Goal: Task Accomplishment & Management: Complete application form

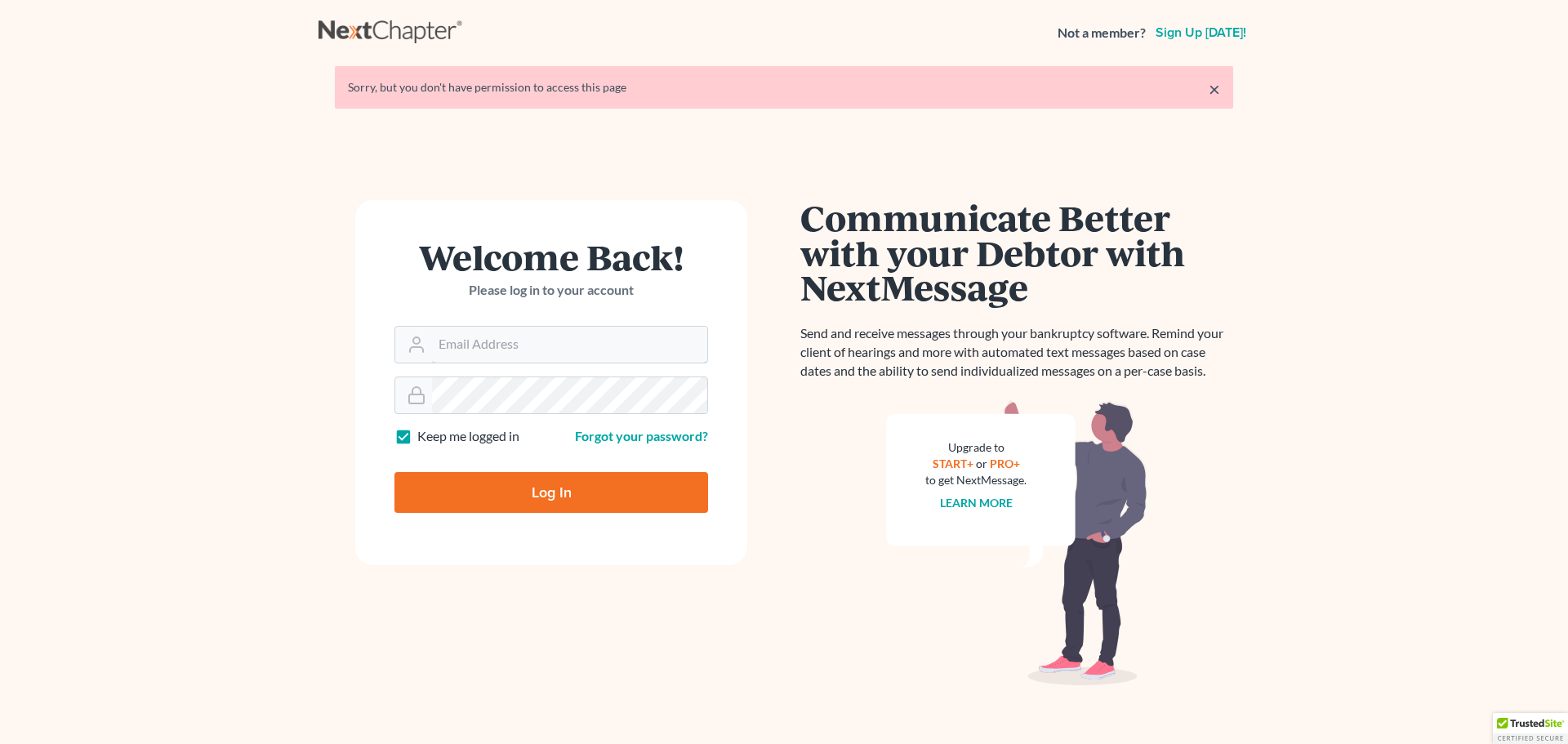
type input "[EMAIL_ADDRESS][DOMAIN_NAME]"
click at [462, 490] on input "Log In" at bounding box center [552, 492] width 314 height 40
type input "Thinking..."
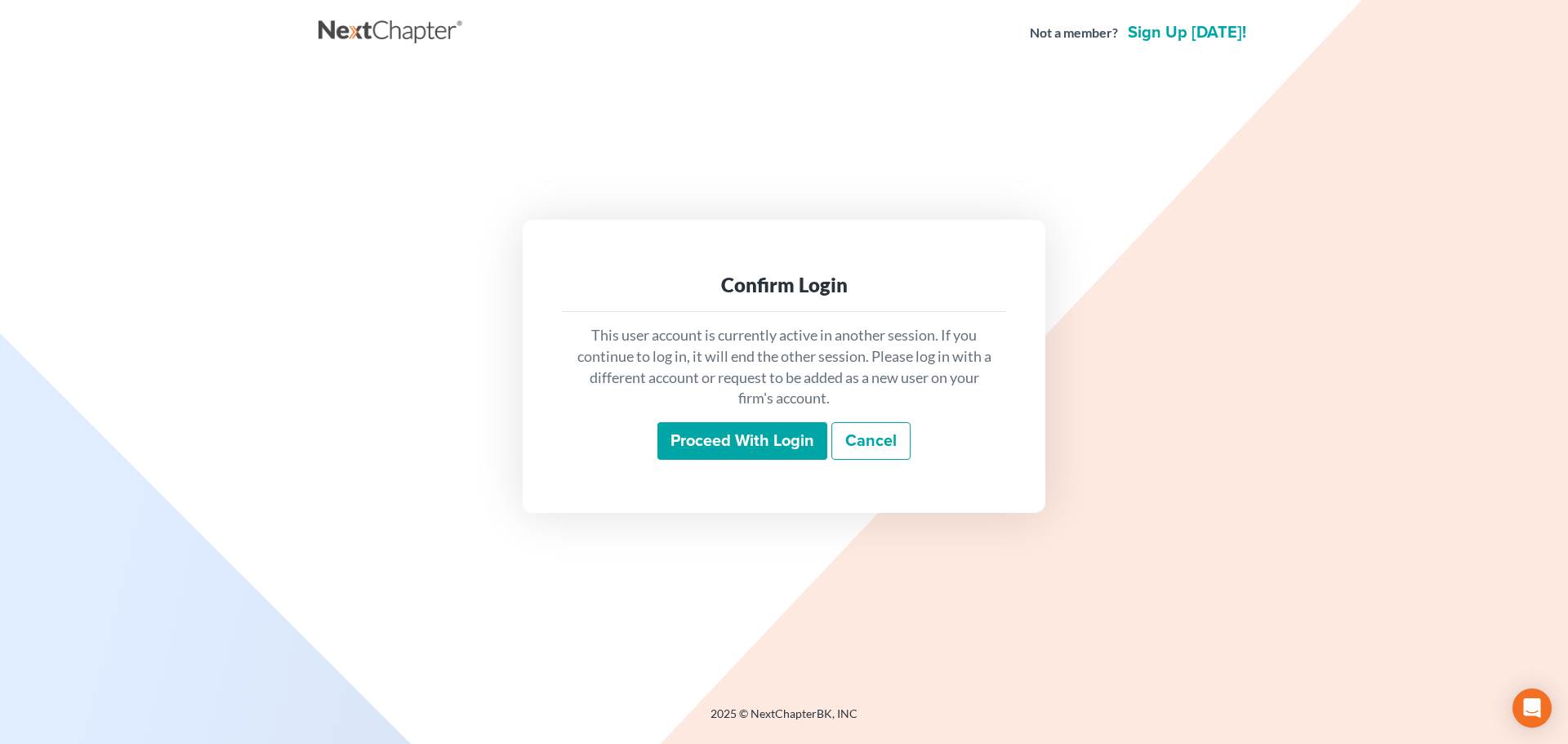
click at [721, 414] on div "This user account is currently active in another session. If you continue to lo…" at bounding box center [784, 392] width 444 height 161
click at [725, 437] on input "Proceed with login" at bounding box center [742, 441] width 170 height 38
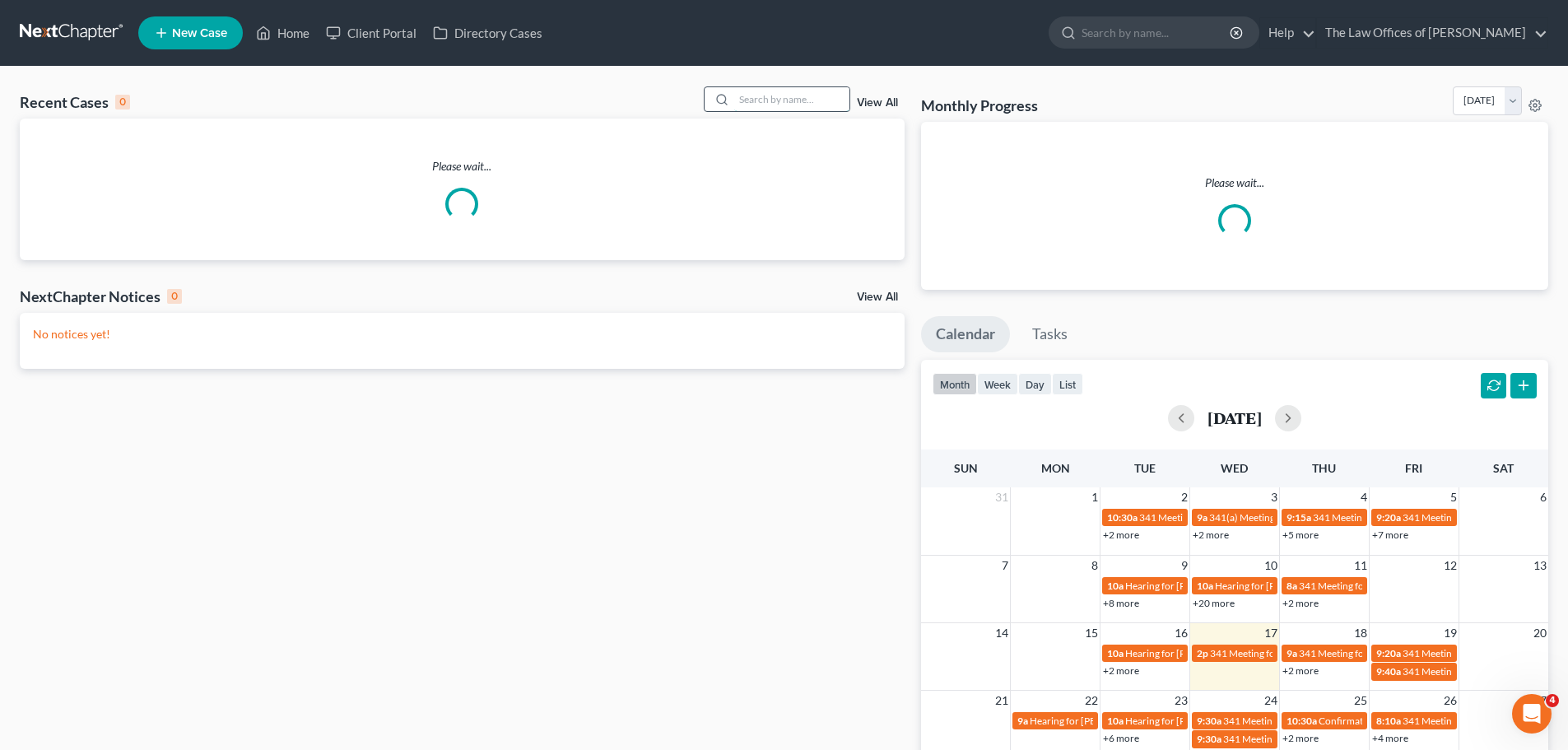
click at [823, 92] on input "search" at bounding box center [791, 99] width 115 height 24
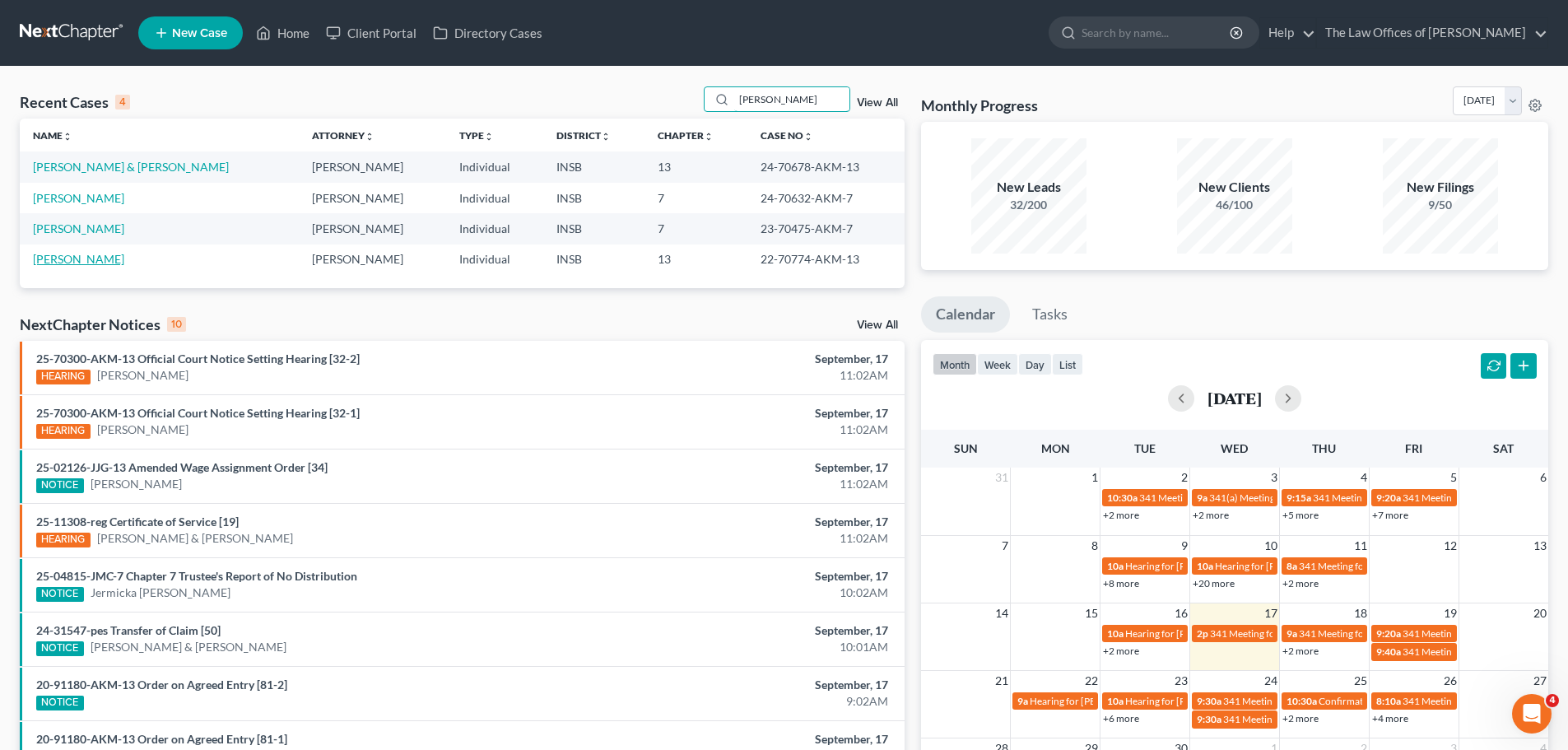
type input "[PERSON_NAME]"
click at [95, 257] on link "[PERSON_NAME]" at bounding box center [79, 259] width 92 height 14
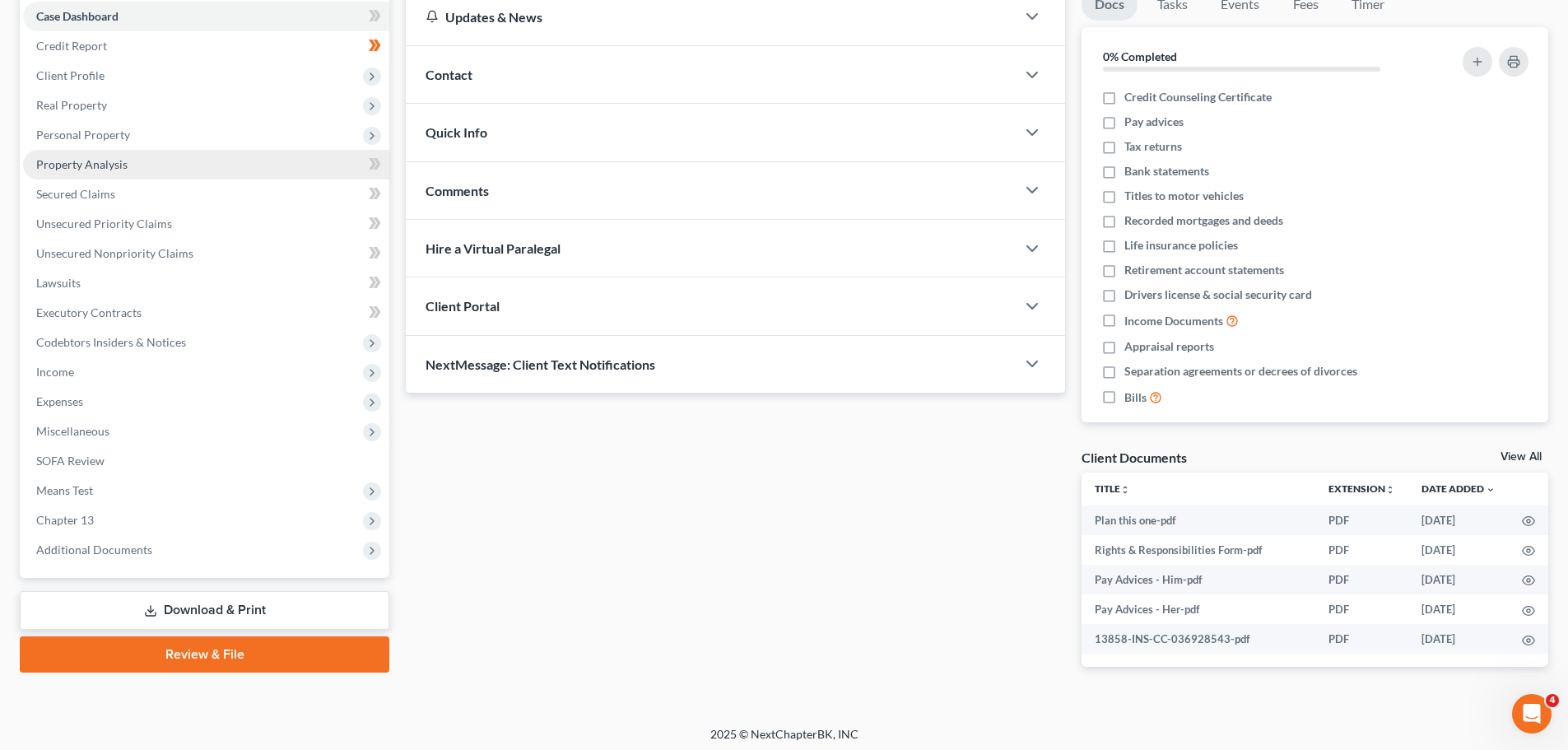
scroll to position [176, 0]
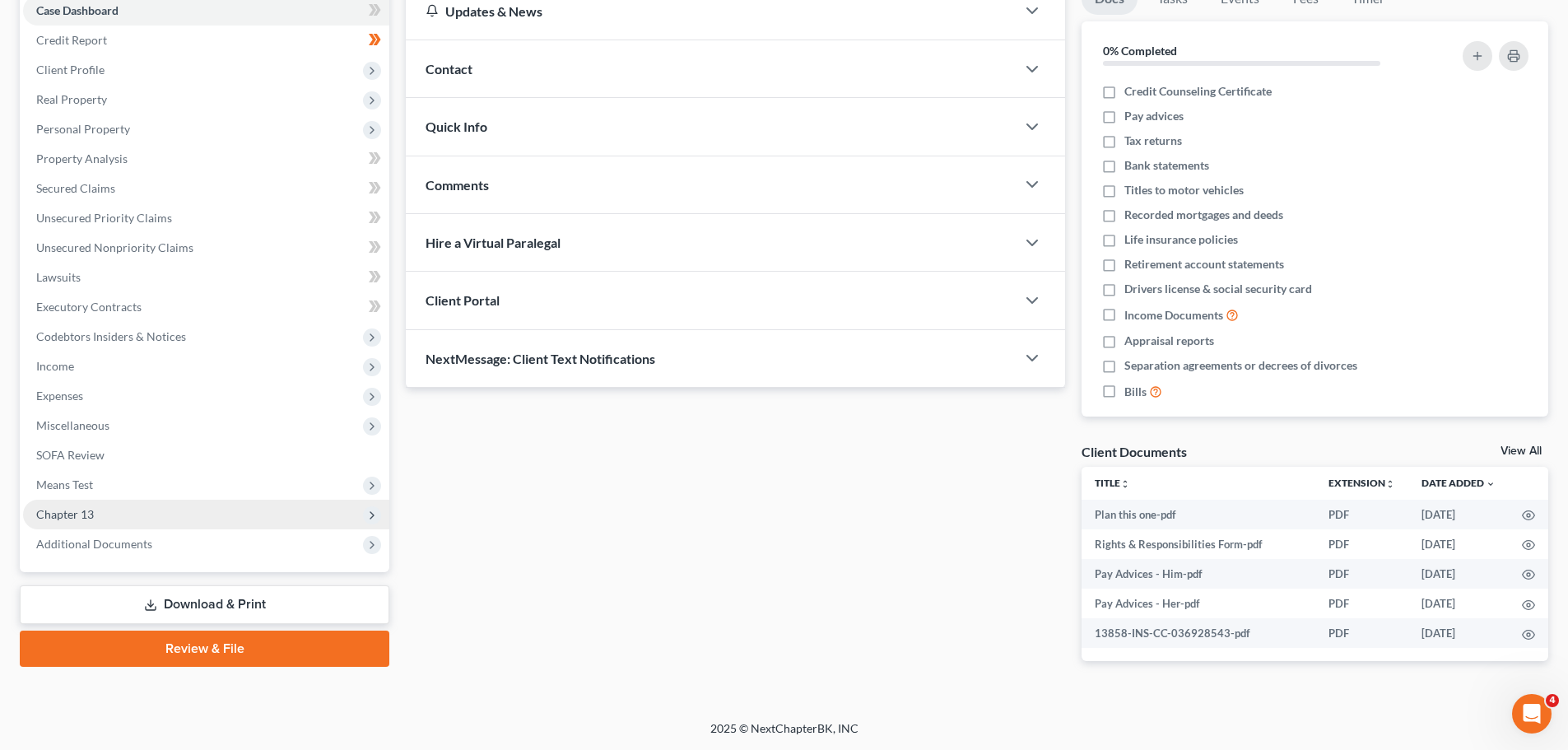
click at [97, 517] on span "Chapter 13" at bounding box center [206, 514] width 366 height 30
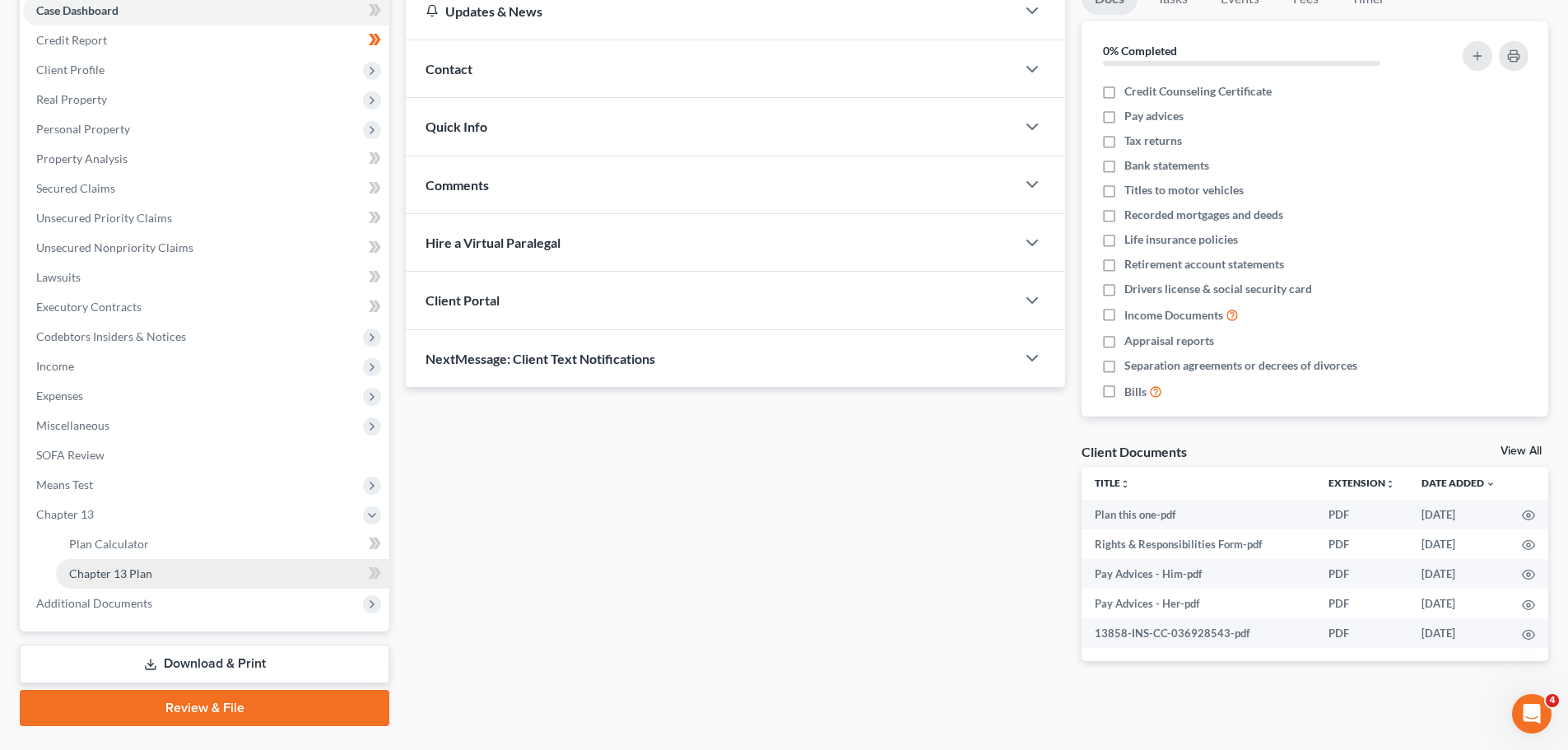
click at [131, 572] on span "Chapter 13 Plan" at bounding box center [111, 574] width 83 height 14
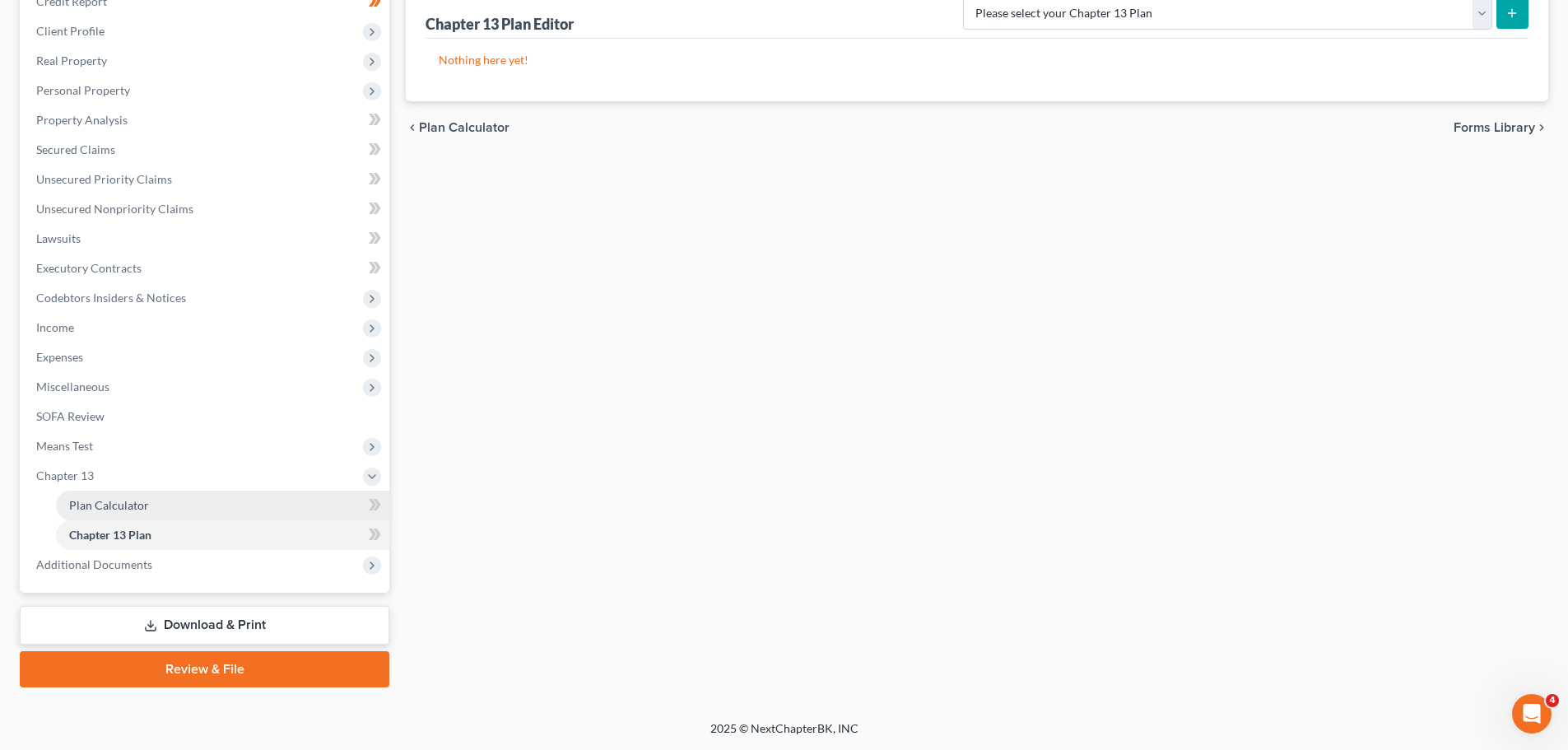
click at [127, 500] on span "Plan Calculator" at bounding box center [109, 504] width 80 height 14
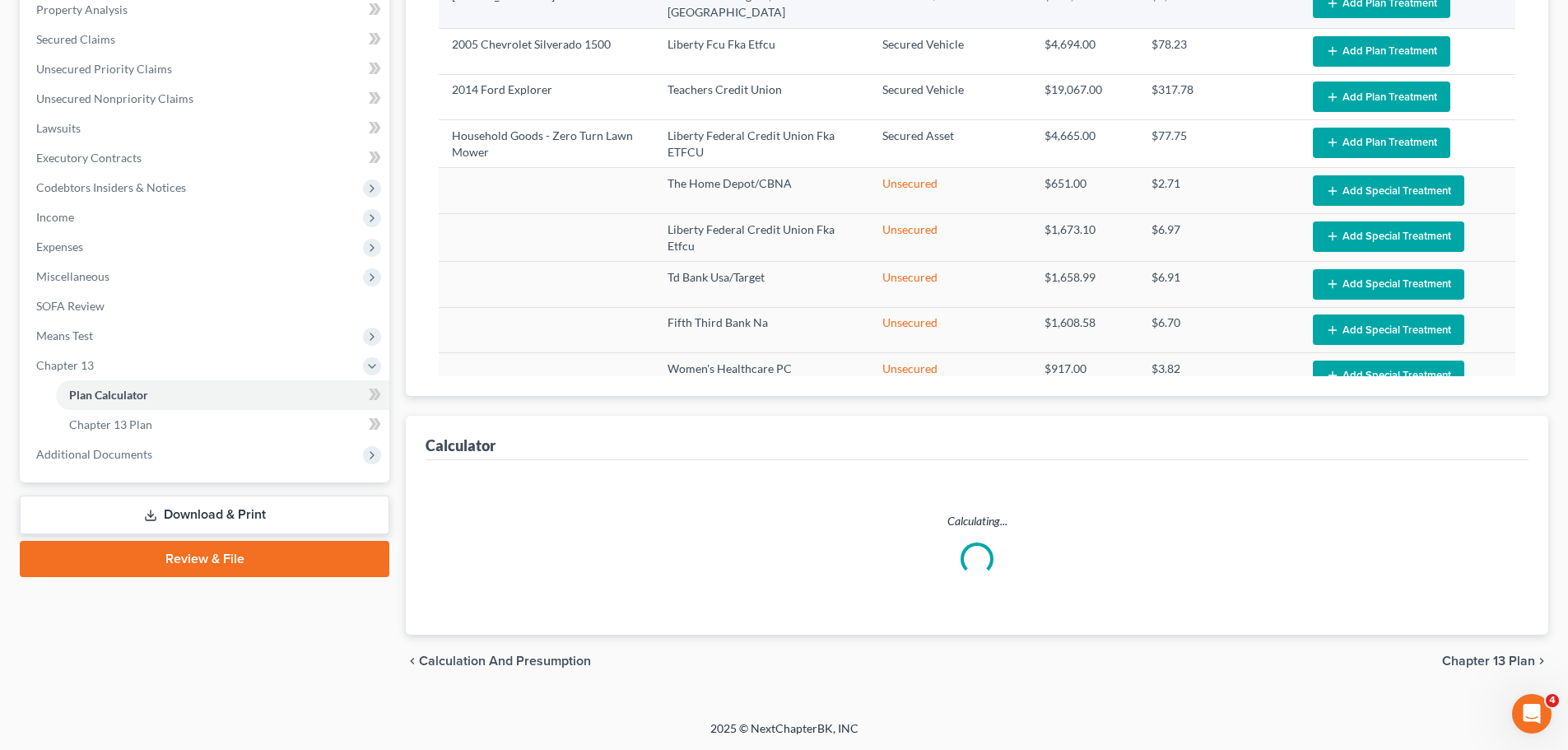
select select "59"
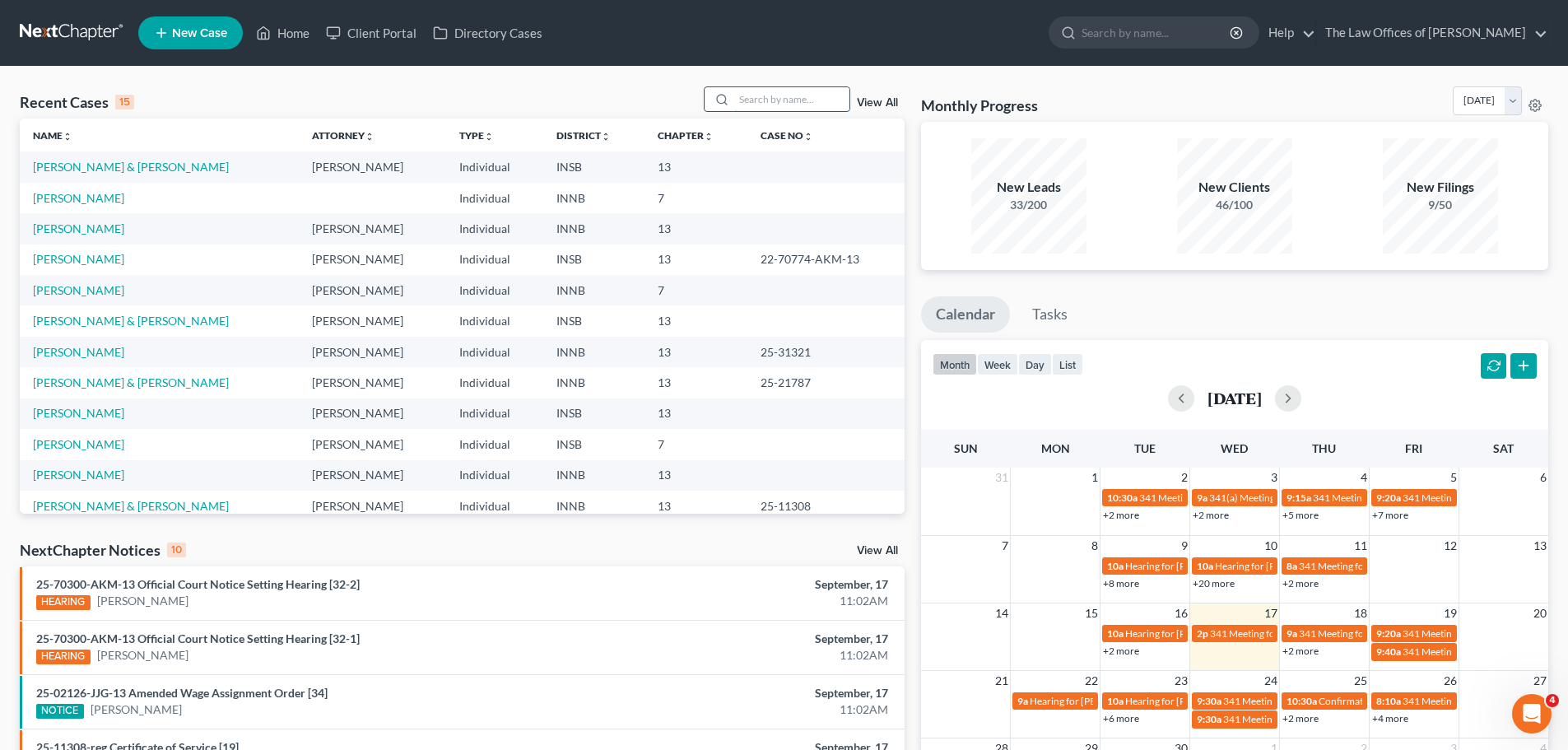
click at [745, 100] on input "search" at bounding box center [791, 99] width 115 height 24
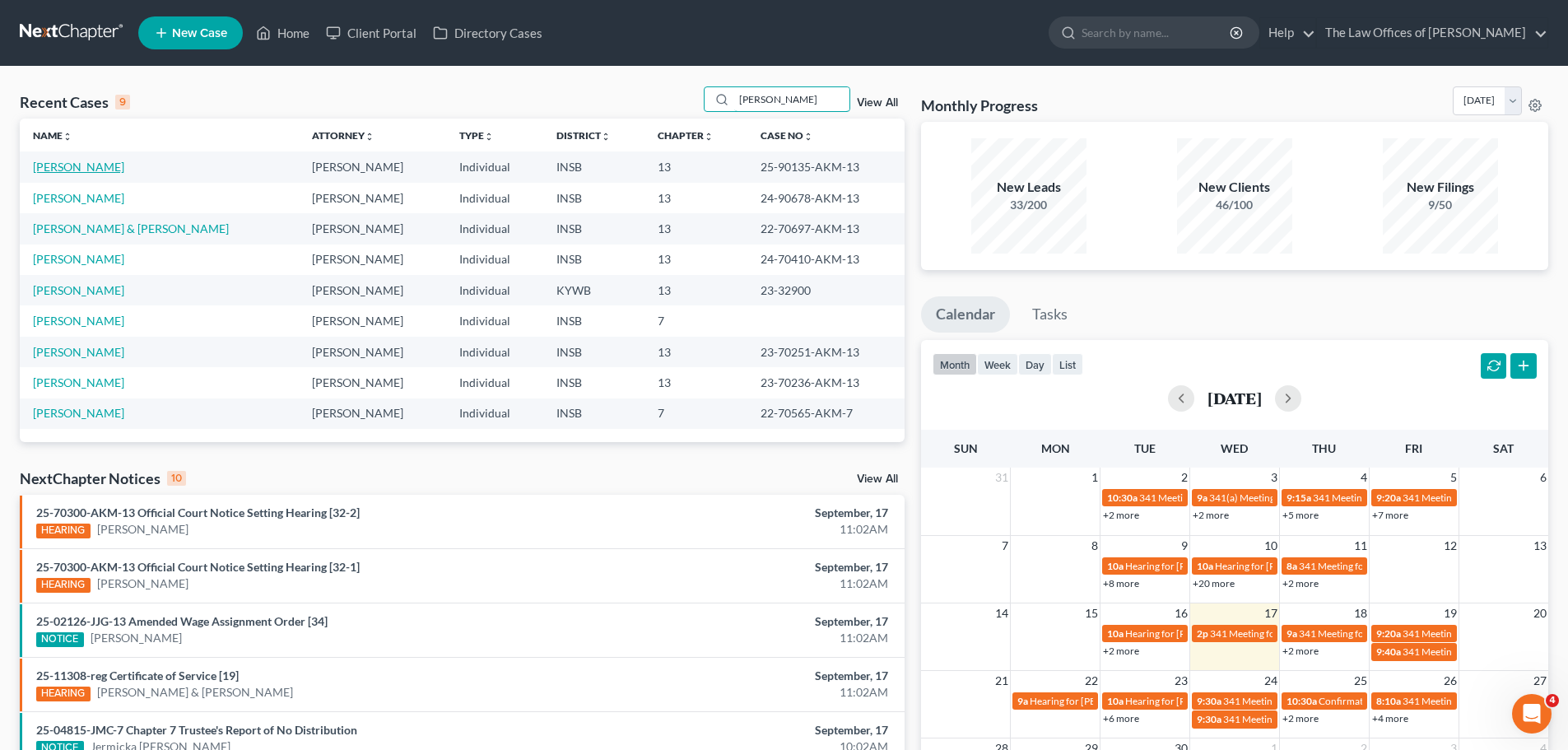
type input "[PERSON_NAME]"
click at [87, 166] on link "[PERSON_NAME]" at bounding box center [79, 166] width 92 height 14
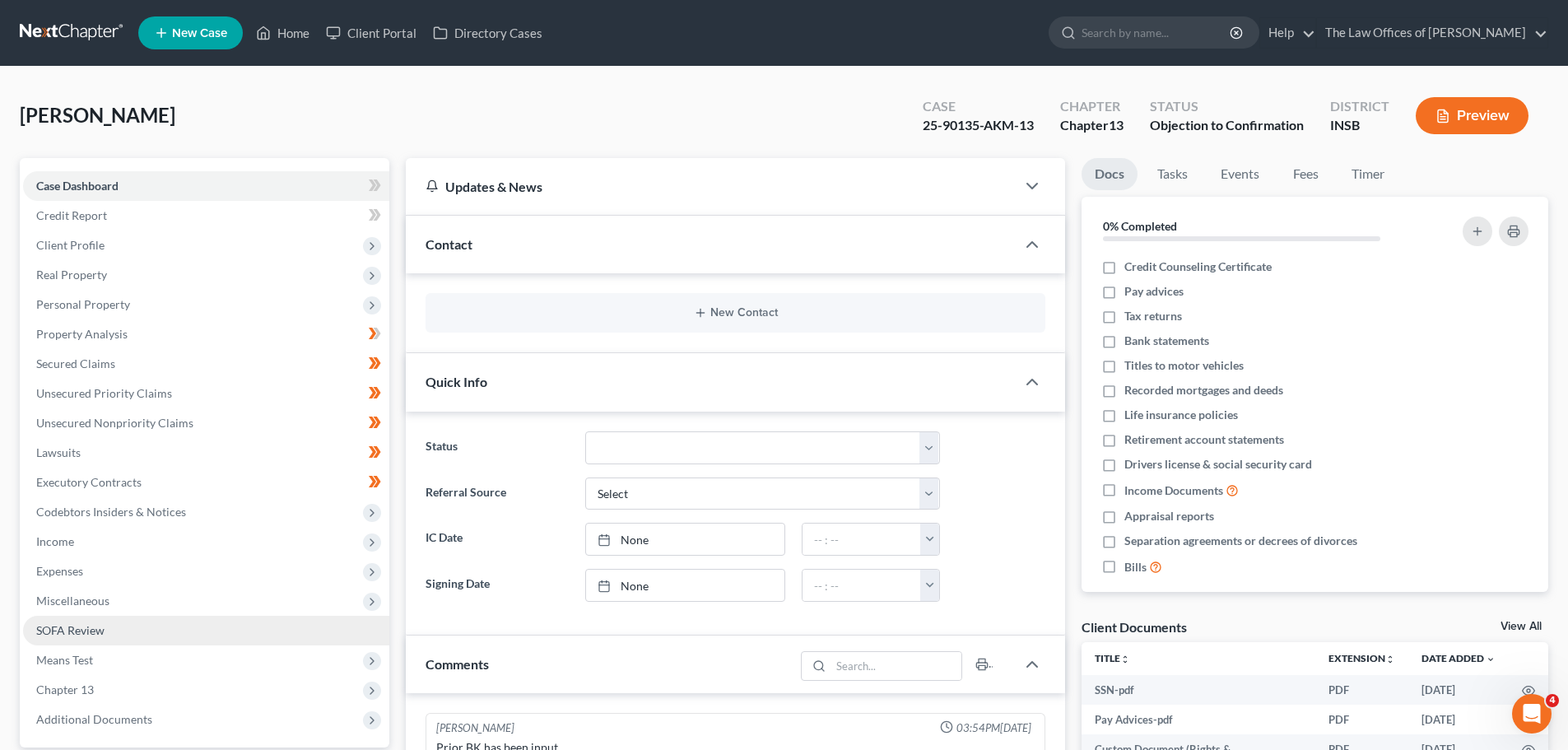
scroll to position [427, 0]
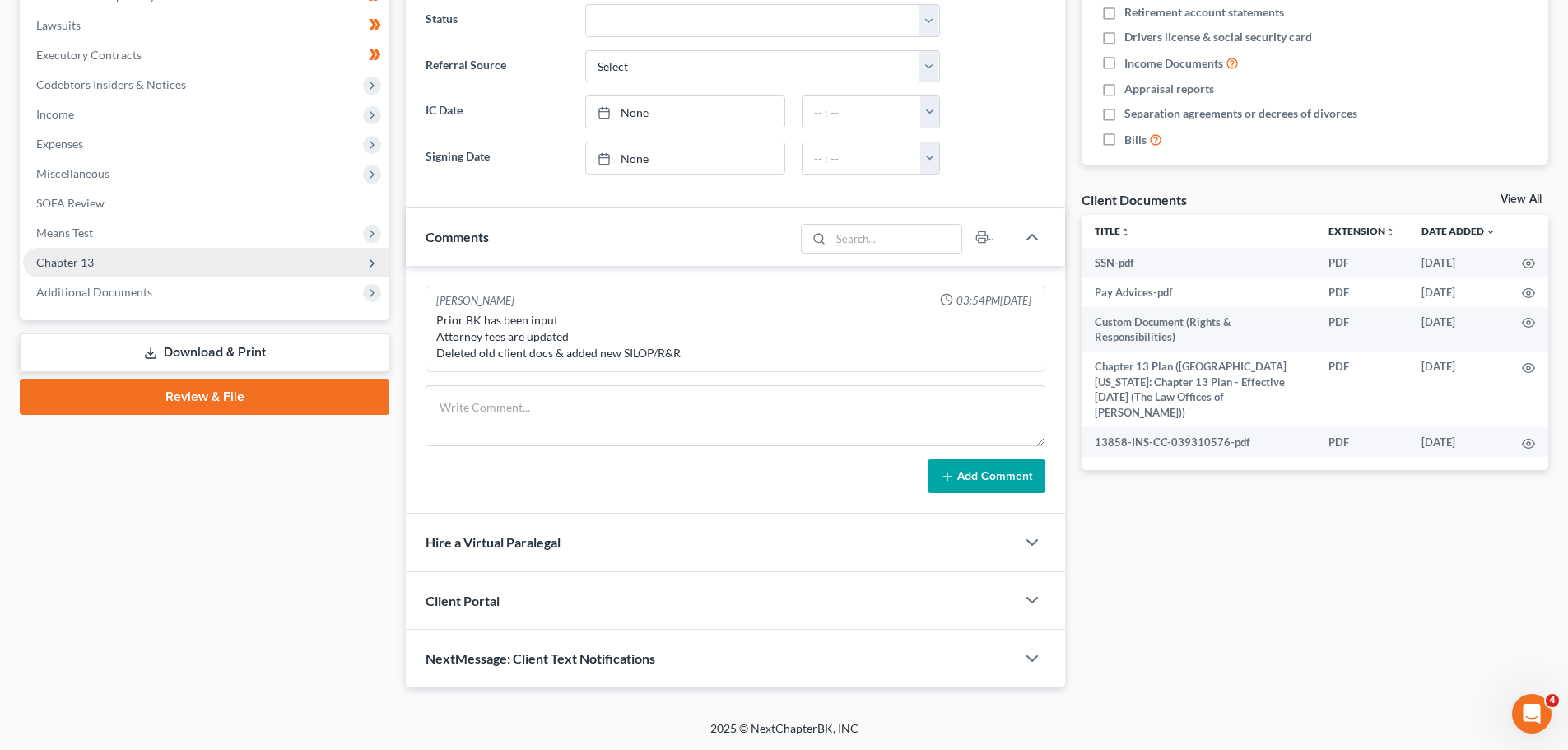
click at [95, 259] on span "Chapter 13" at bounding box center [206, 263] width 366 height 30
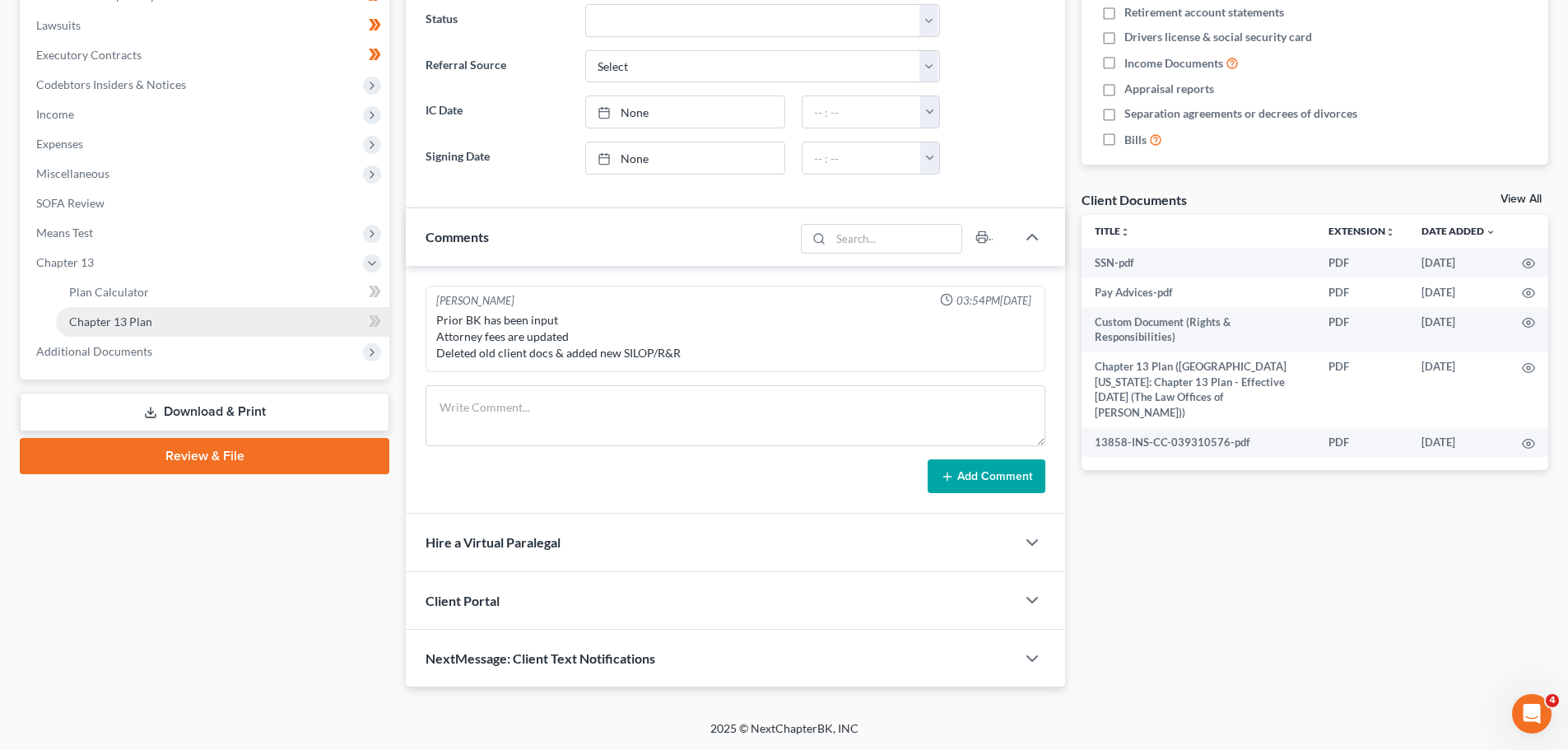
click at [122, 315] on span "Chapter 13 Plan" at bounding box center [111, 321] width 83 height 14
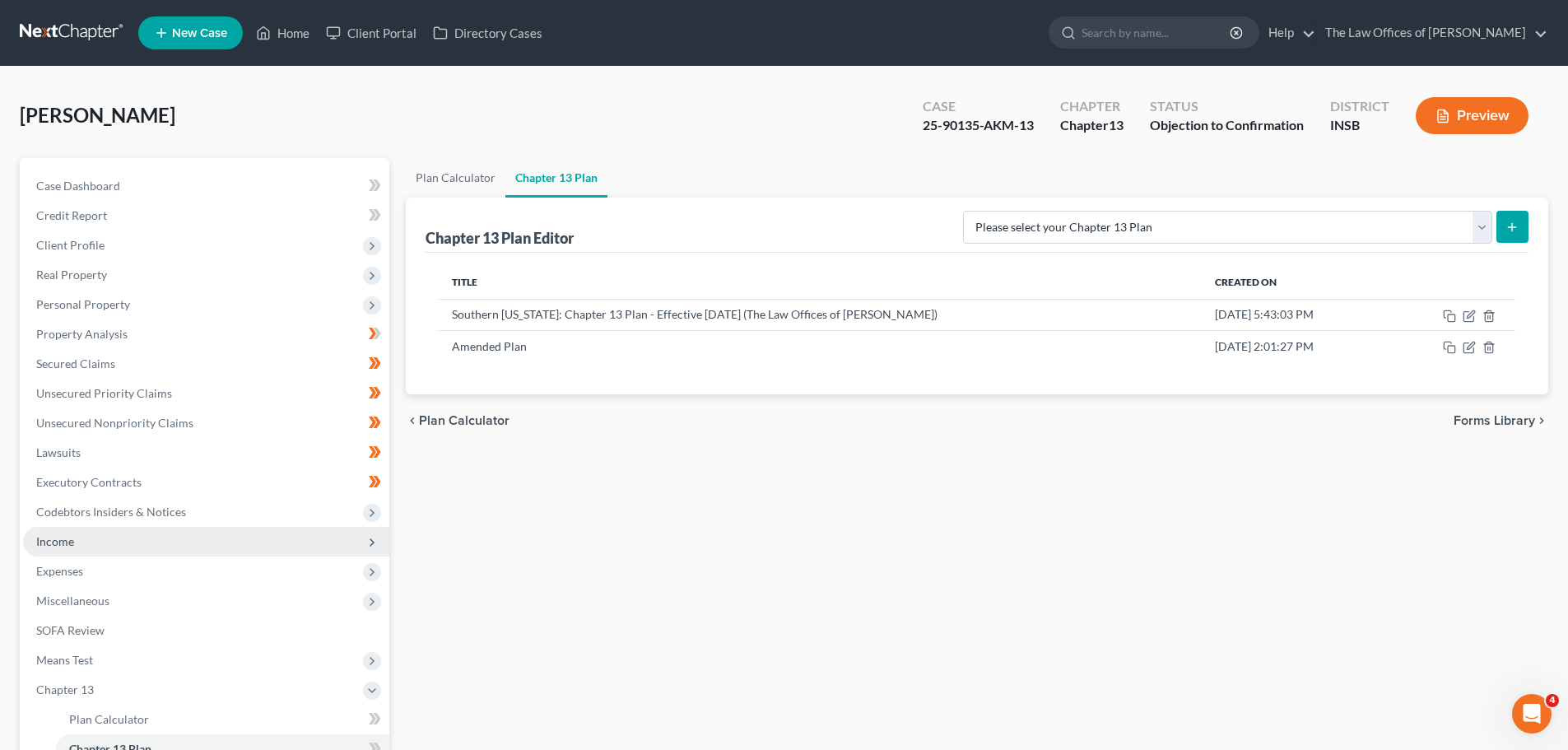
click at [93, 533] on span "Income" at bounding box center [206, 542] width 366 height 30
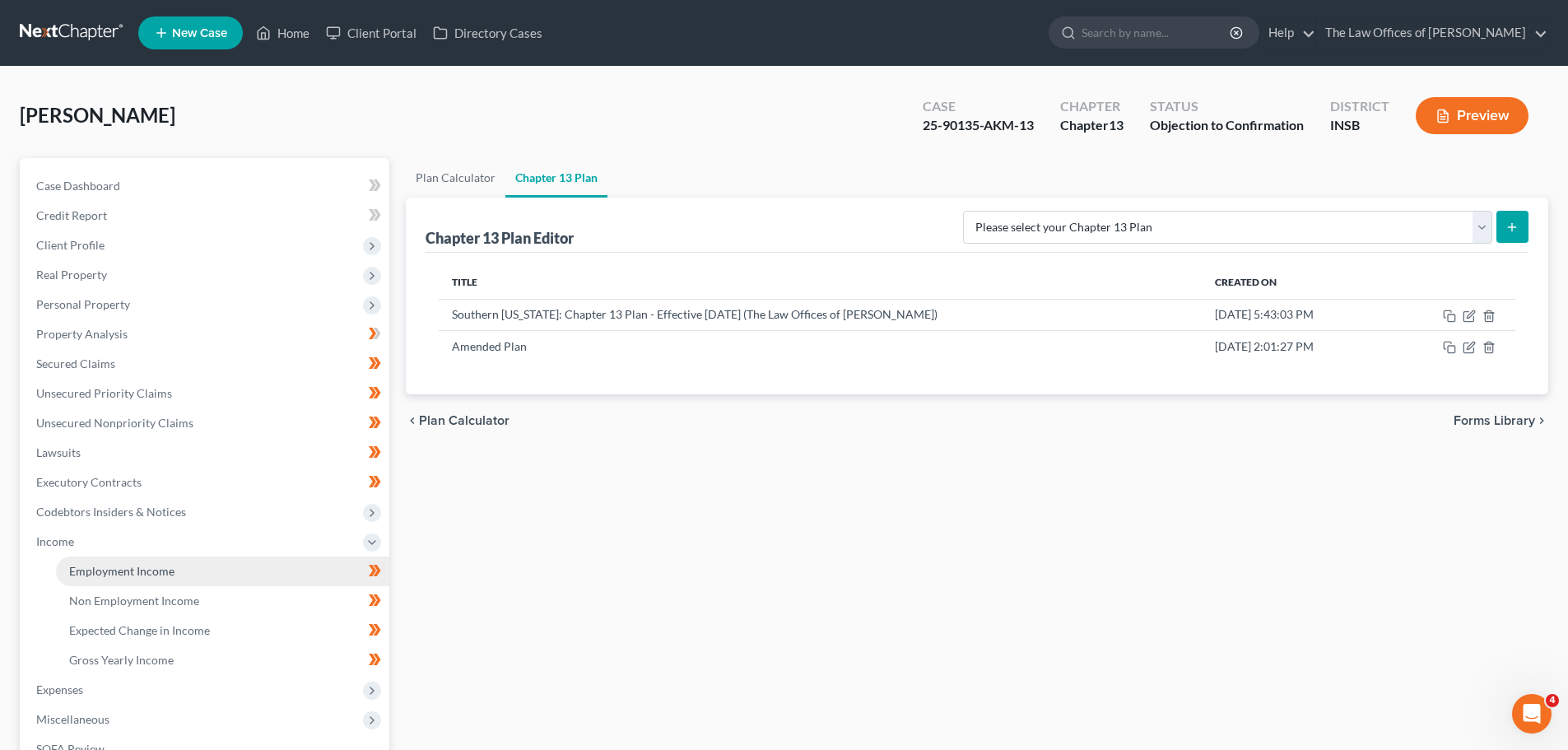
click at [112, 574] on span "Employment Income" at bounding box center [122, 571] width 106 height 14
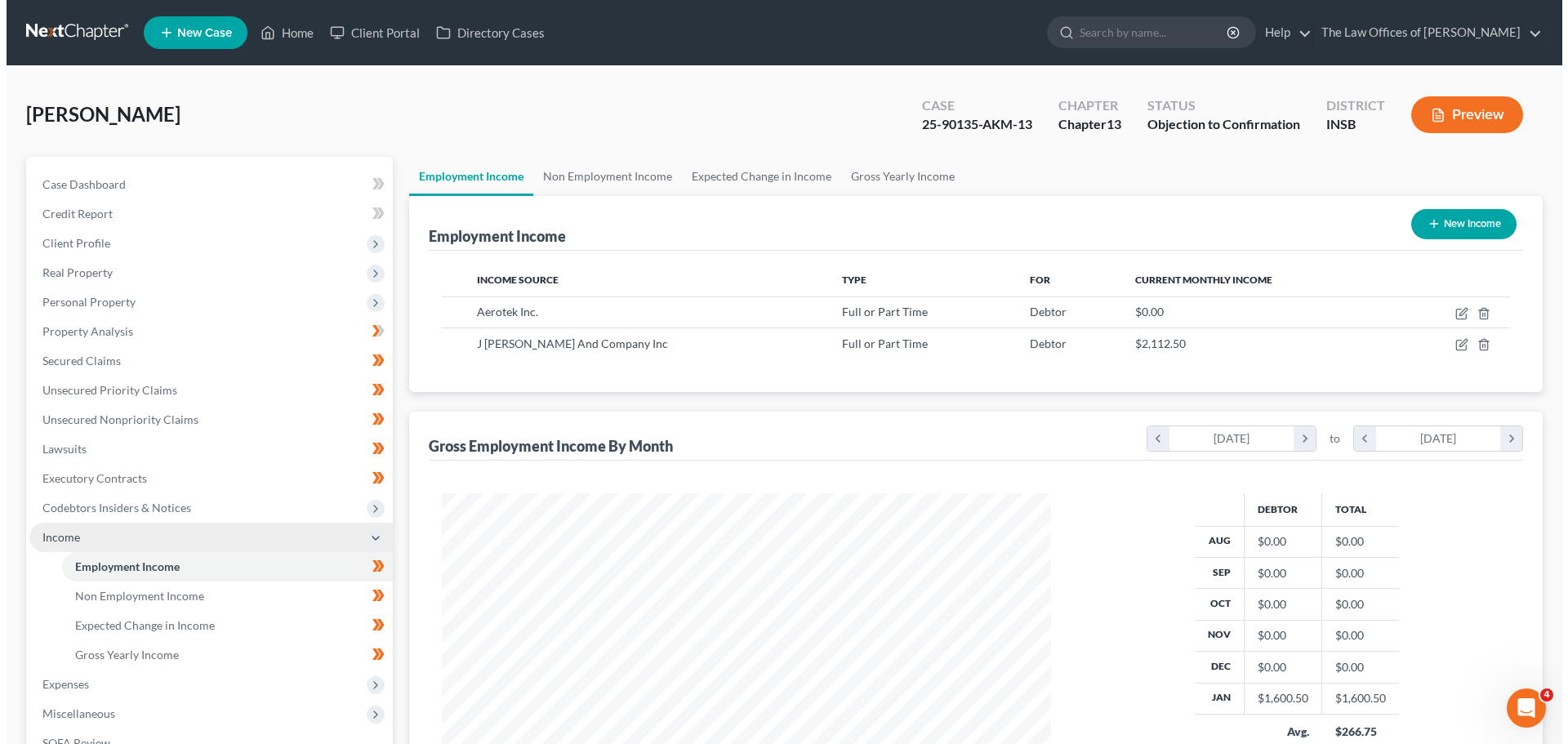
scroll to position [305, 642]
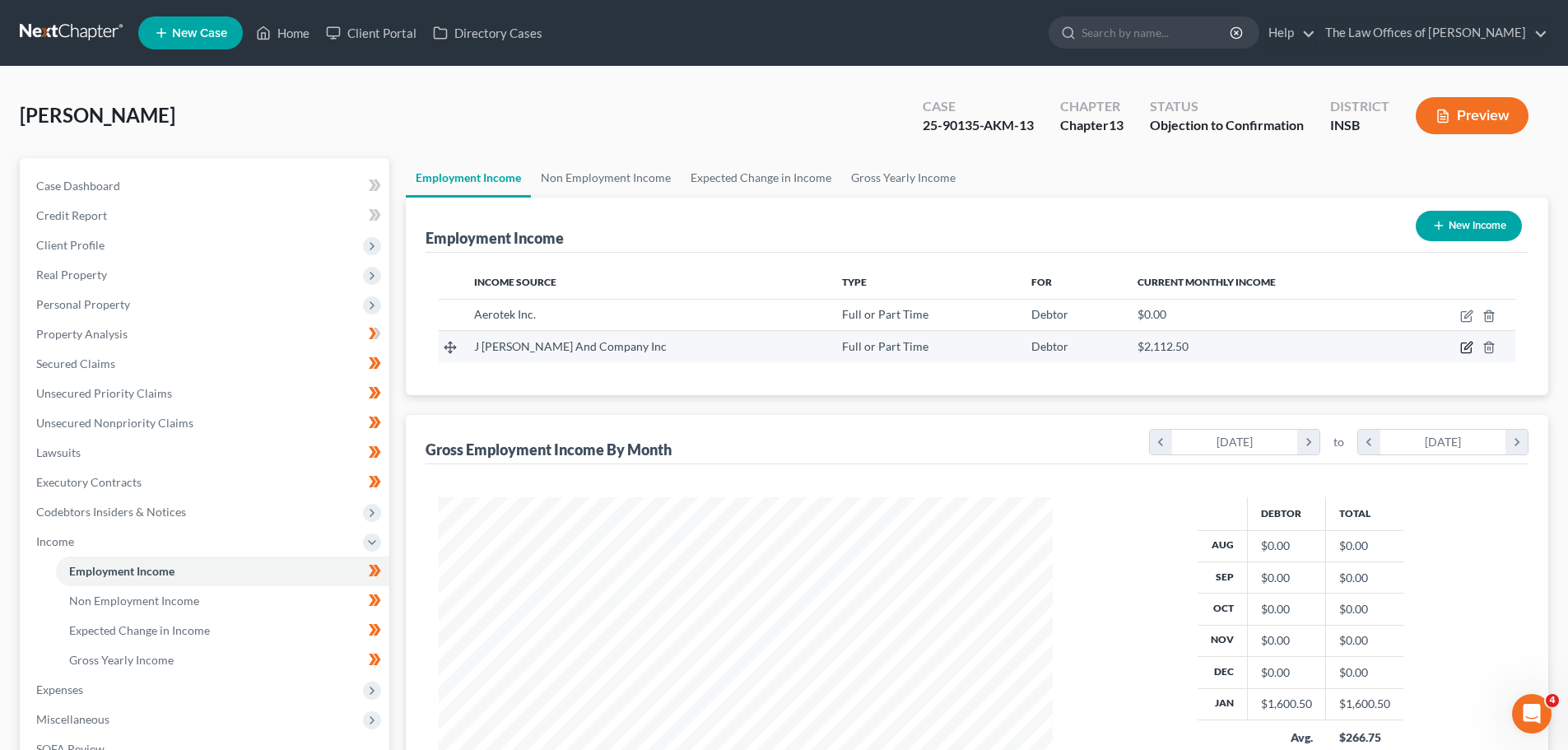
click at [1466, 350] on icon "button" at bounding box center [1468, 345] width 7 height 7
select select "0"
select select "33"
select select "2"
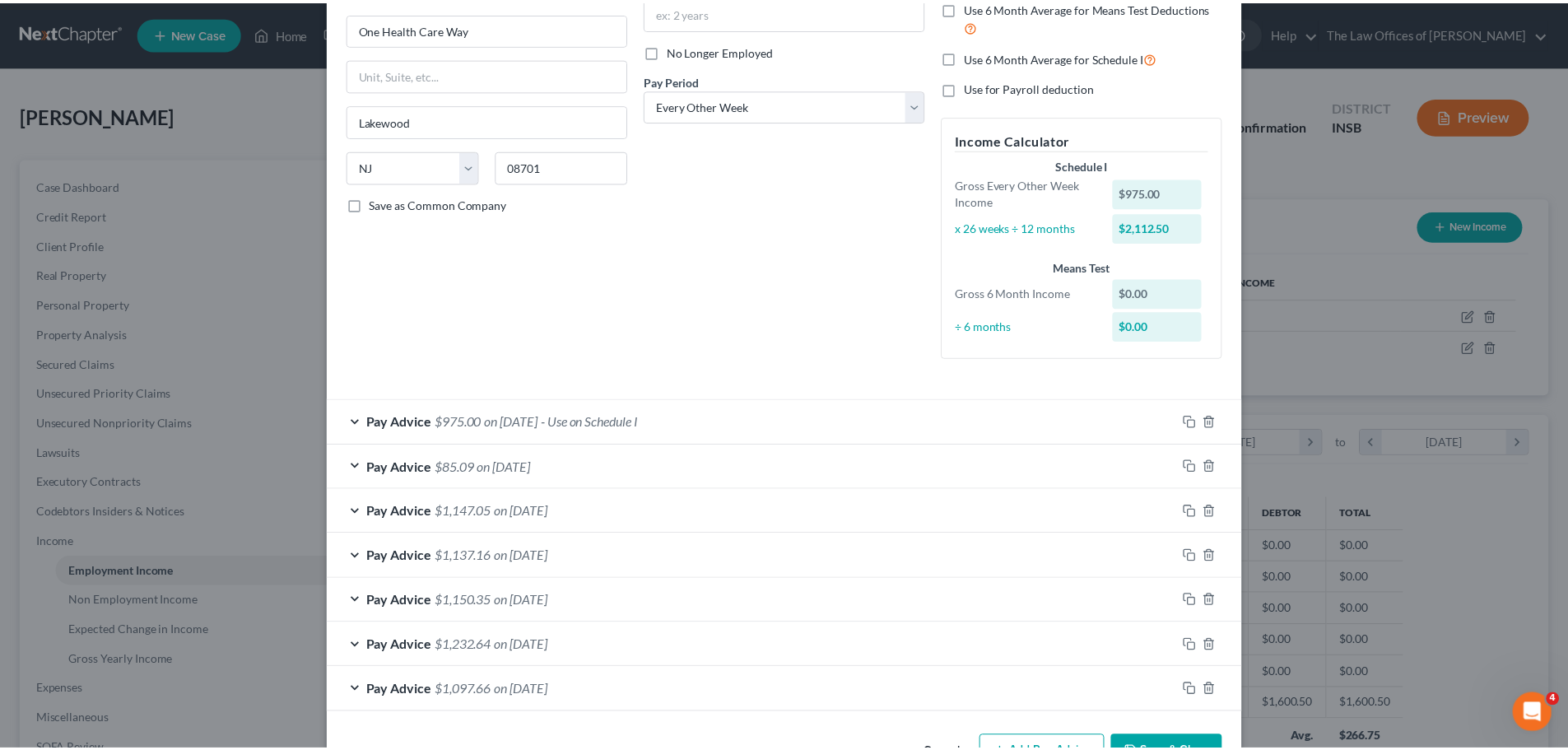
scroll to position [0, 0]
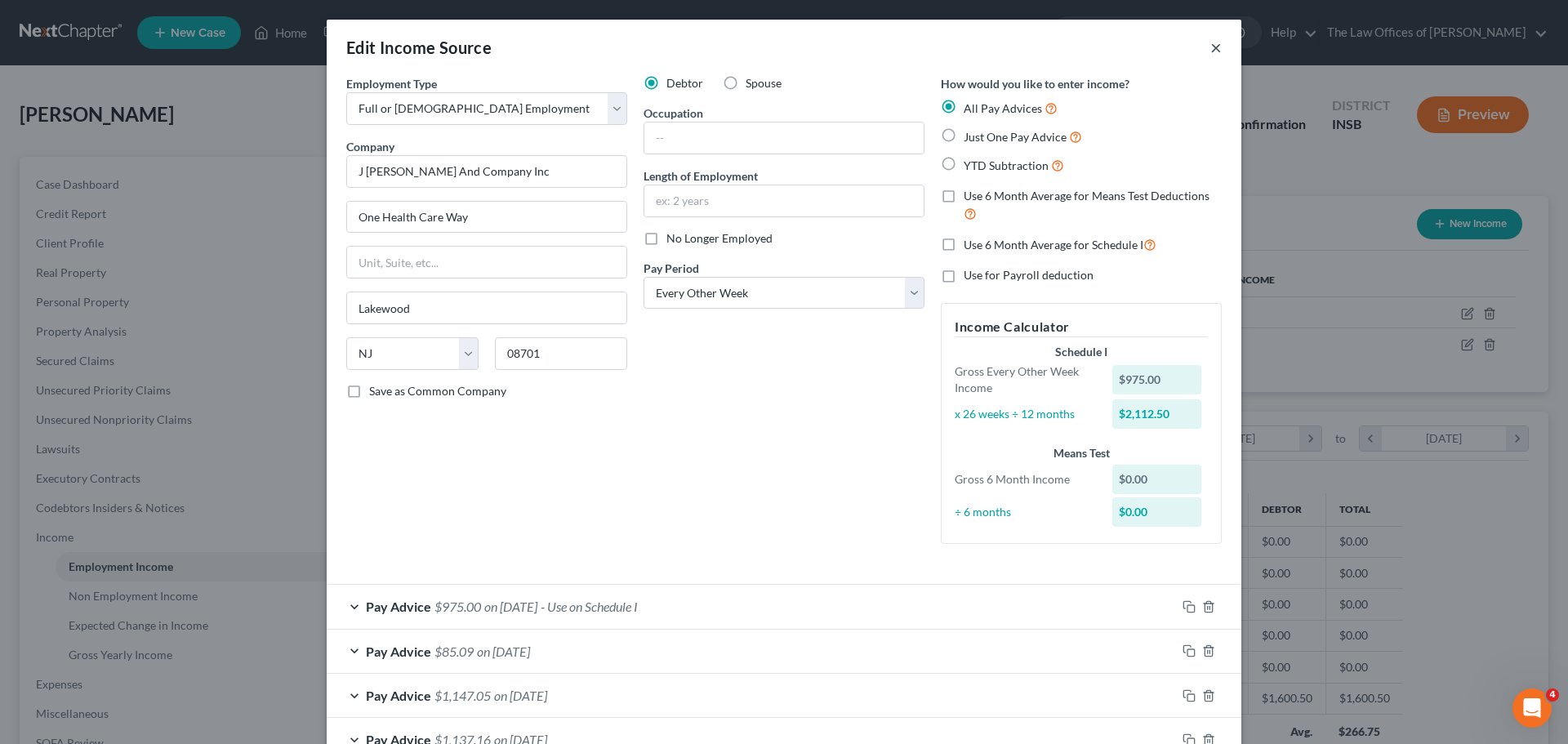
click at [1214, 49] on button "×" at bounding box center [1216, 48] width 12 height 20
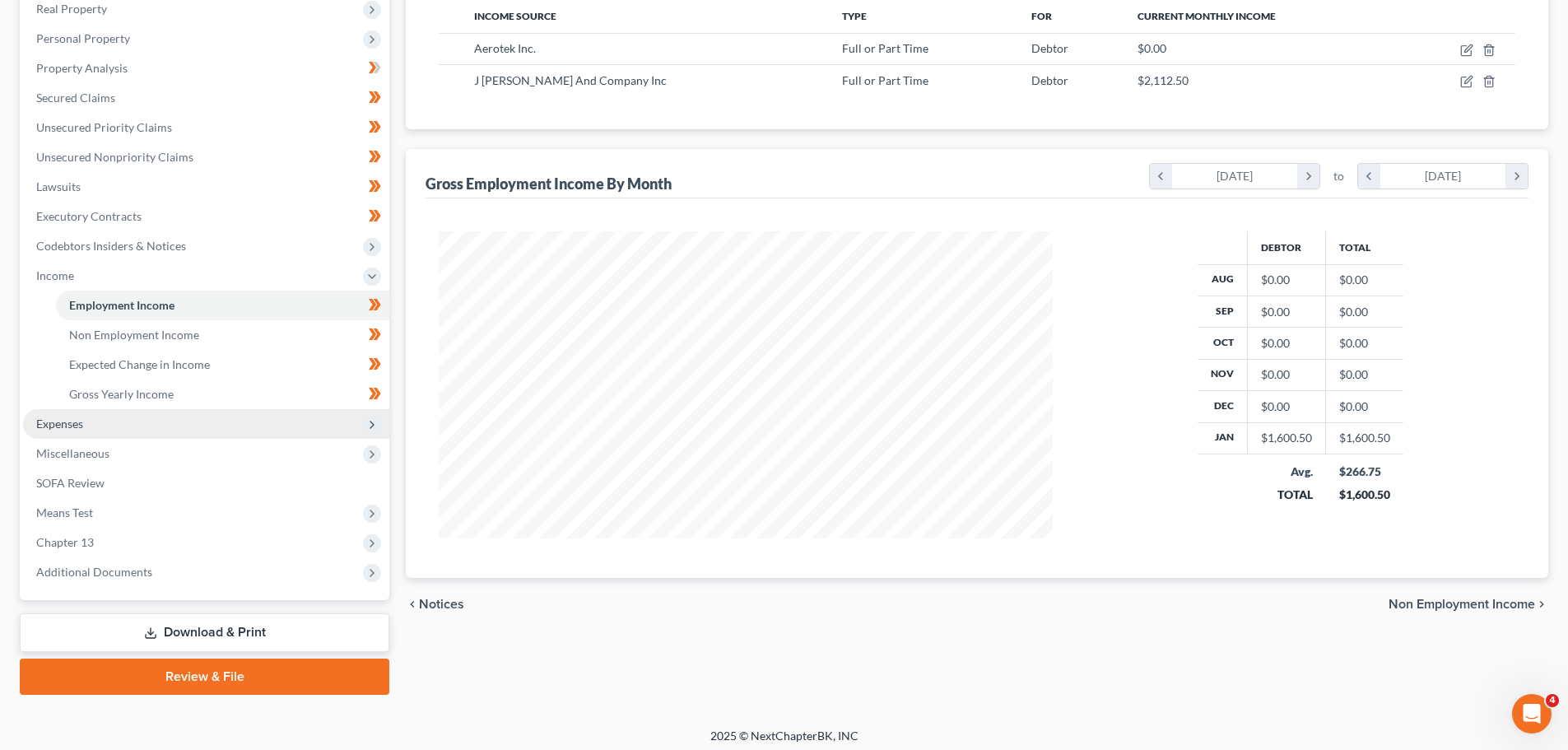
scroll to position [273, 0]
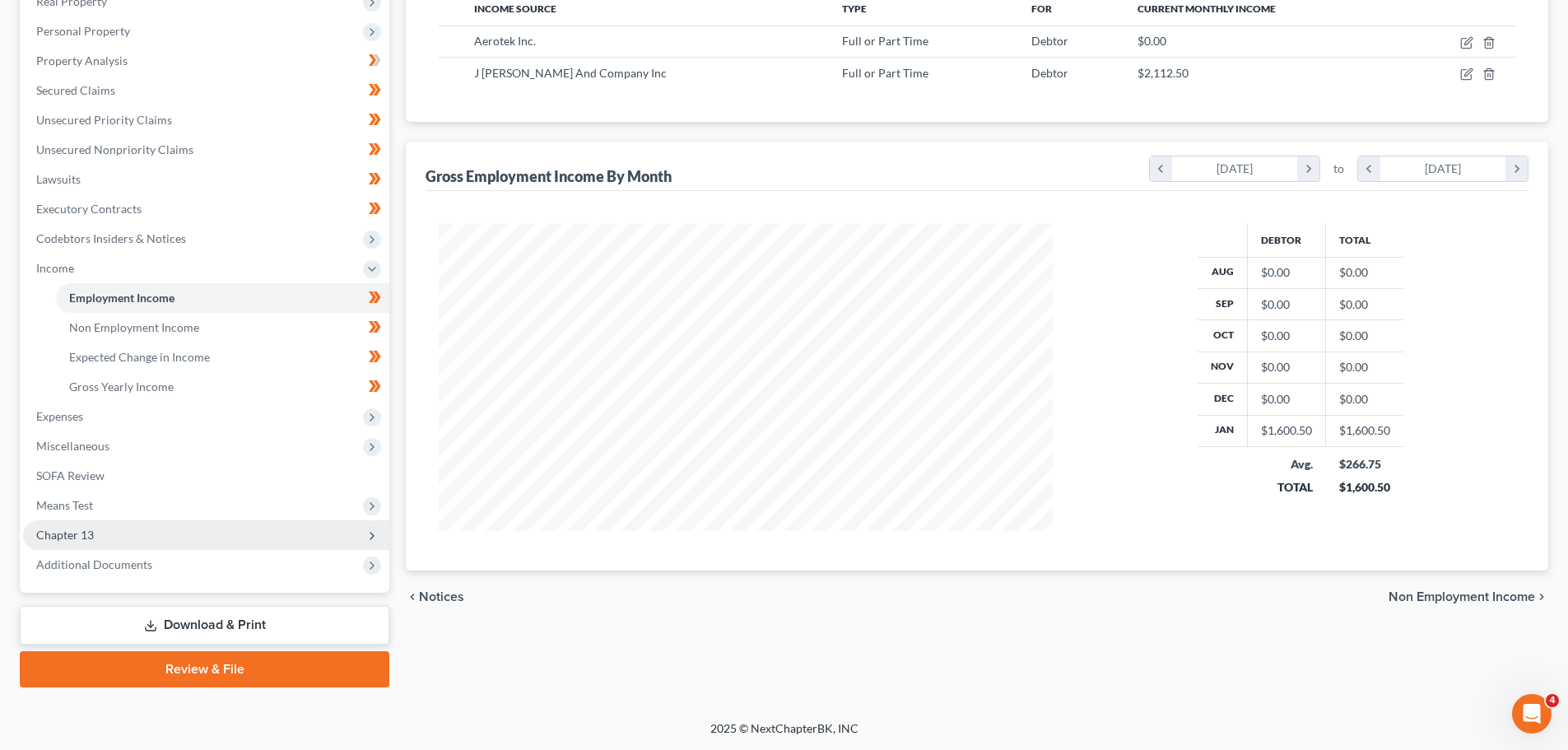
click at [107, 533] on span "Chapter 13" at bounding box center [206, 535] width 366 height 30
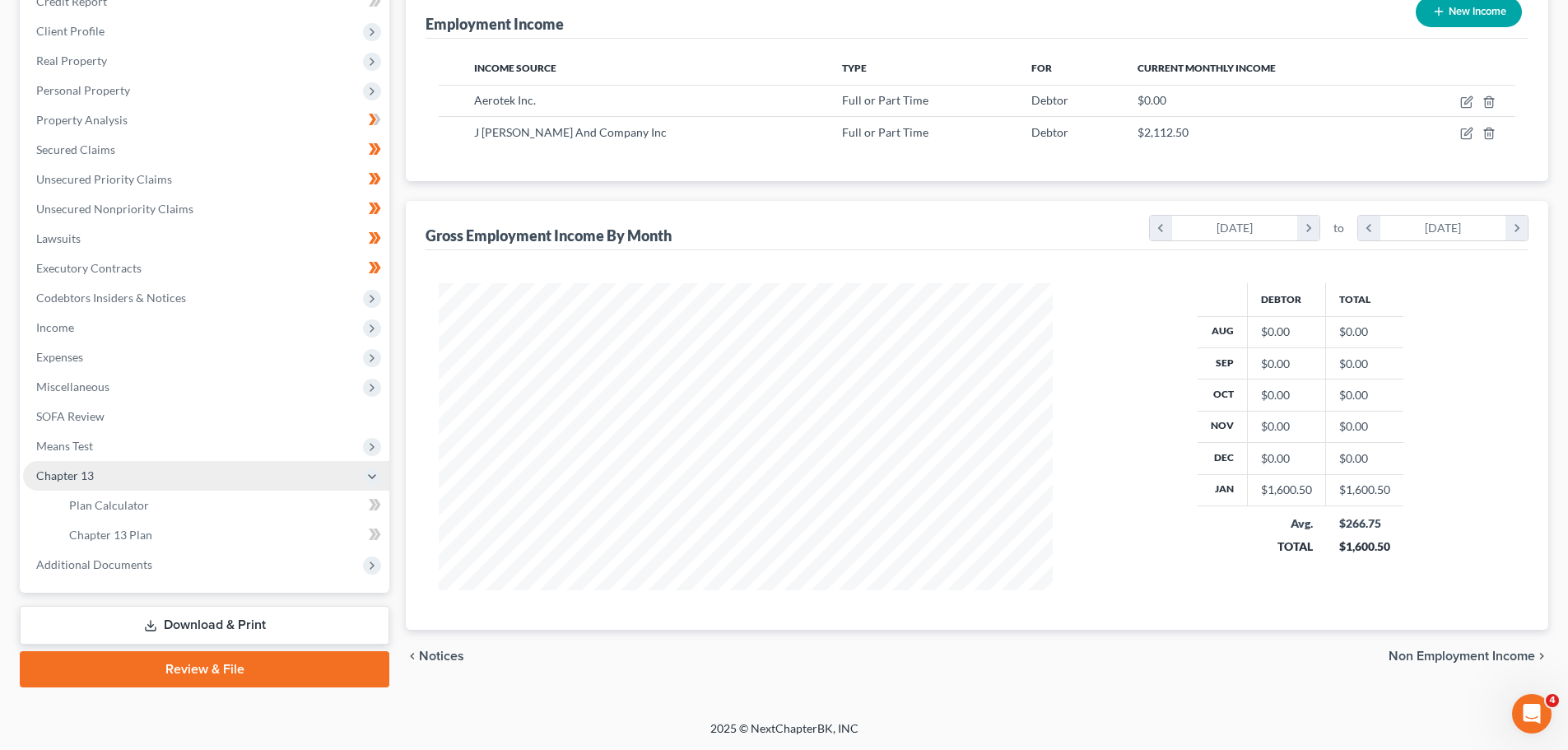
scroll to position [214, 0]
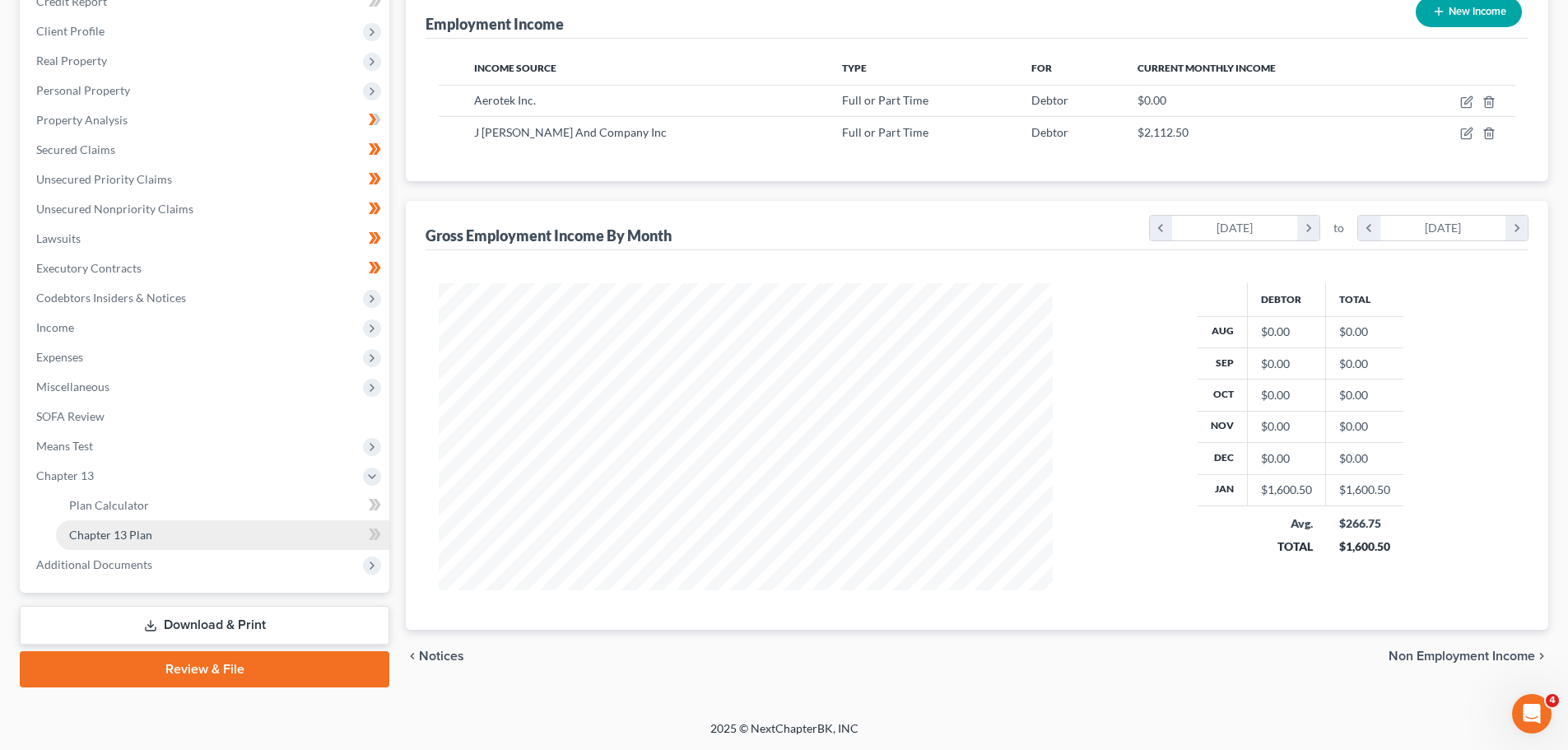
click at [102, 525] on link "Chapter 13 Plan" at bounding box center [222, 535] width 334 height 30
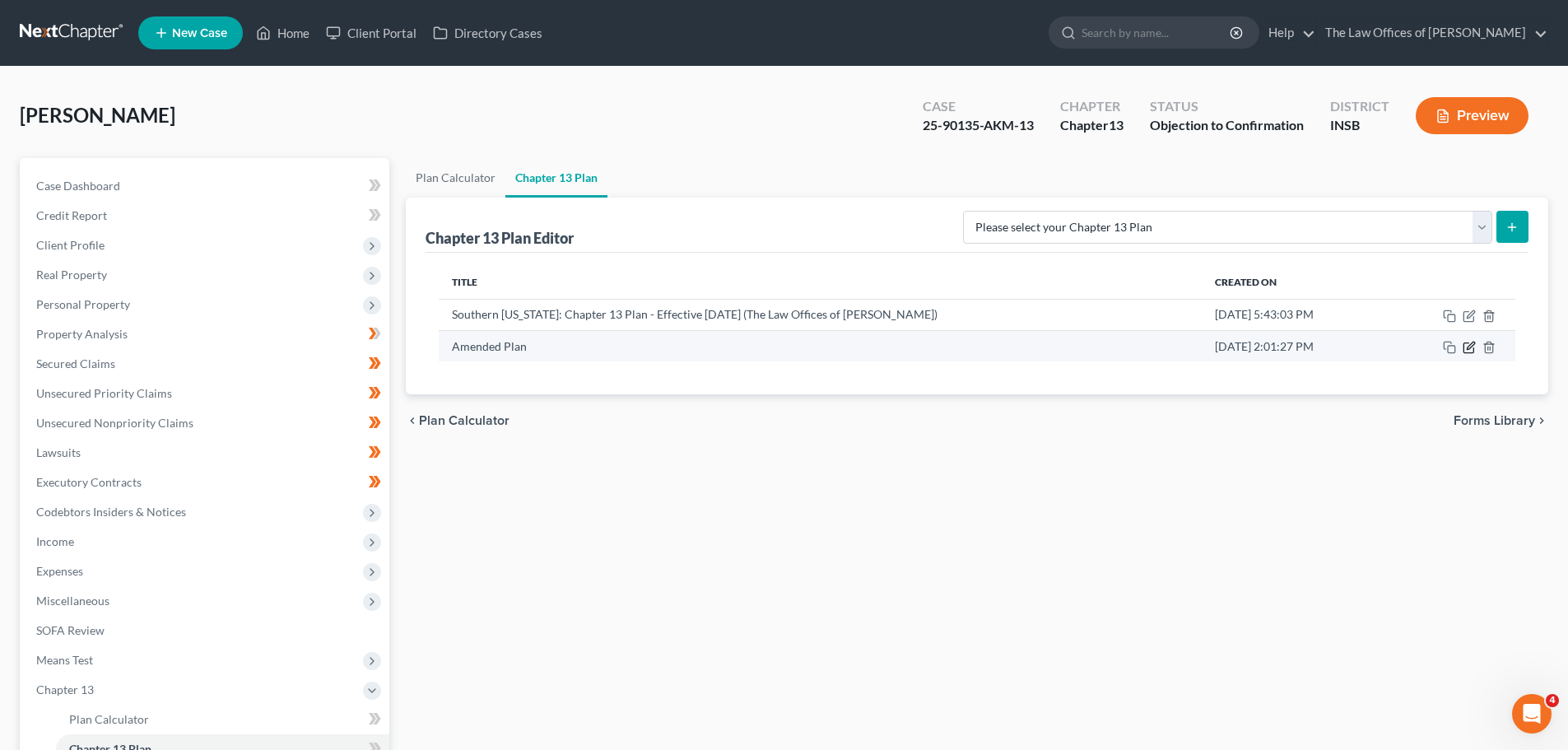
click at [1475, 344] on icon "button" at bounding box center [1471, 345] width 7 height 7
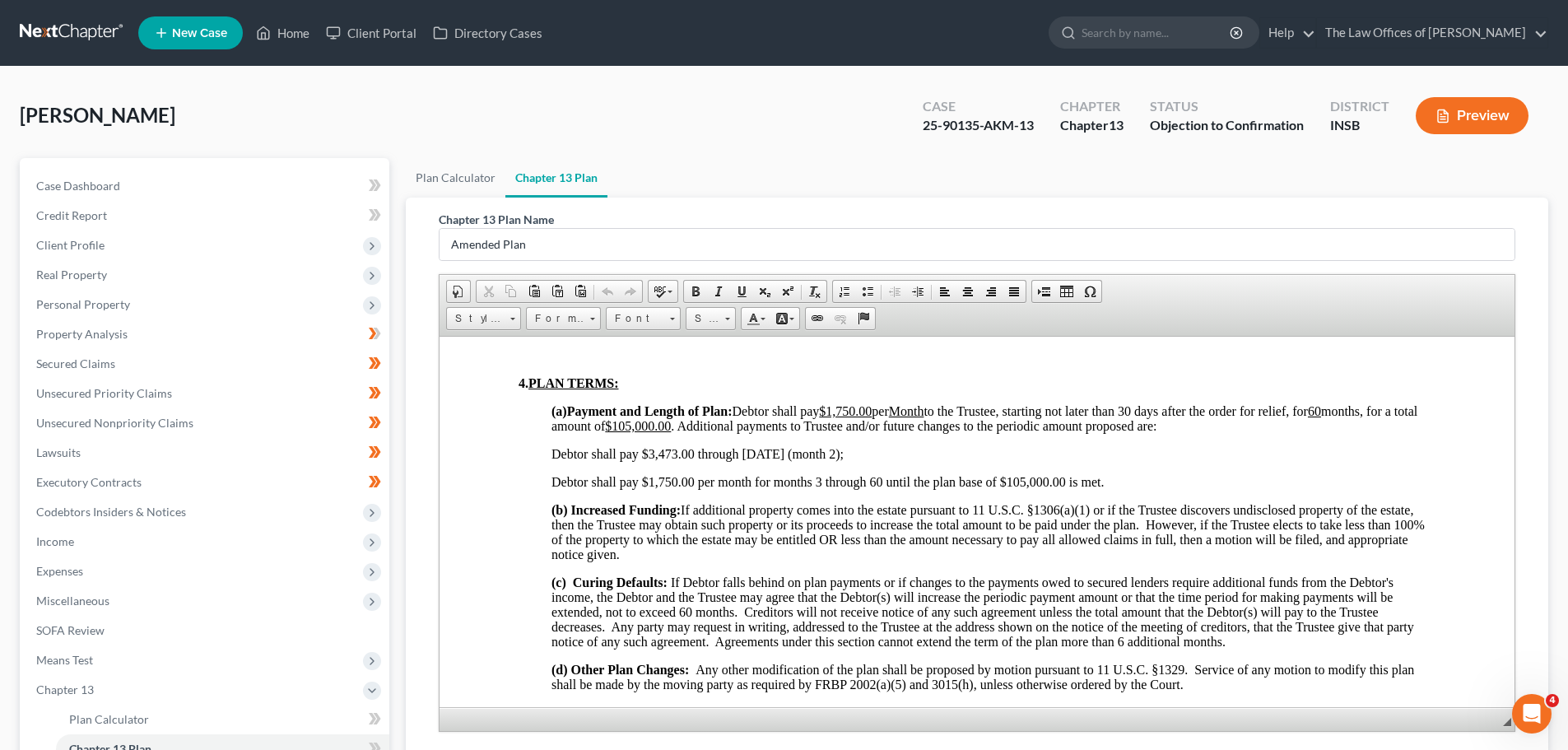
scroll to position [1008, 0]
click at [76, 536] on span "Income" at bounding box center [206, 542] width 366 height 30
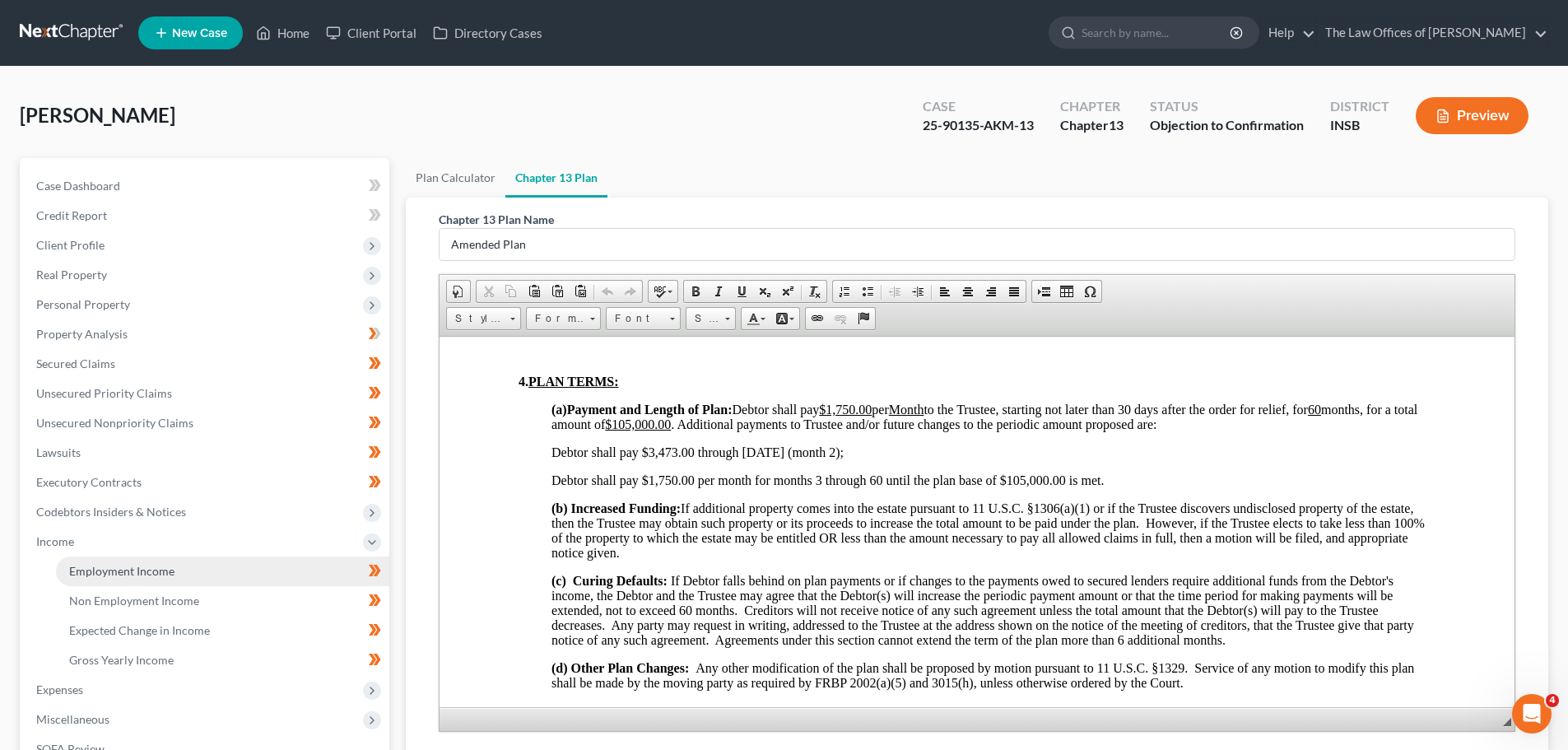
click at [143, 558] on link "Employment Income" at bounding box center [222, 572] width 334 height 30
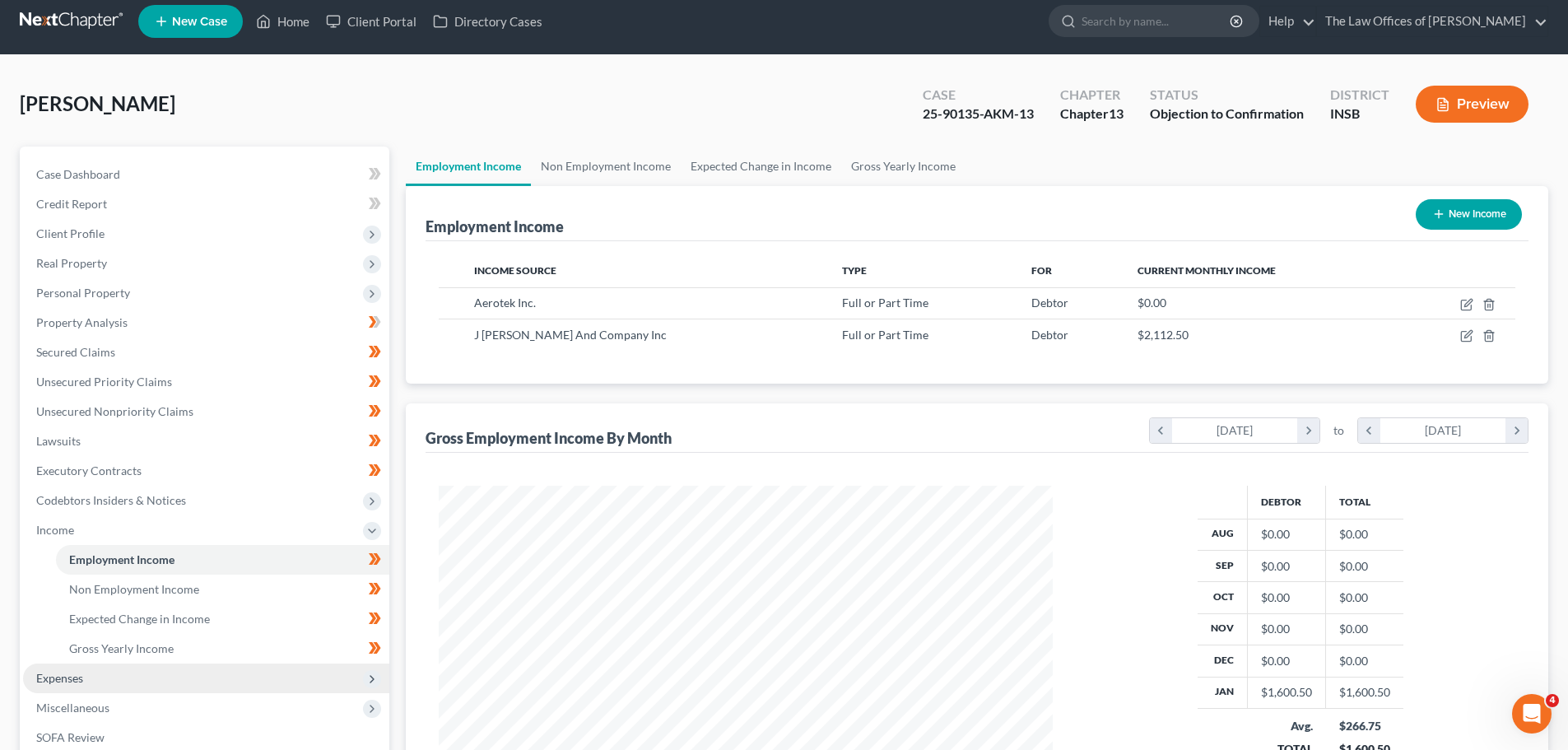
scroll to position [15, 0]
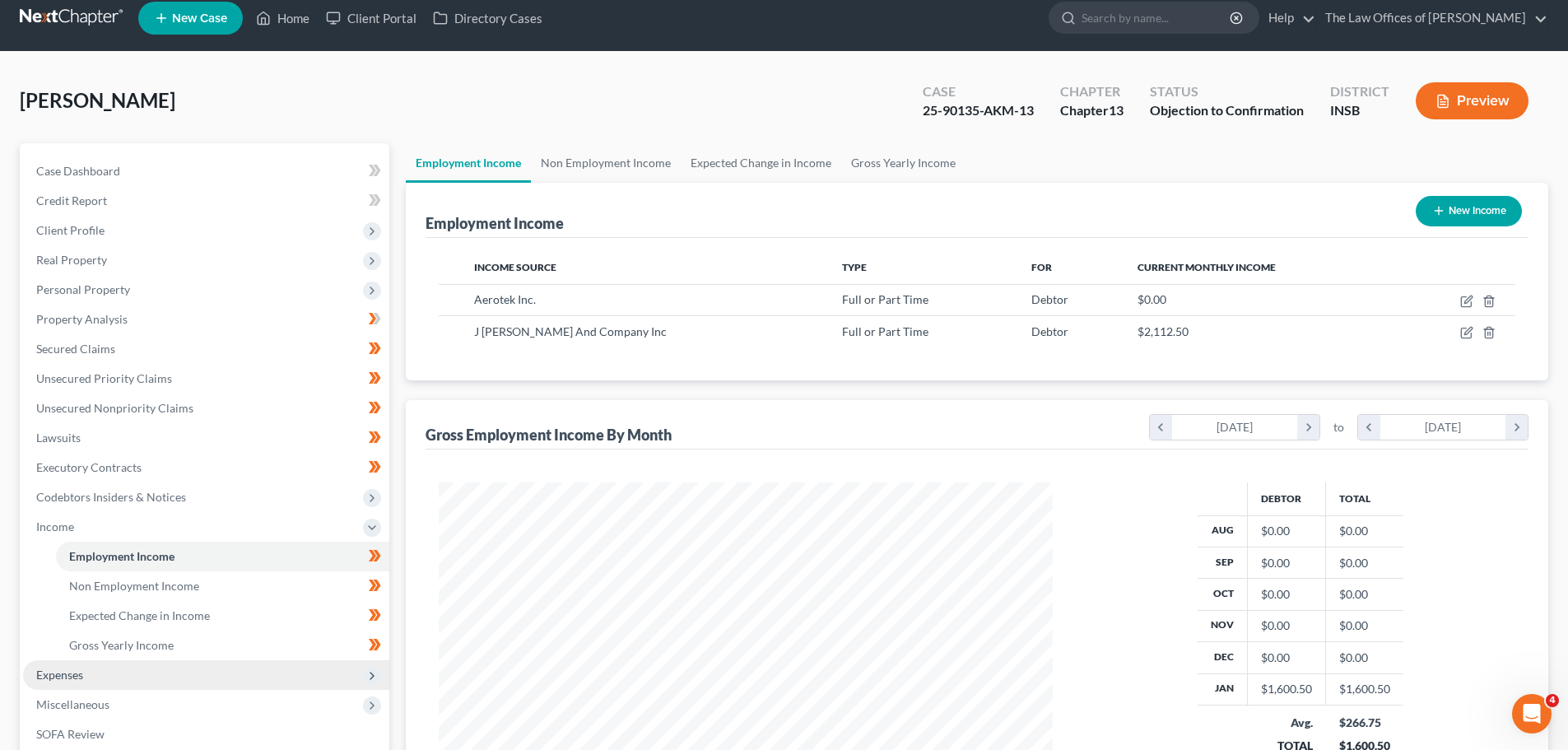
click at [122, 676] on span "Expenses" at bounding box center [206, 675] width 366 height 30
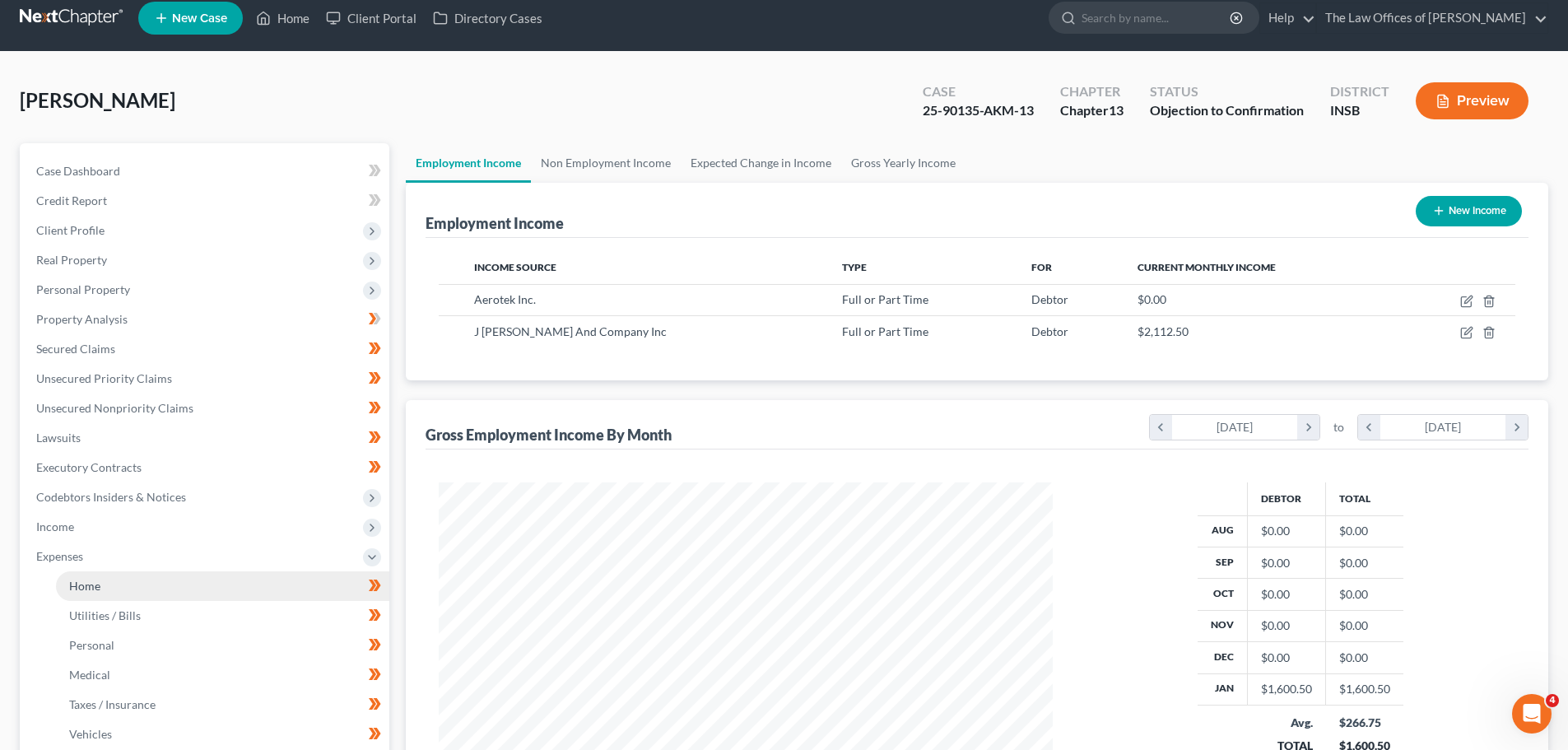
click at [101, 594] on link "Home" at bounding box center [222, 586] width 334 height 30
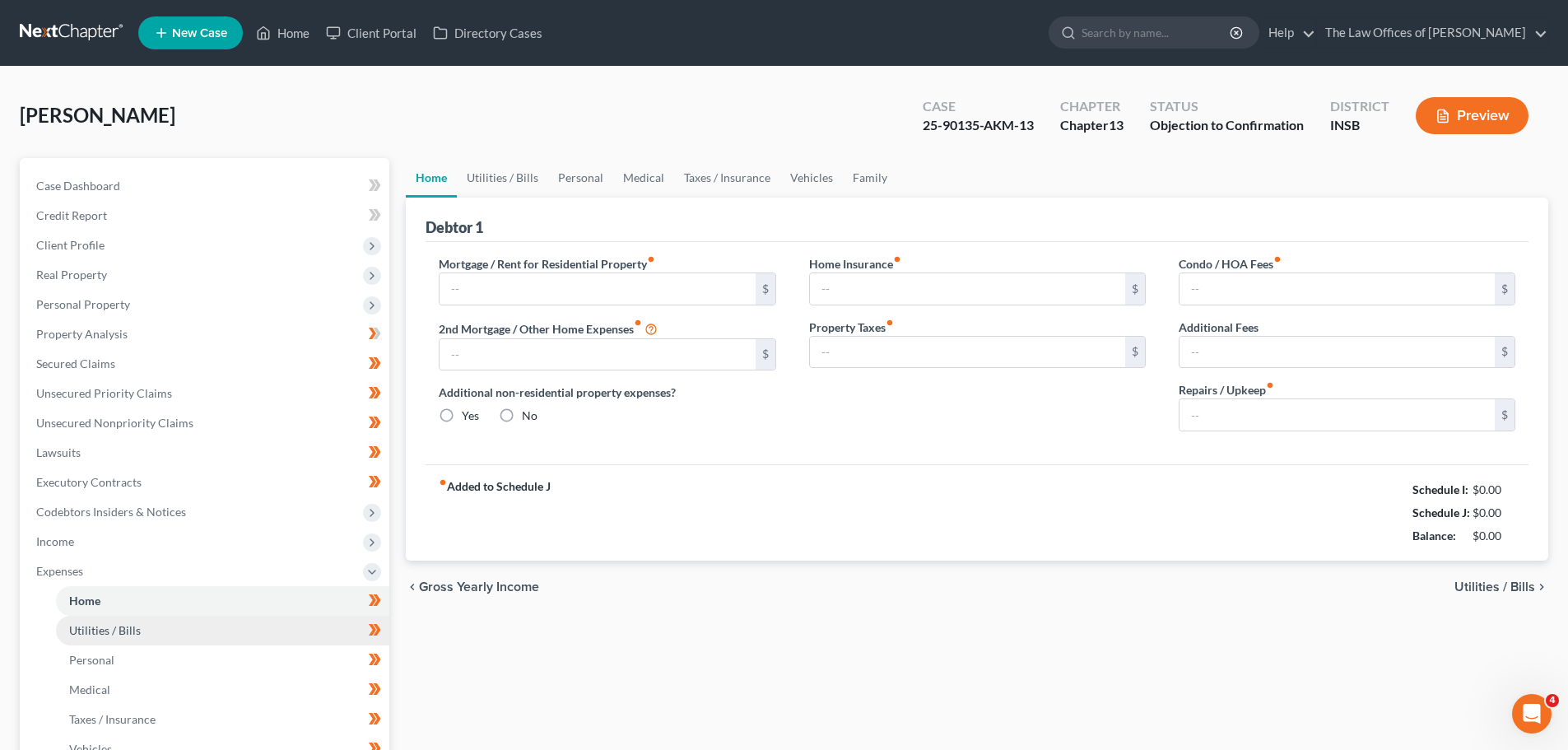
type input "0.00"
radio input "true"
type input "0.00"
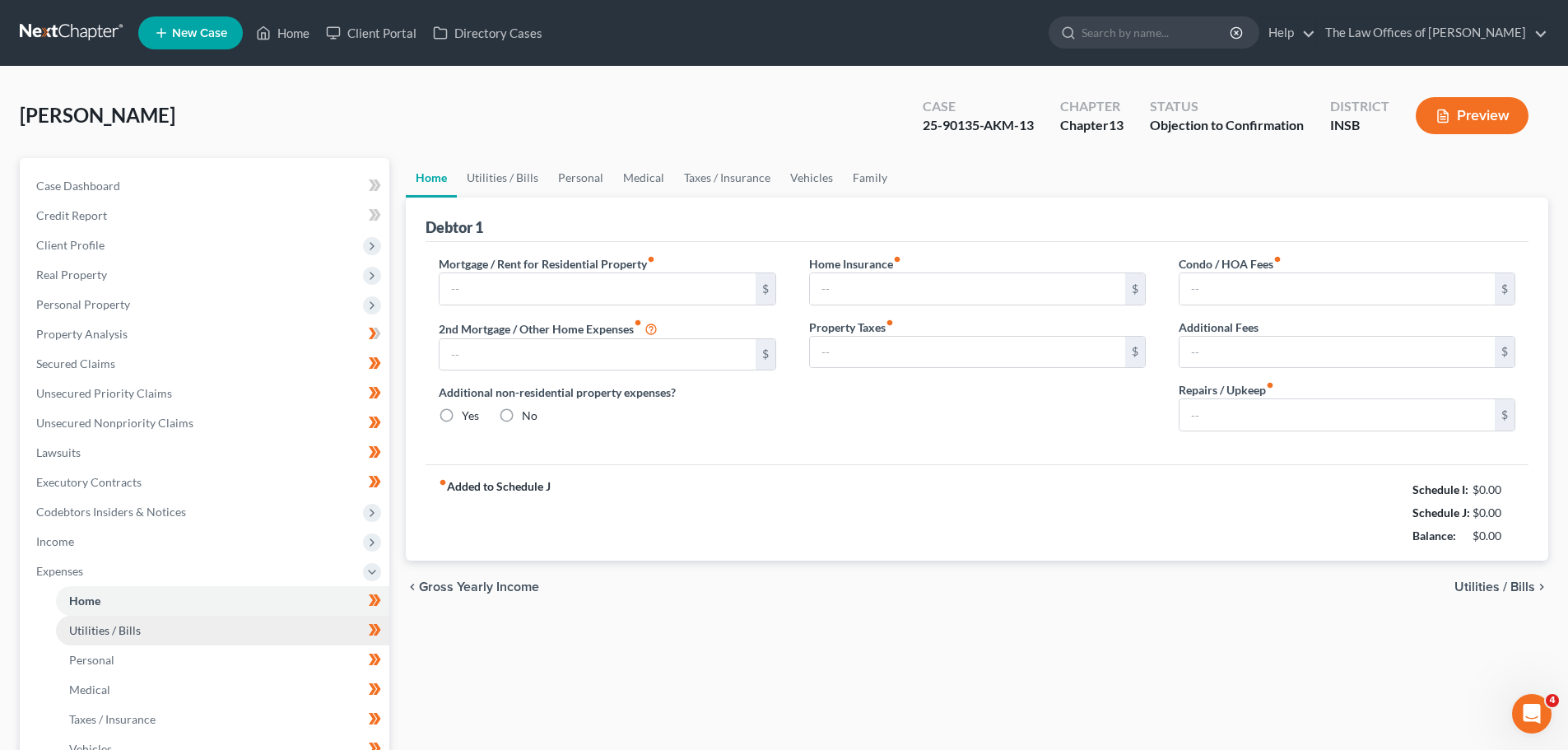
type input "0.00"
type input "100.00"
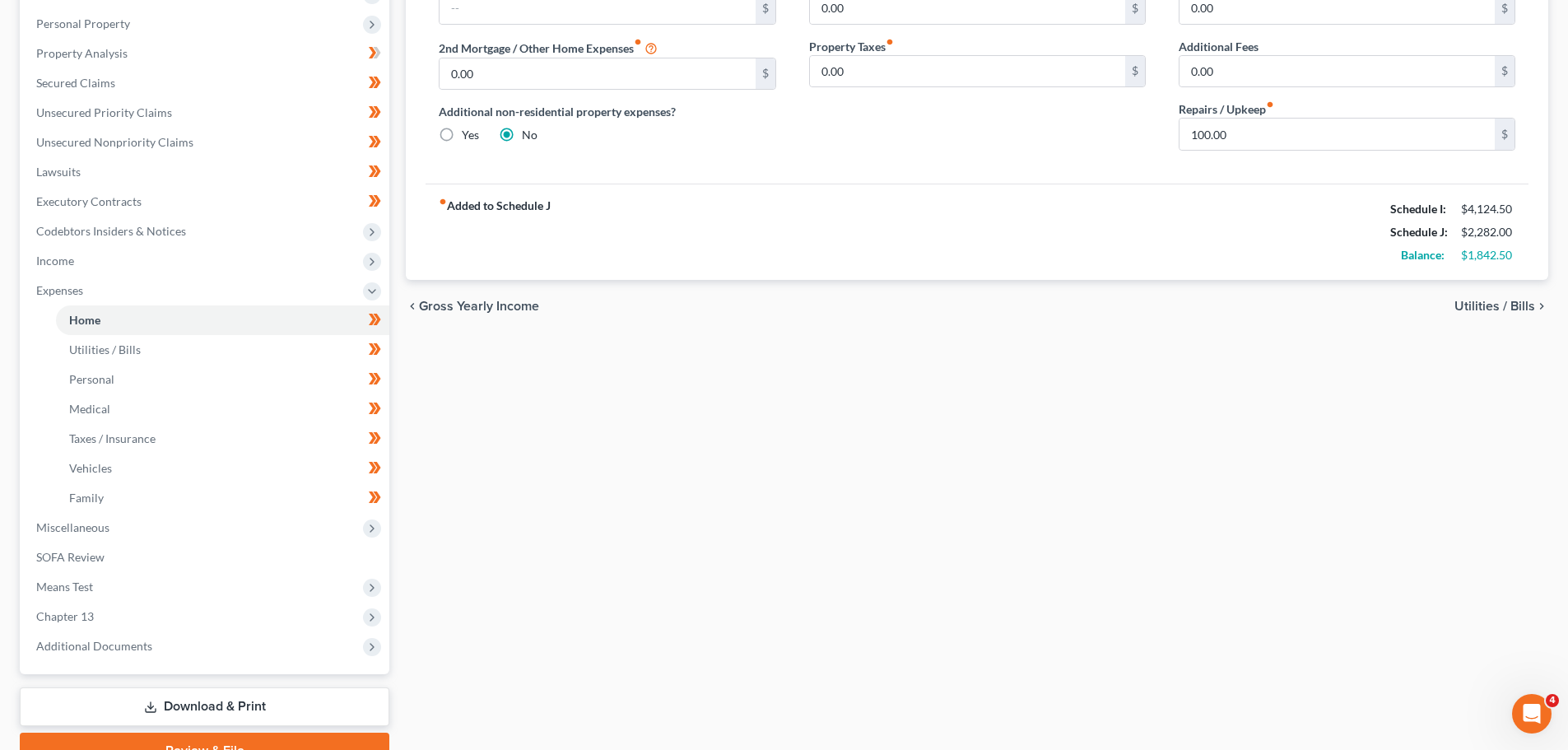
scroll to position [288, 0]
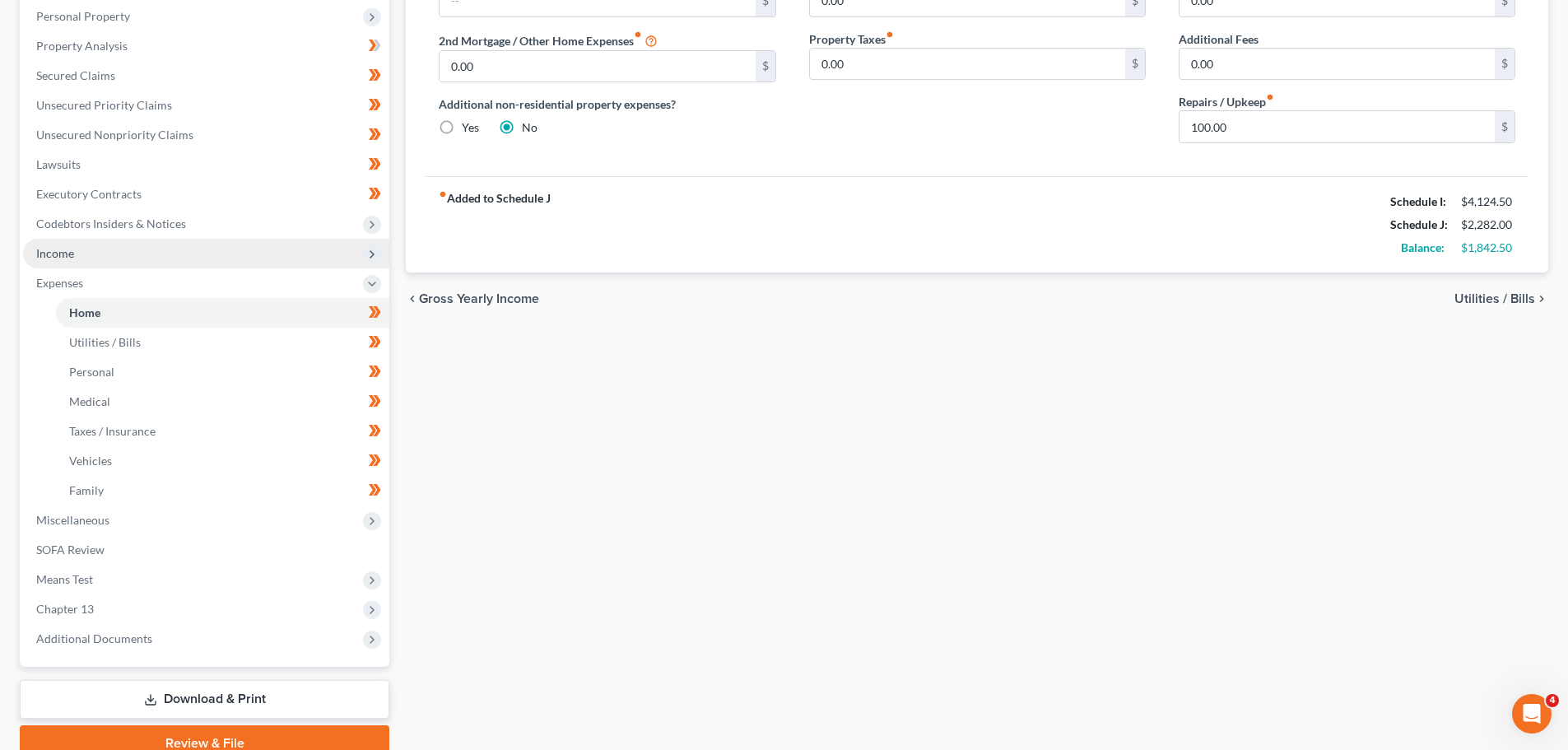
click at [100, 253] on span "Income" at bounding box center [206, 254] width 366 height 30
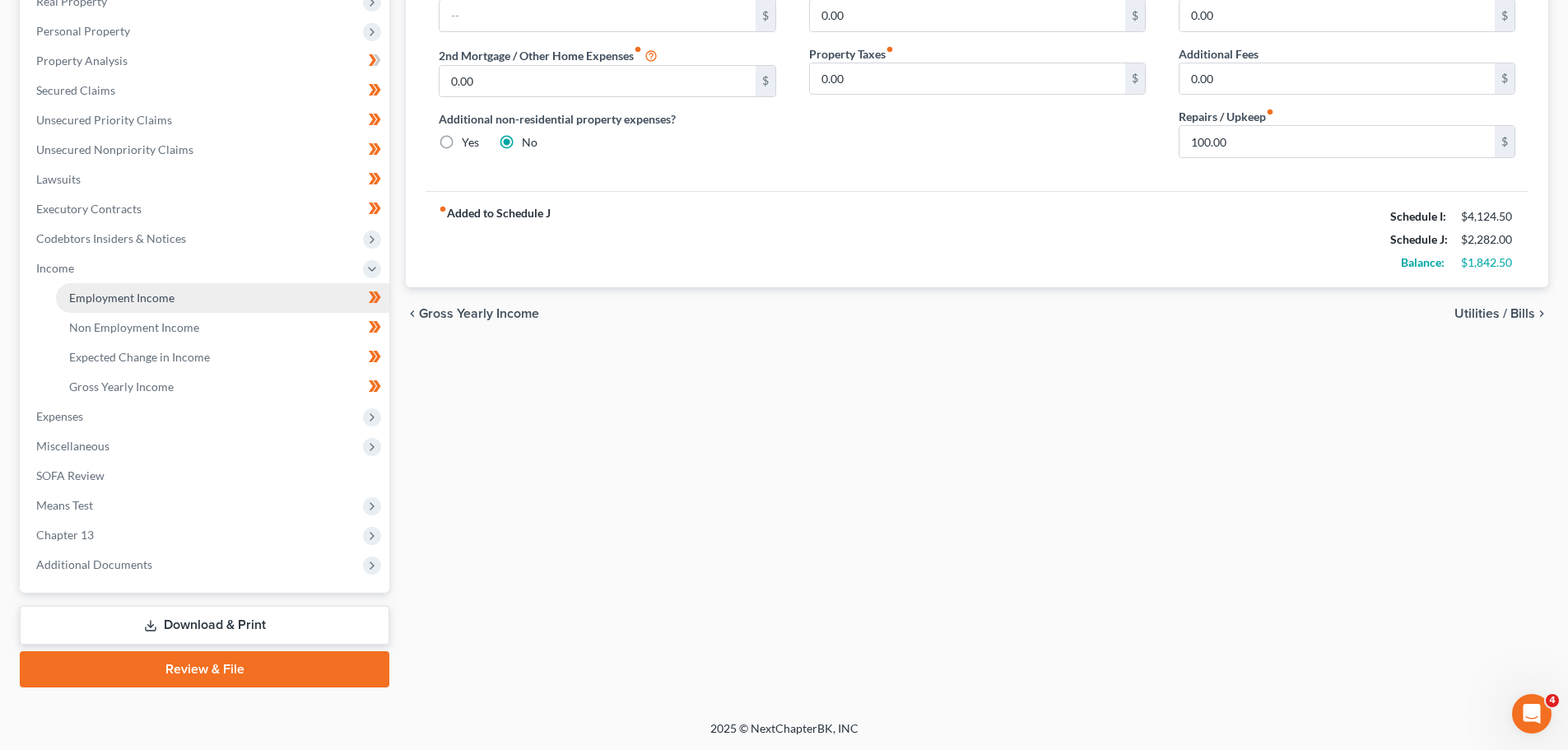
click at [142, 296] on span "Employment Income" at bounding box center [122, 297] width 106 height 14
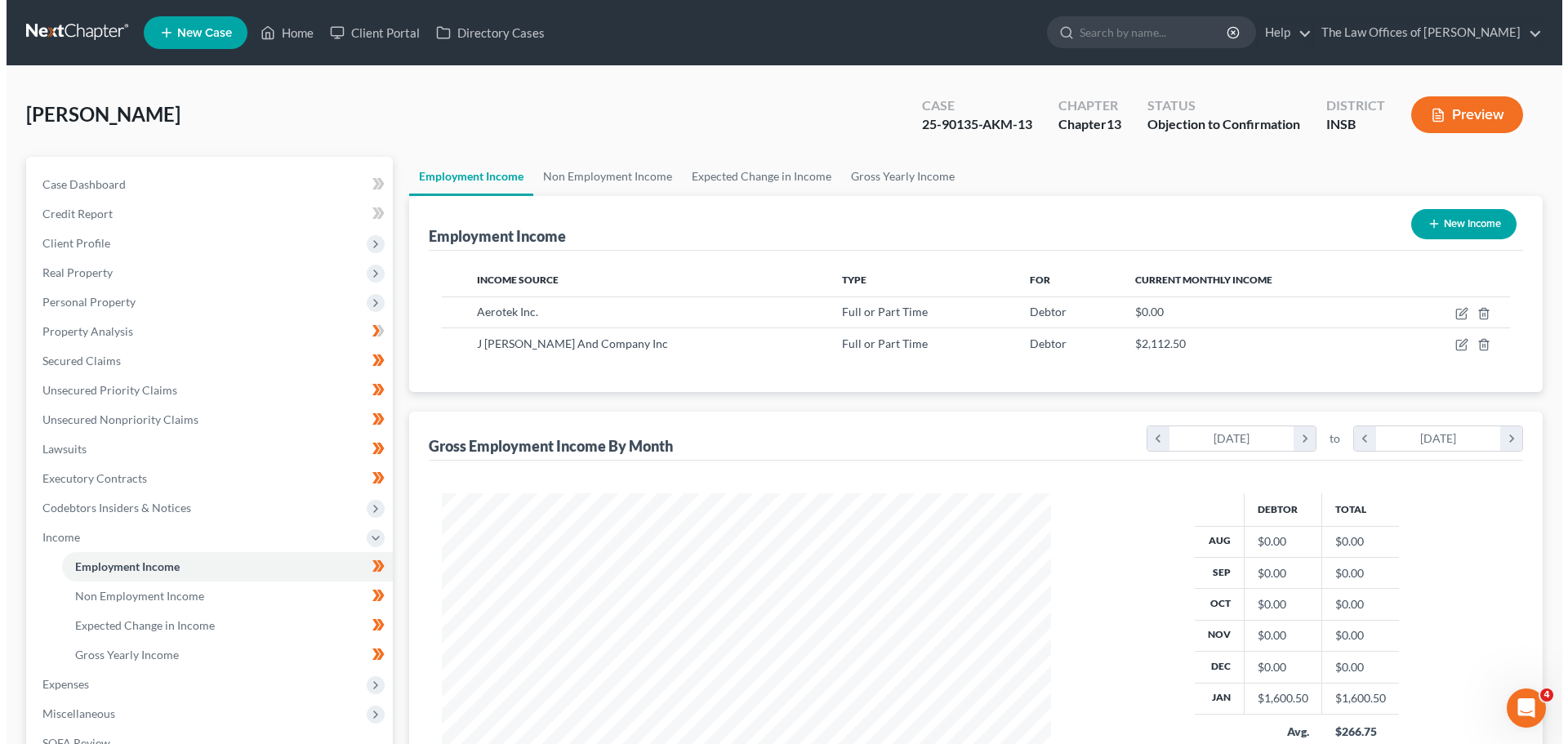
scroll to position [305, 642]
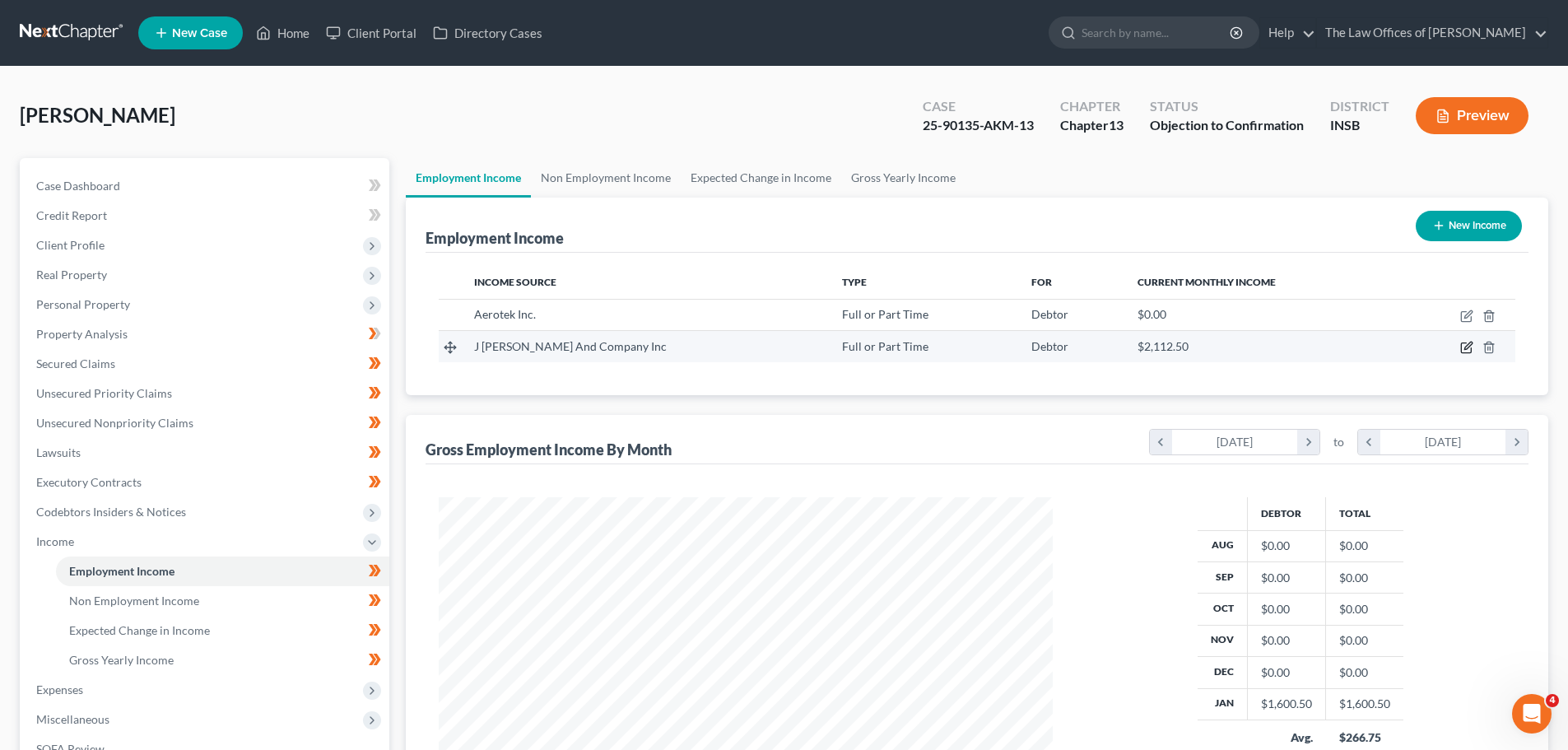
click at [1462, 347] on icon "button" at bounding box center [1466, 348] width 10 height 10
select select "0"
select select "33"
select select "2"
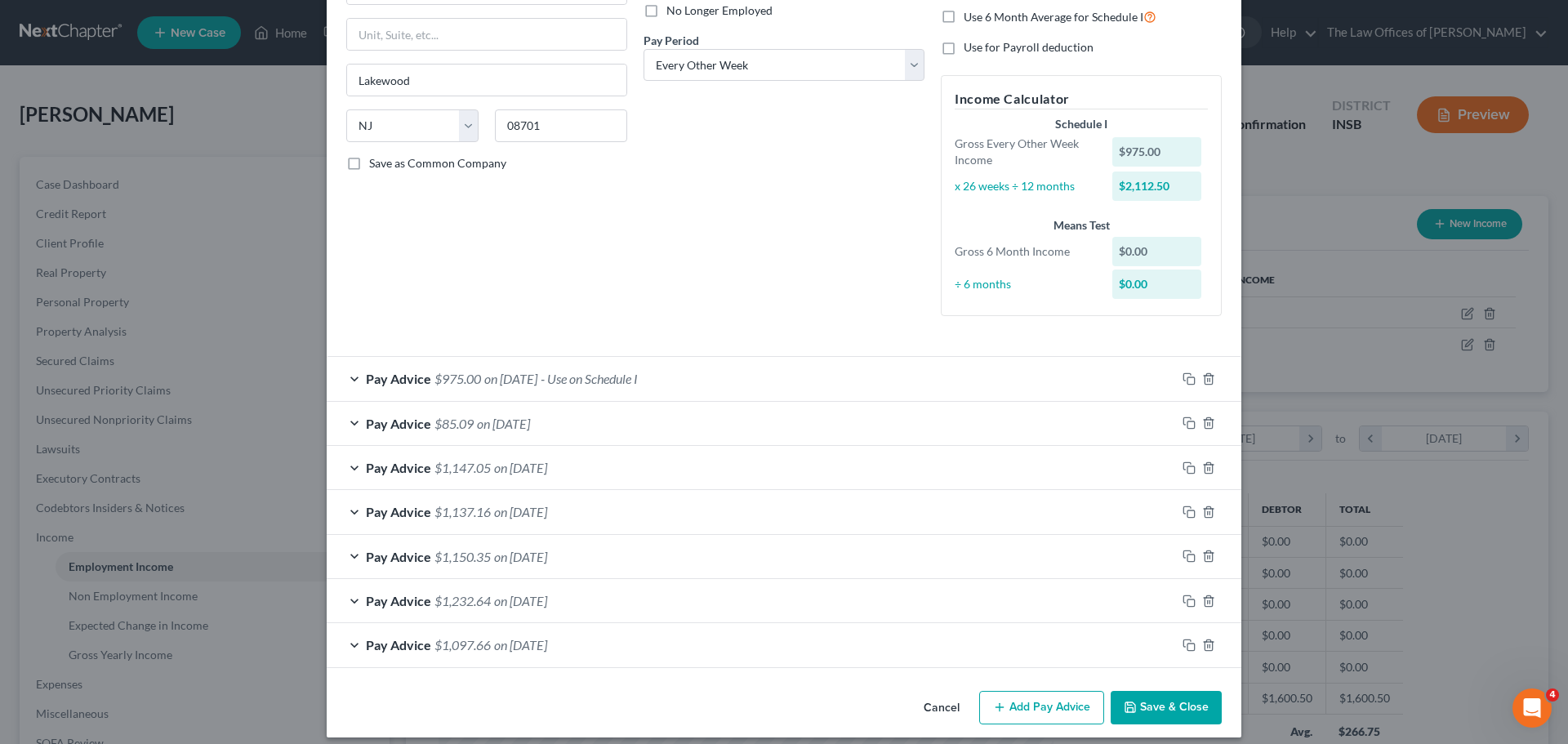
scroll to position [241, 0]
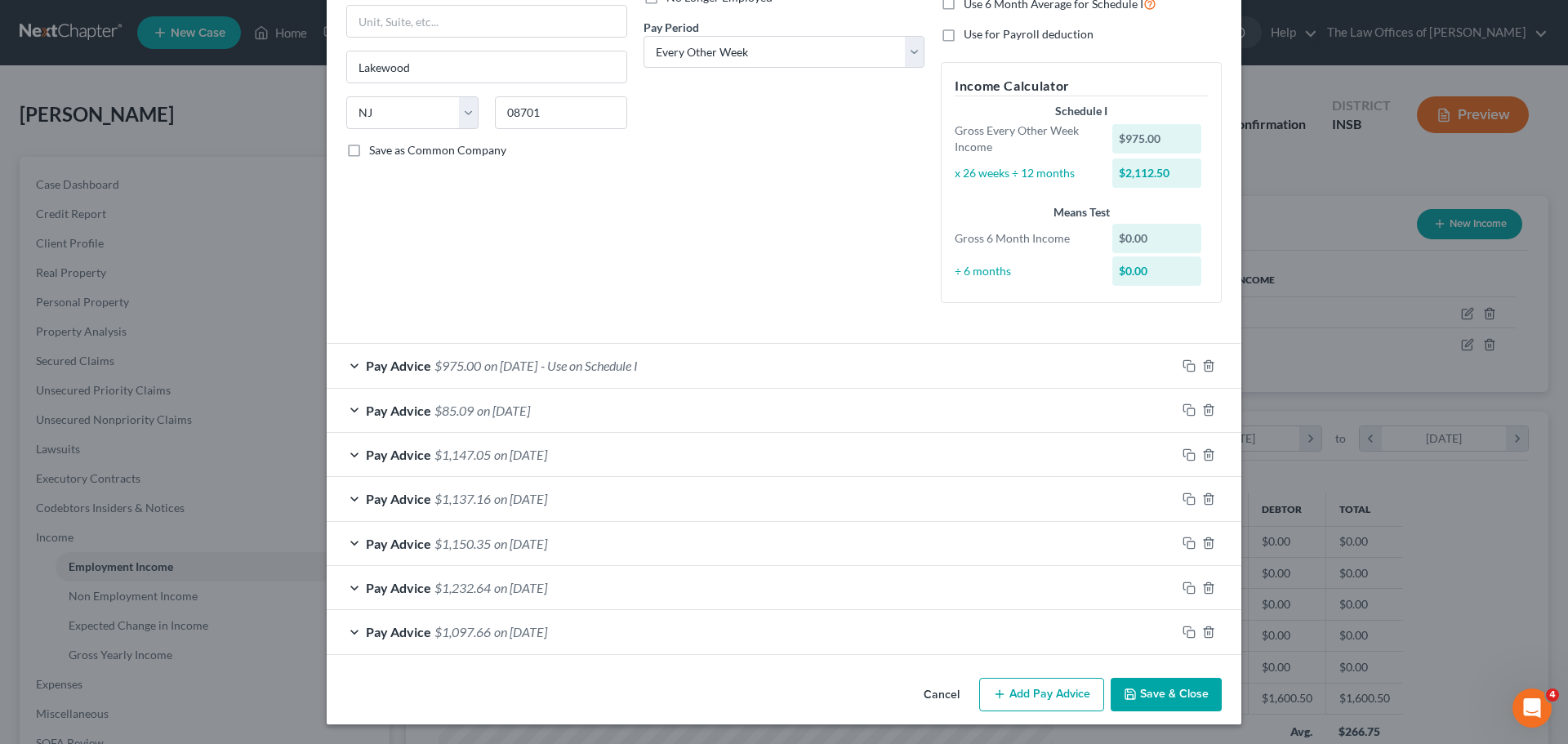
click at [680, 371] on div "Pay Advice $975.00 on [DATE] - Use on Schedule I" at bounding box center [751, 365] width 850 height 43
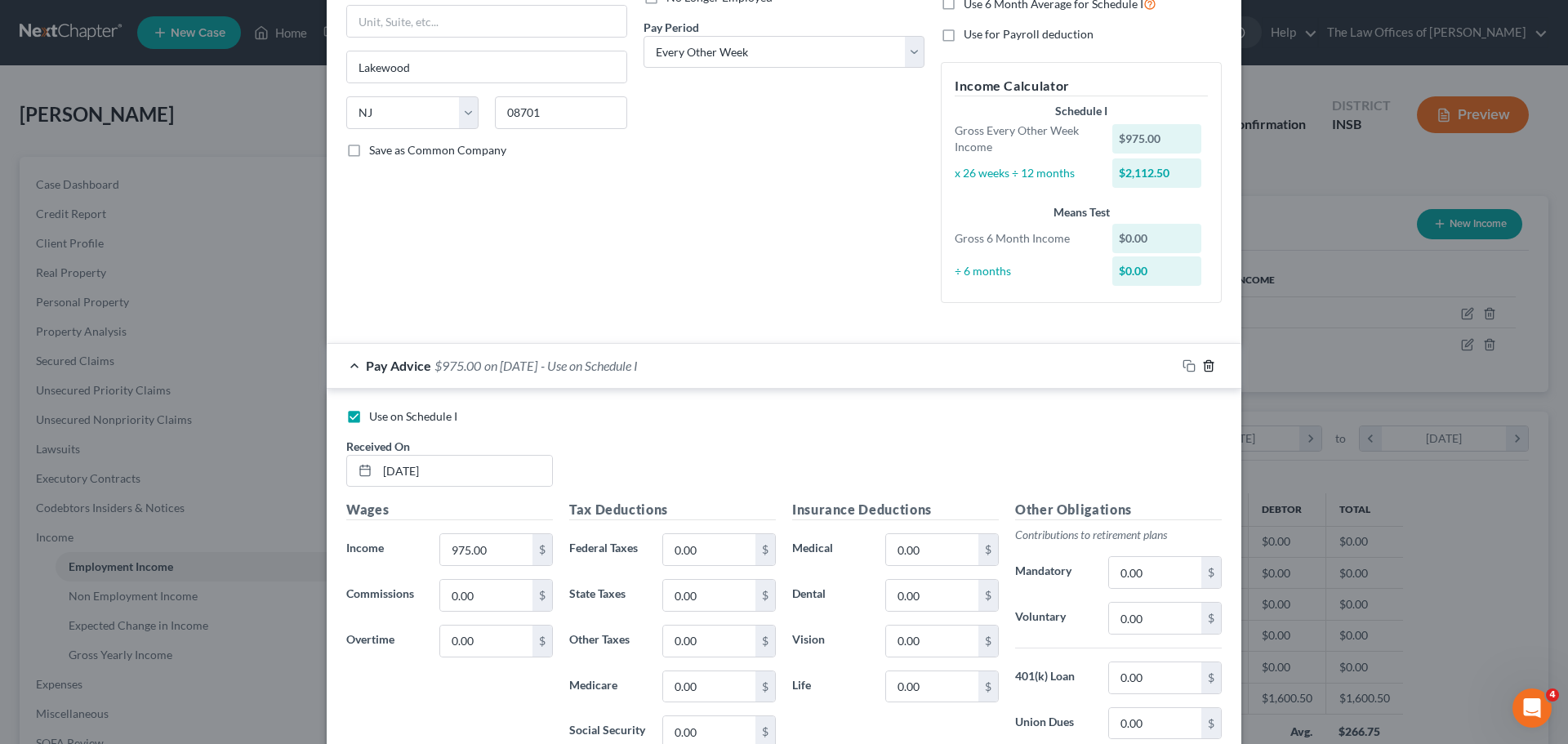
click at [1205, 363] on icon "button" at bounding box center [1208, 365] width 7 height 11
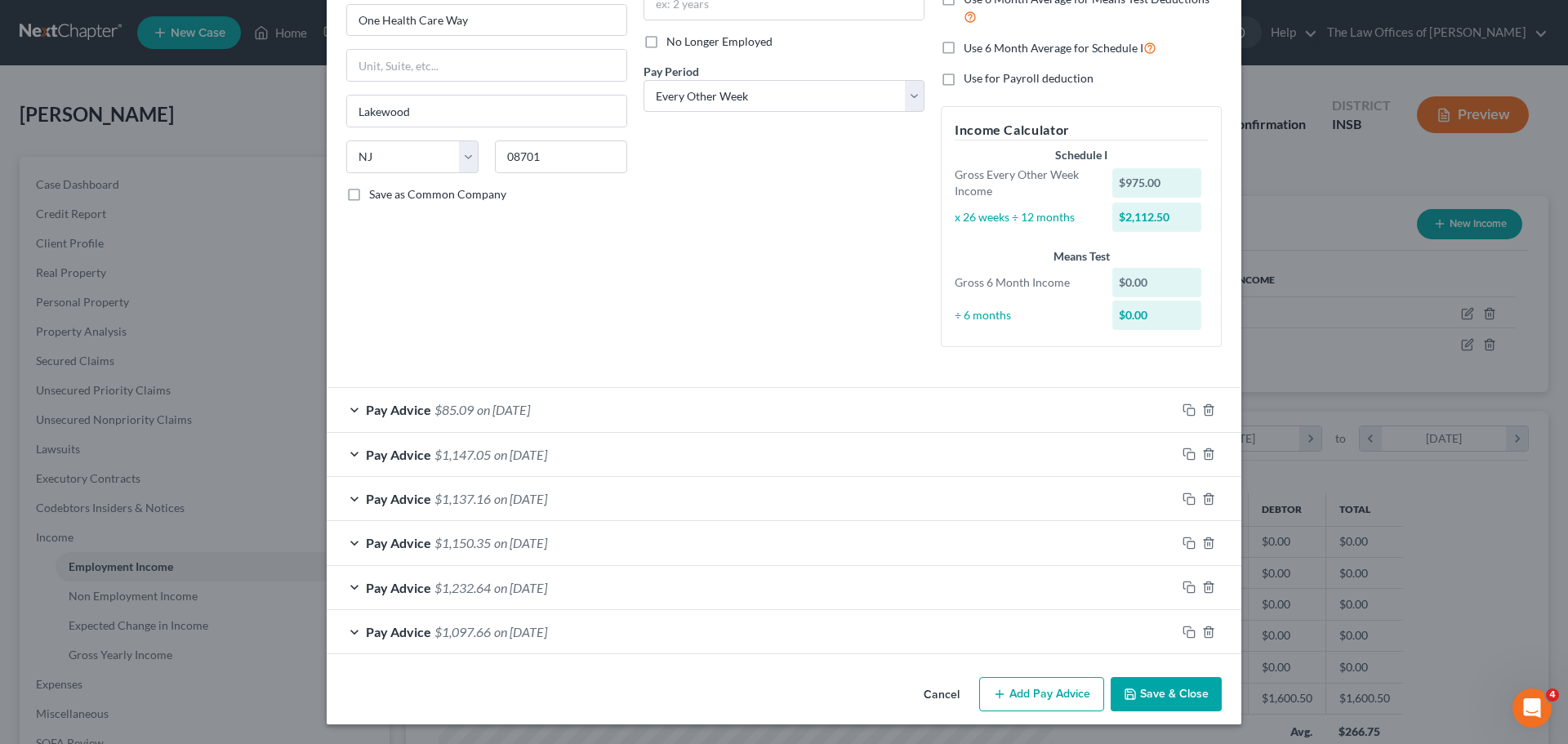
scroll to position [197, 0]
click at [509, 624] on span "on [DATE]" at bounding box center [520, 632] width 53 height 16
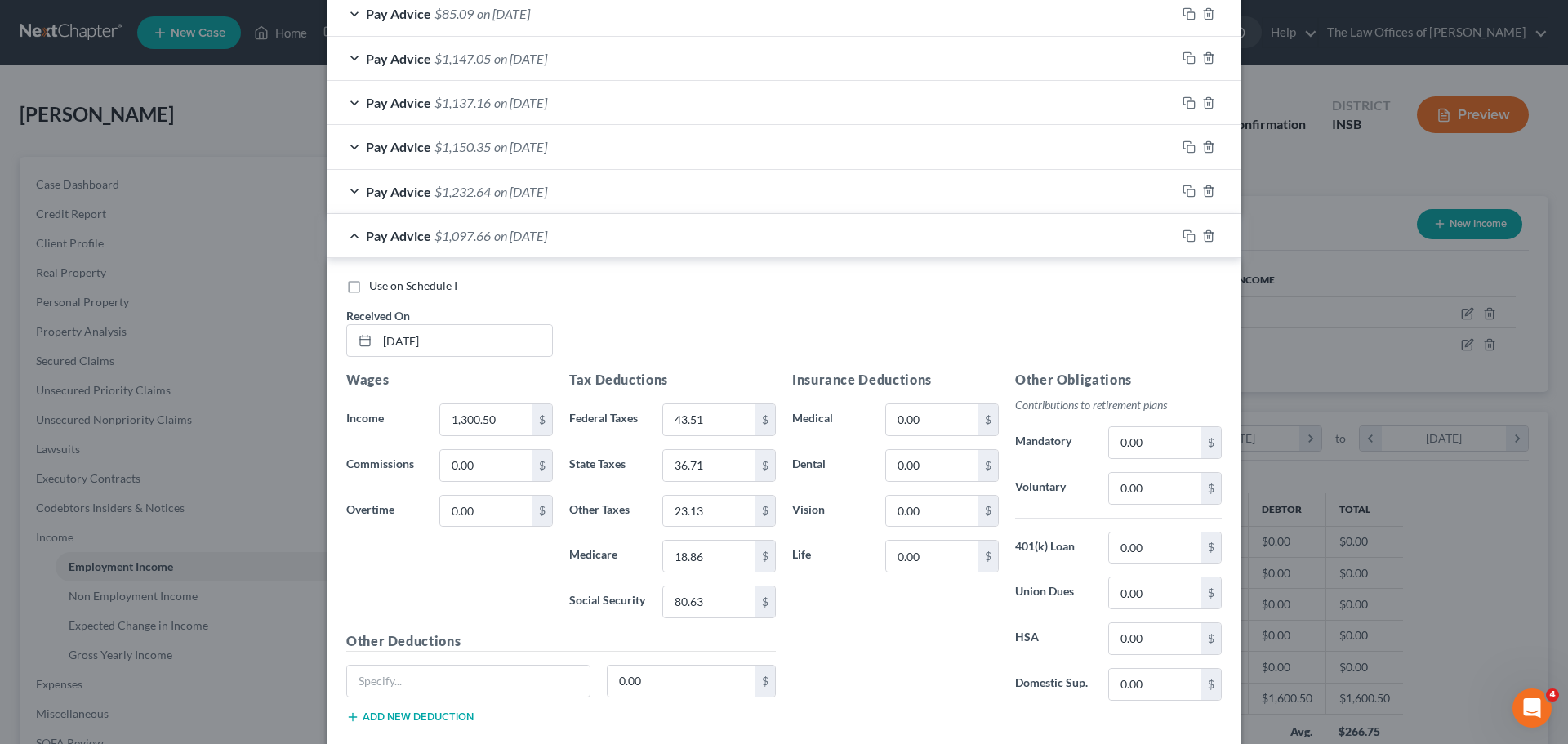
click at [472, 231] on span "$1,097.66" at bounding box center [462, 235] width 56 height 16
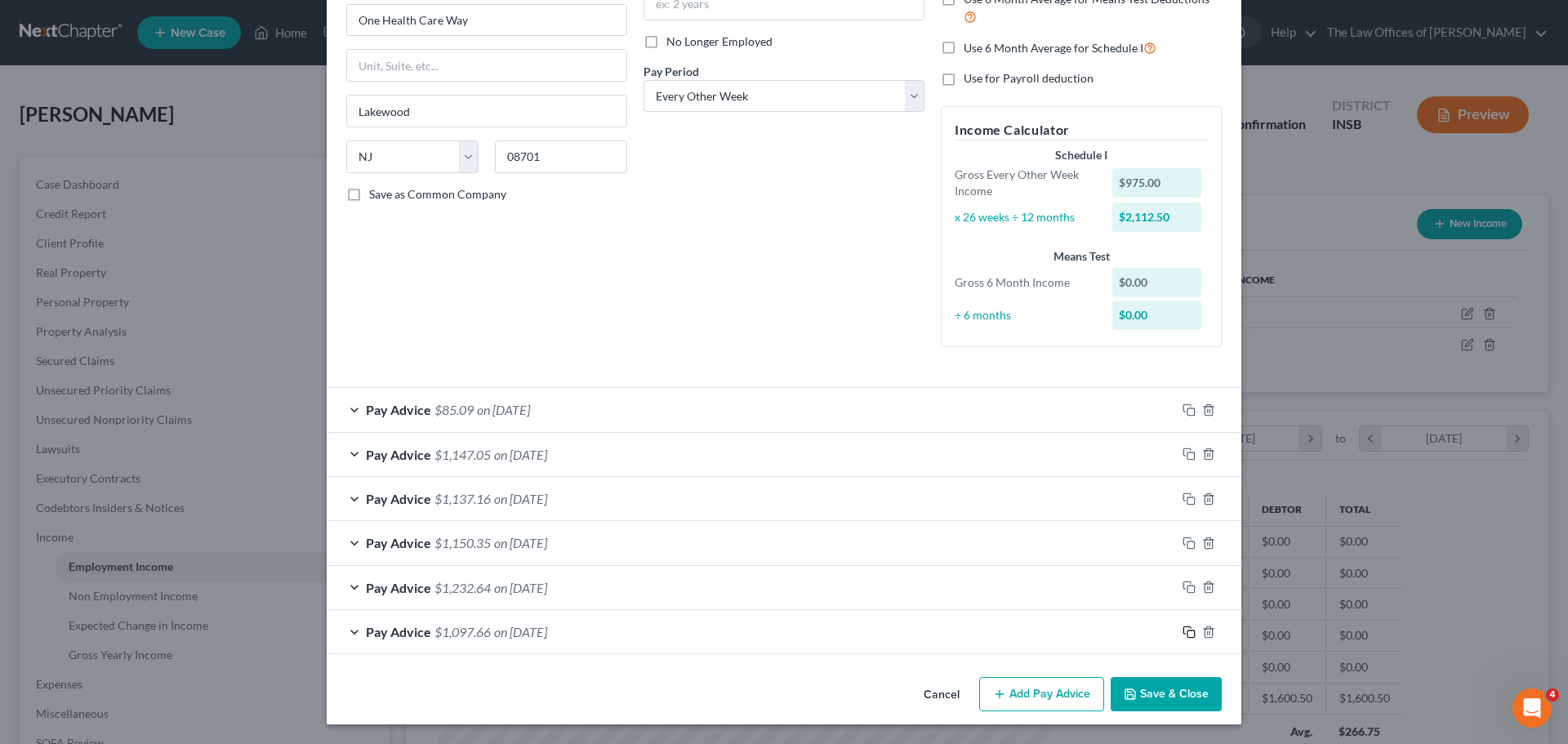
click at [1187, 628] on icon "button" at bounding box center [1189, 633] width 13 height 13
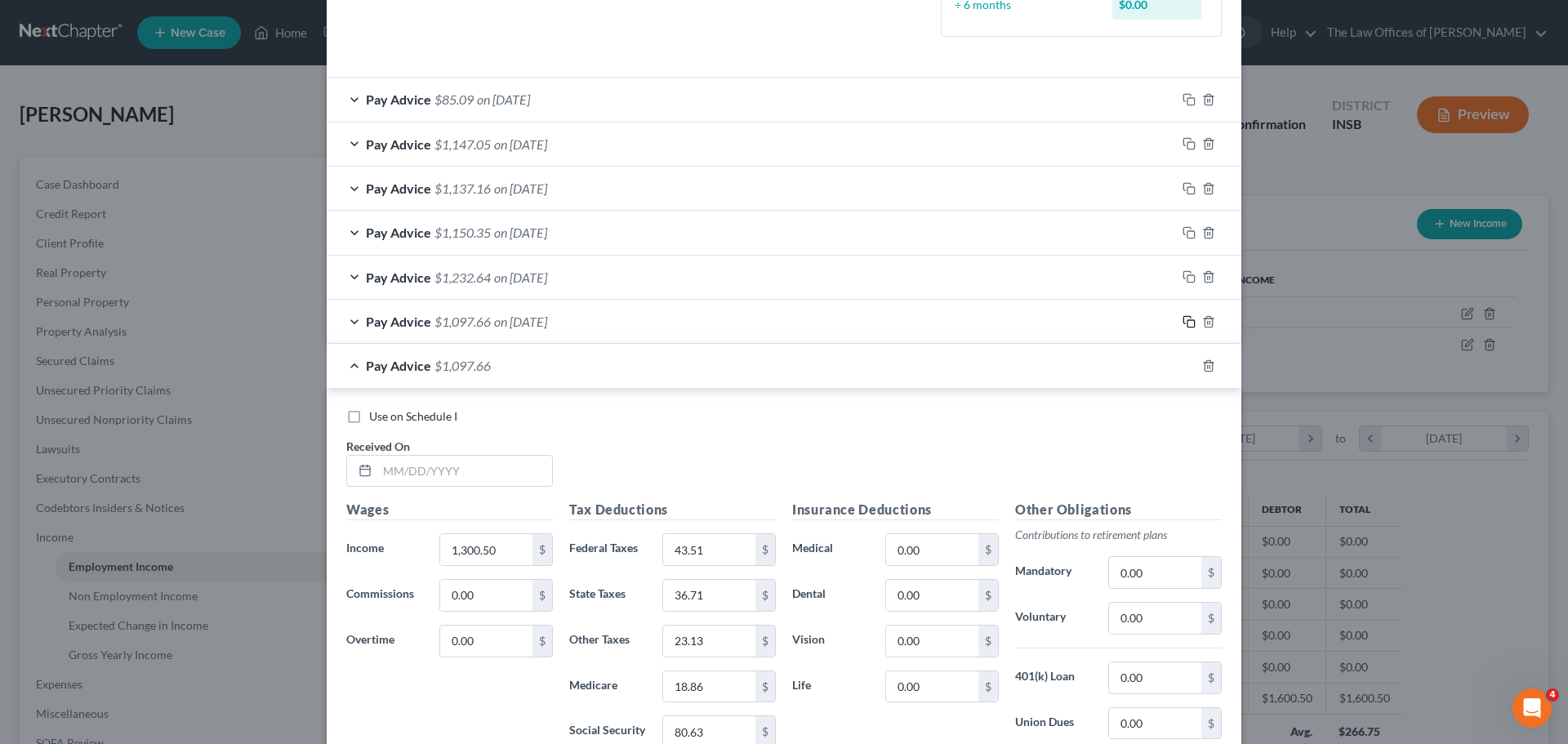
scroll to position [573, 0]
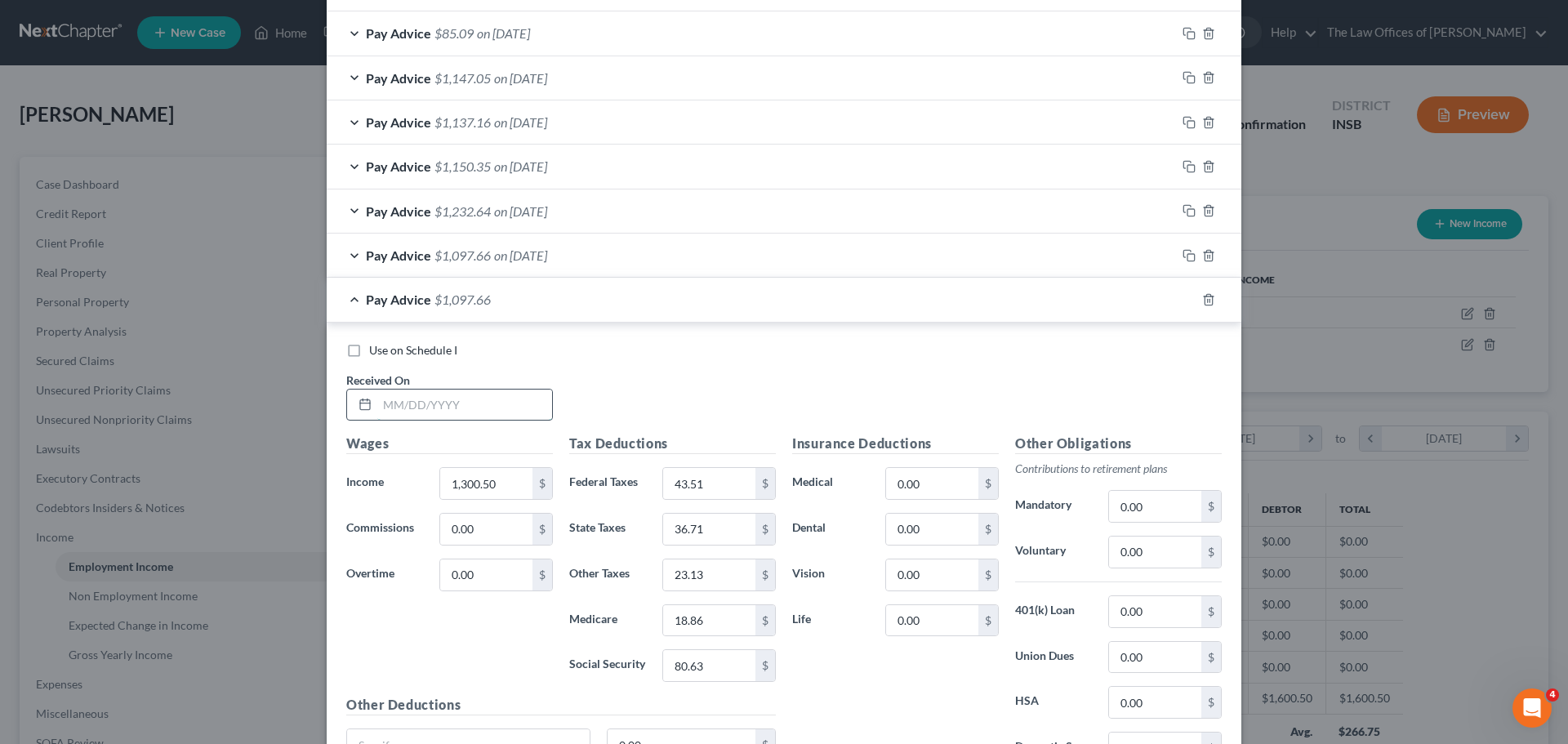
drag, startPoint x: 437, startPoint y: 398, endPoint x: 427, endPoint y: 396, distance: 10.2
click at [437, 400] on input "text" at bounding box center [465, 405] width 175 height 31
type input "[DATE]"
click at [493, 483] on input "1,300.50" at bounding box center [486, 484] width 92 height 31
type input "680.00"
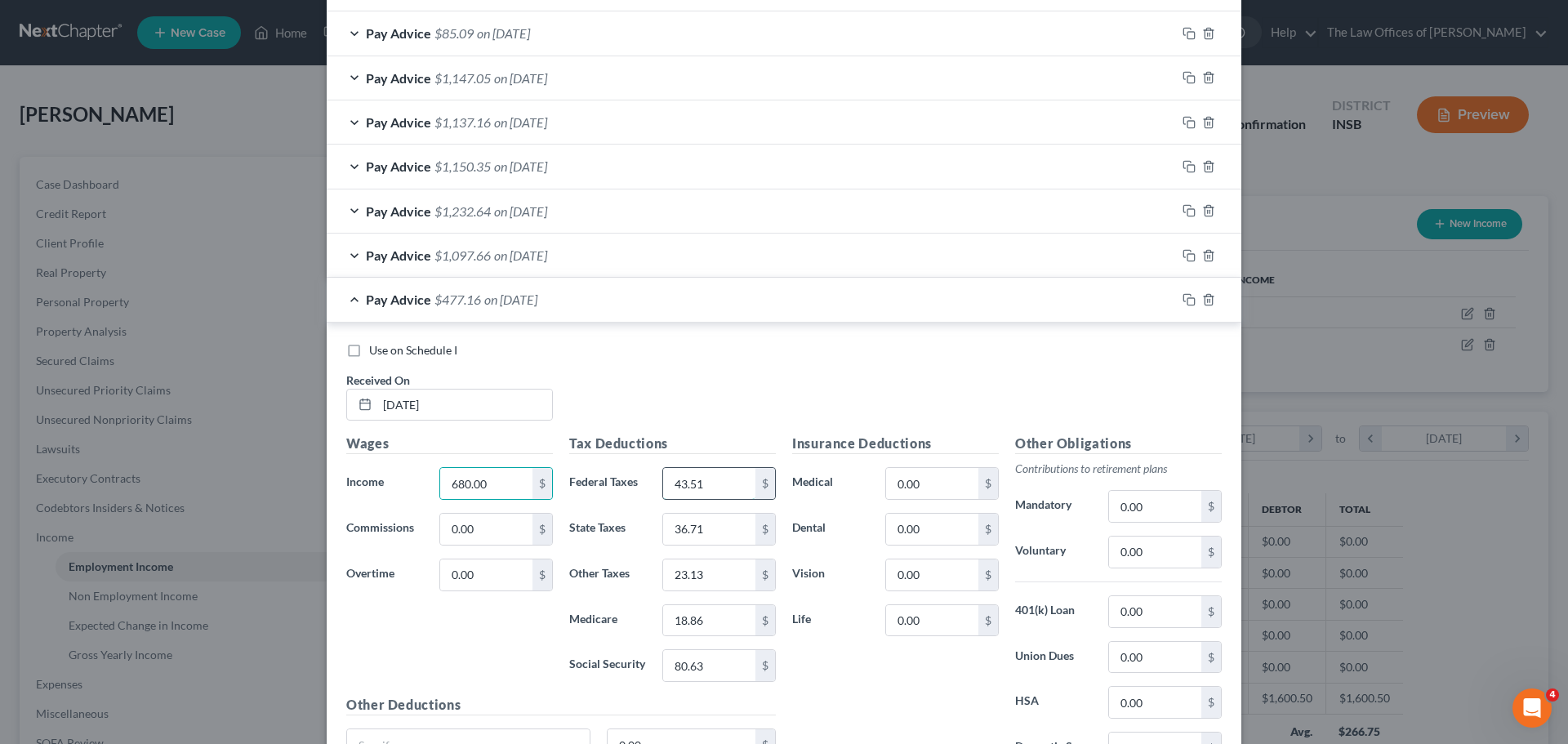
click at [732, 488] on input "43.51" at bounding box center [709, 484] width 92 height 31
type input "0.00"
click at [727, 524] on input "36.71" at bounding box center [709, 529] width 92 height 31
type input "18.09"
click at [723, 560] on input "23.13" at bounding box center [709, 576] width 92 height 31
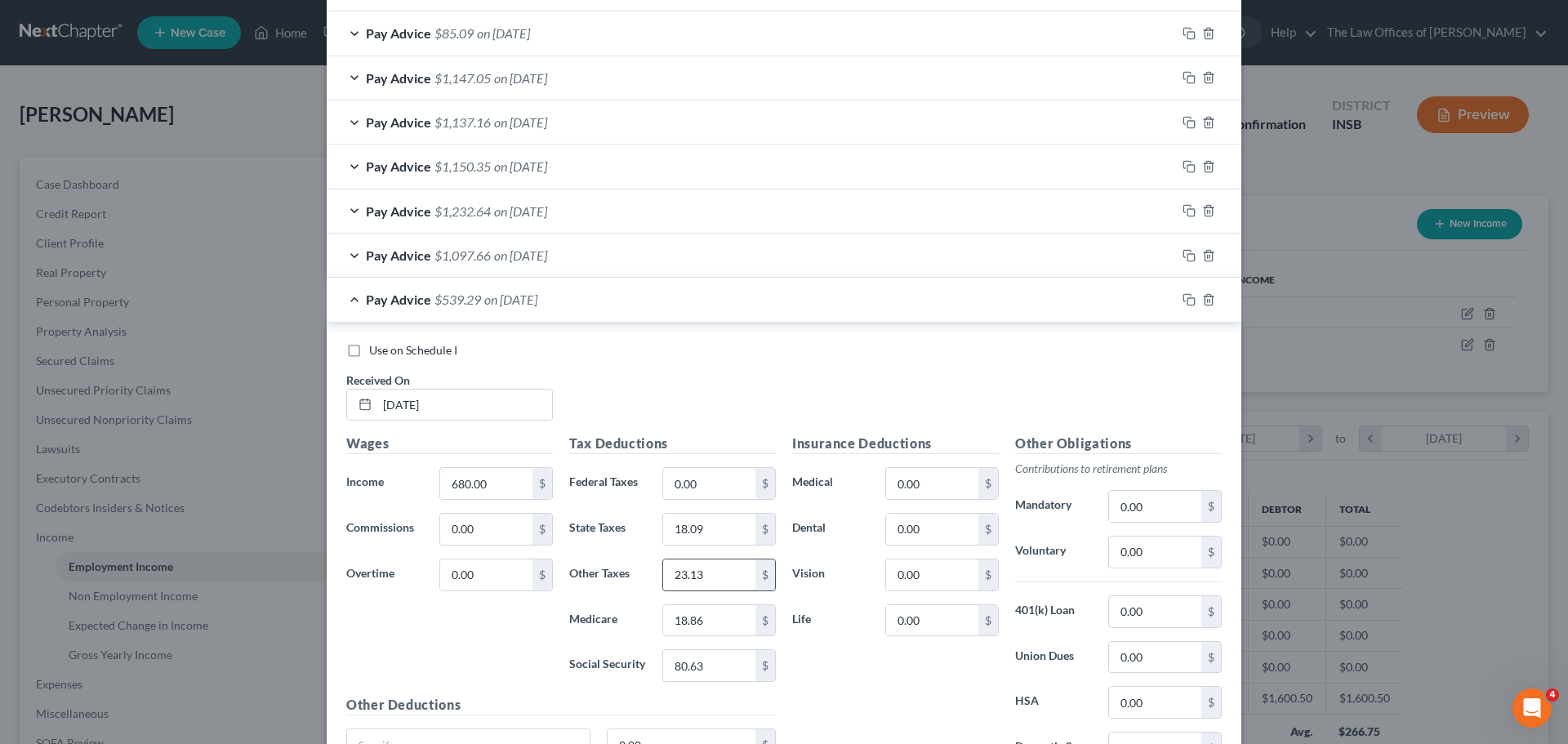
click at [723, 560] on input "23.13" at bounding box center [709, 576] width 92 height 31
type input "11.40"
click at [693, 628] on input "18.86" at bounding box center [709, 621] width 92 height 31
click at [715, 625] on input "18.86" at bounding box center [709, 621] width 92 height 31
type input "9.86"
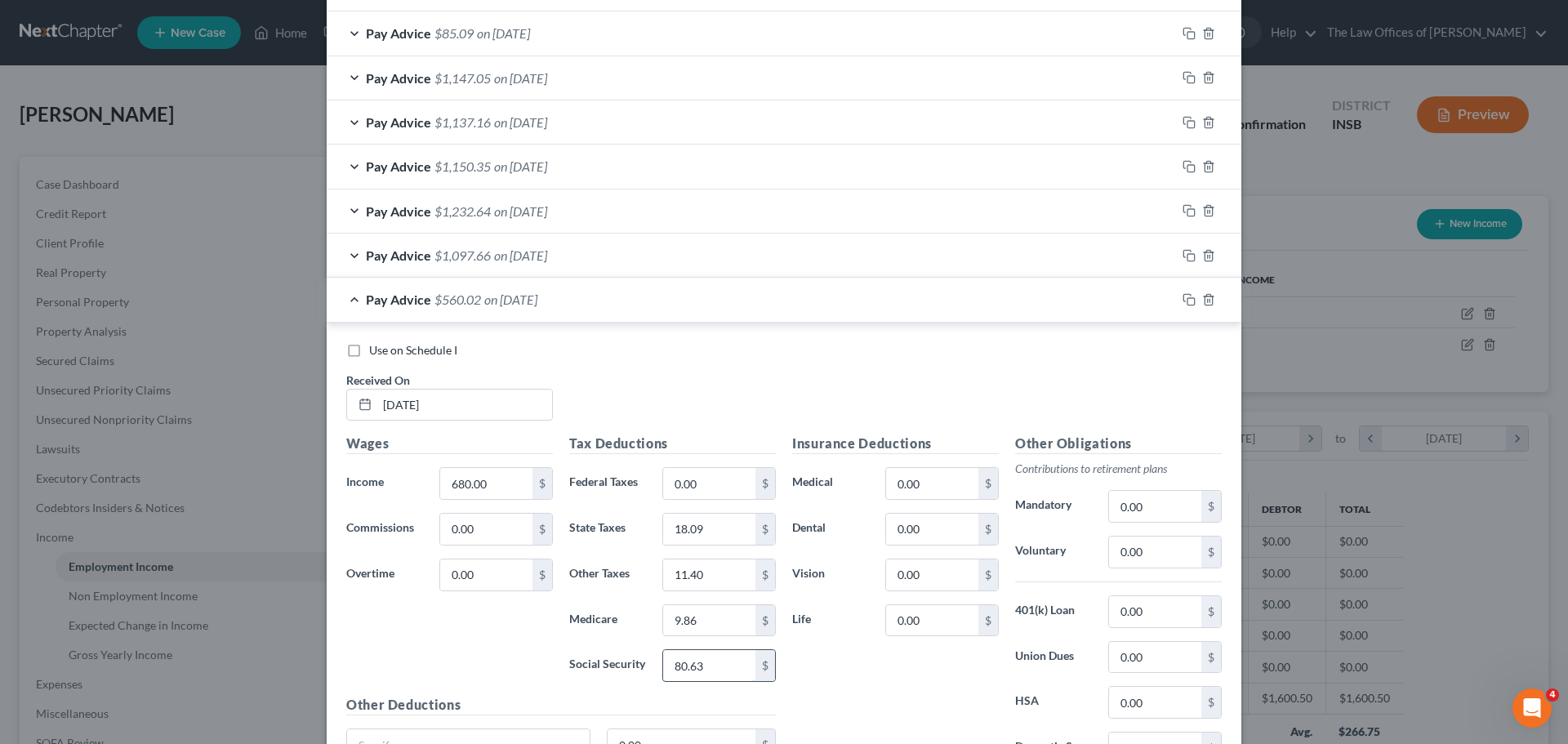
click at [713, 659] on input "80.63" at bounding box center [709, 666] width 92 height 31
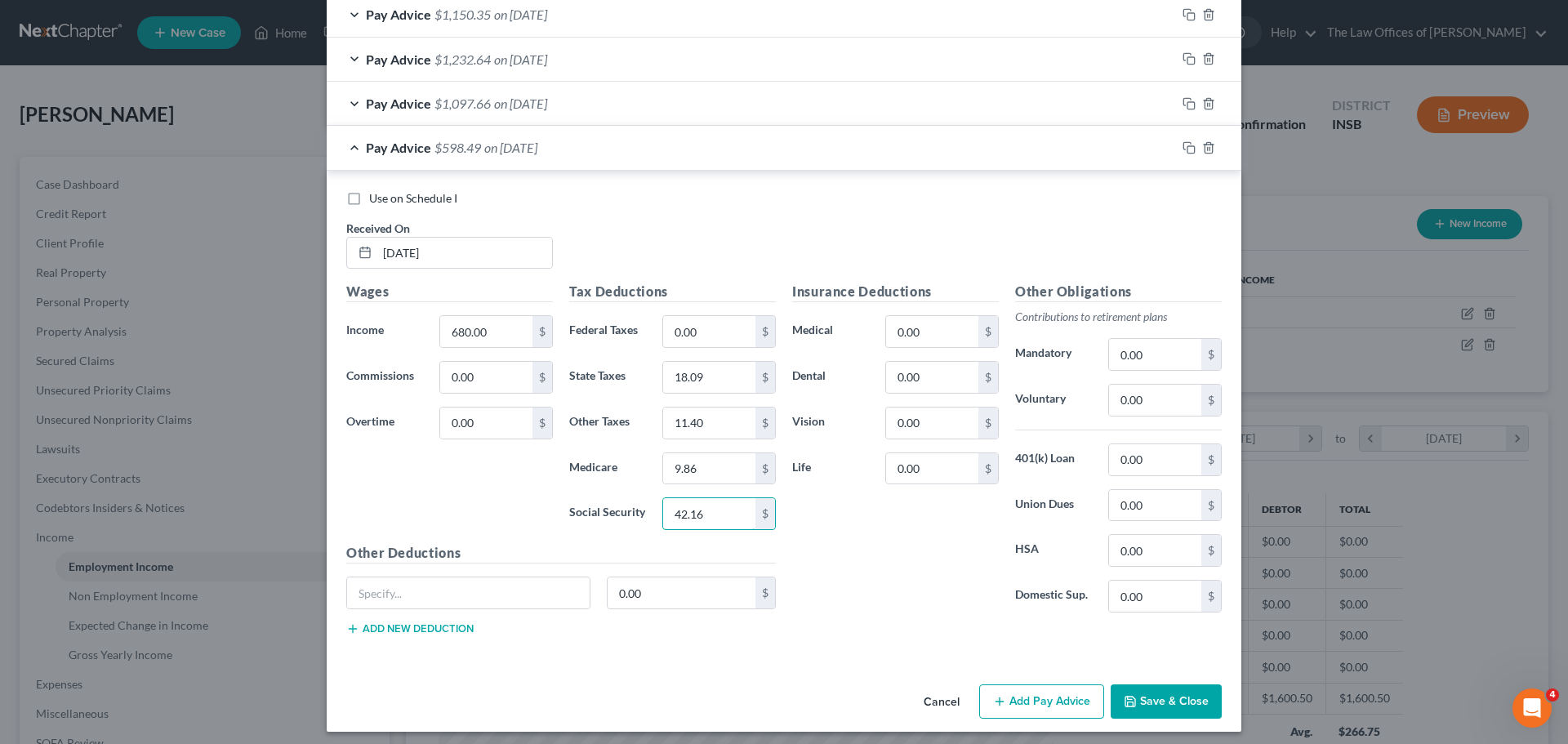
scroll to position [732, 0]
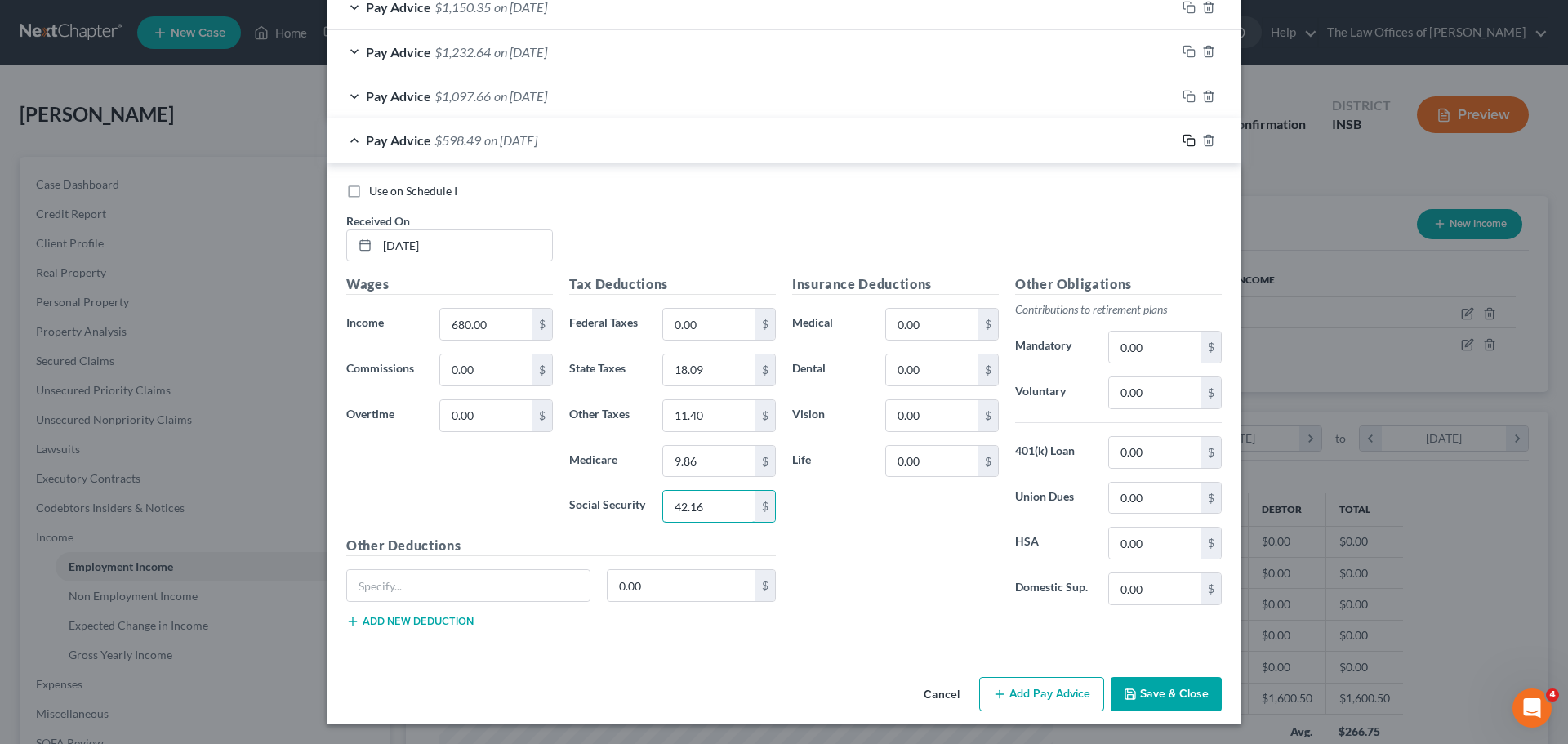
type input "42.16"
click at [1182, 139] on icon "button" at bounding box center [1189, 140] width 13 height 13
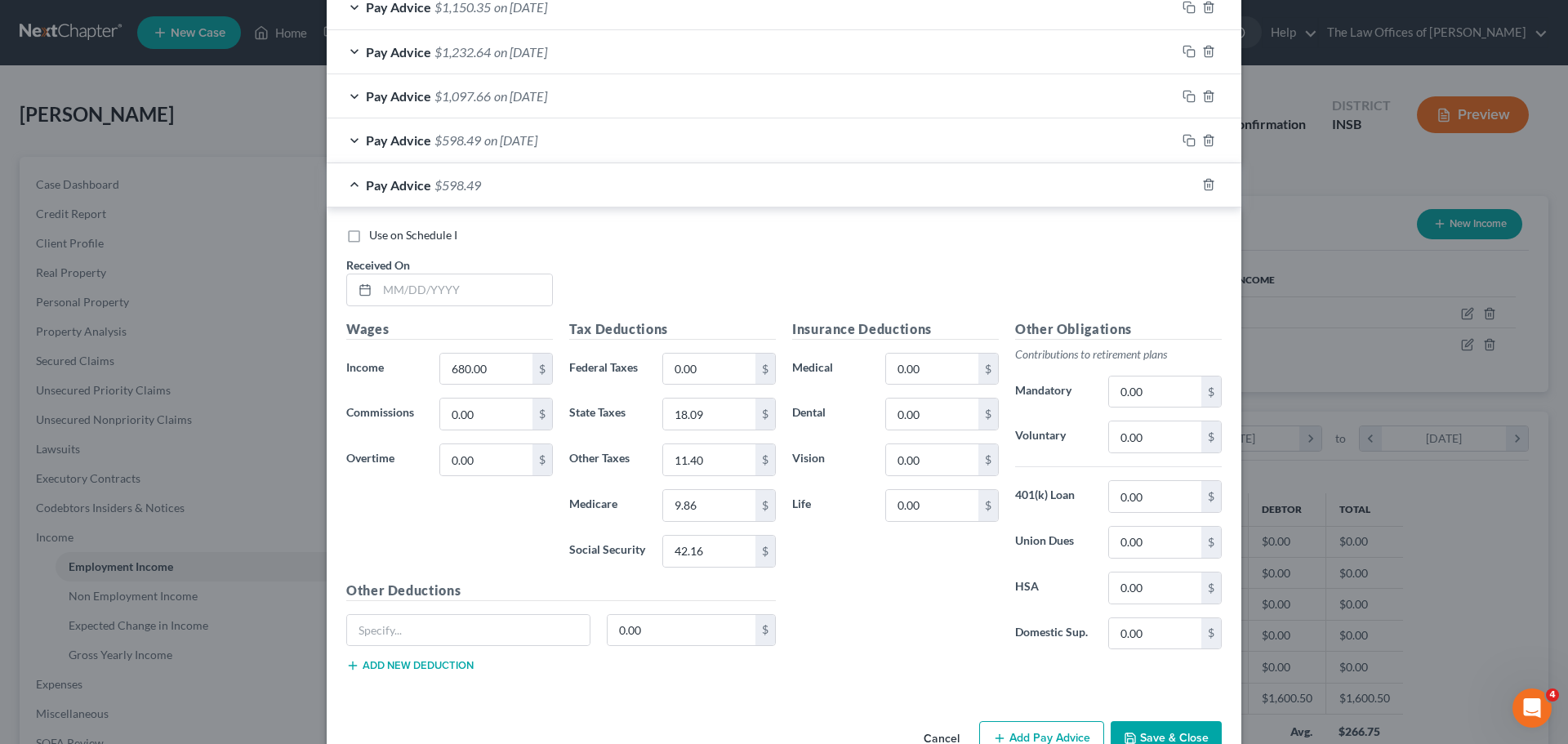
click at [467, 258] on div "Received On *" at bounding box center [450, 282] width 223 height 50
click at [472, 295] on input "text" at bounding box center [465, 290] width 175 height 31
type input "[DATE]"
click at [496, 380] on input "680.00" at bounding box center [486, 369] width 92 height 31
type input "1,394.00"
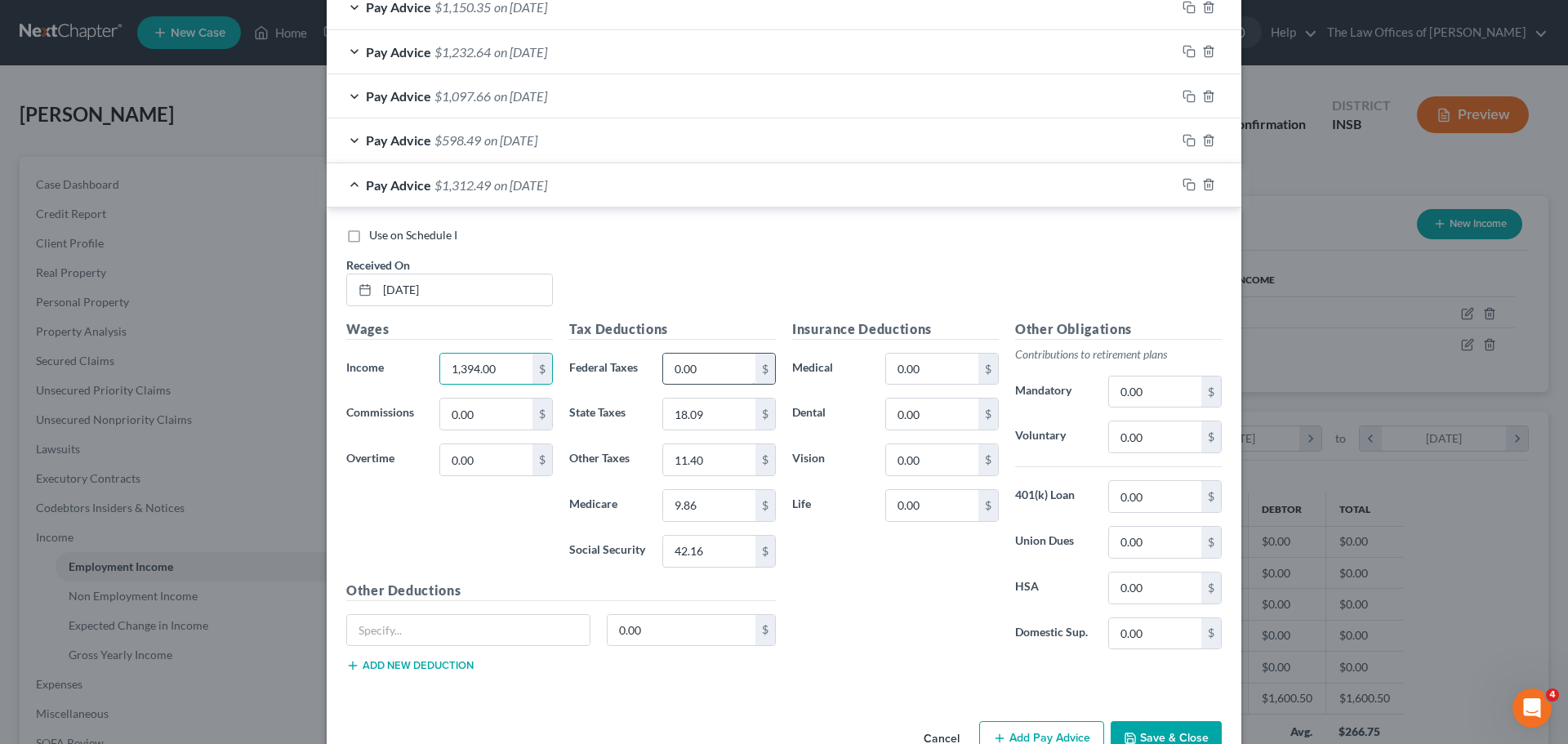
click at [738, 367] on input "0.00" at bounding box center [709, 369] width 92 height 31
type input "52.86"
click at [733, 410] on input "18.09" at bounding box center [709, 415] width 92 height 31
type input "39.51"
click at [716, 453] on input "11.40" at bounding box center [709, 460] width 92 height 31
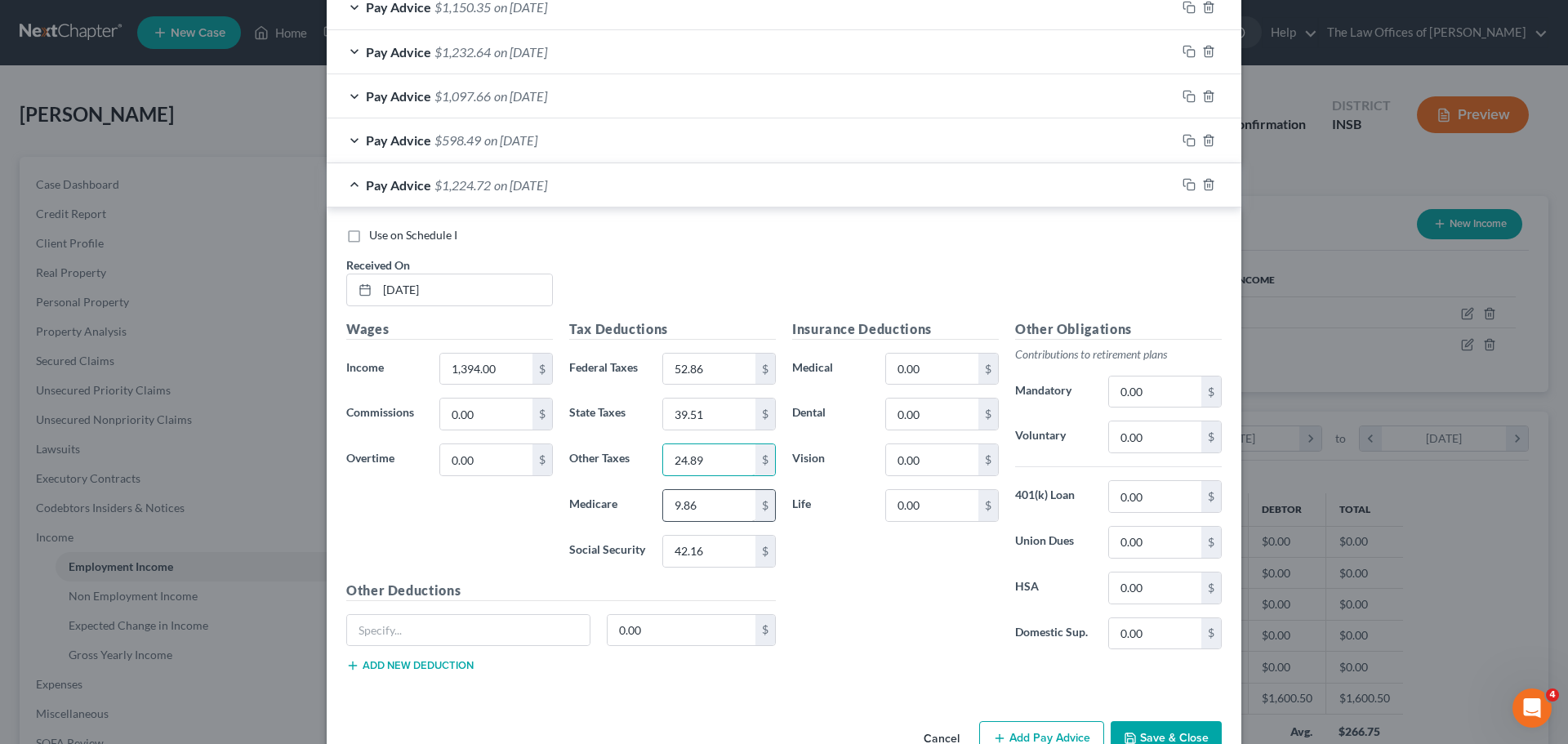
type input "24.89"
click at [713, 505] on input "9.86" at bounding box center [709, 505] width 92 height 31
type input "20.21"
click at [720, 551] on input "42.16" at bounding box center [709, 552] width 92 height 31
type input "86.43"
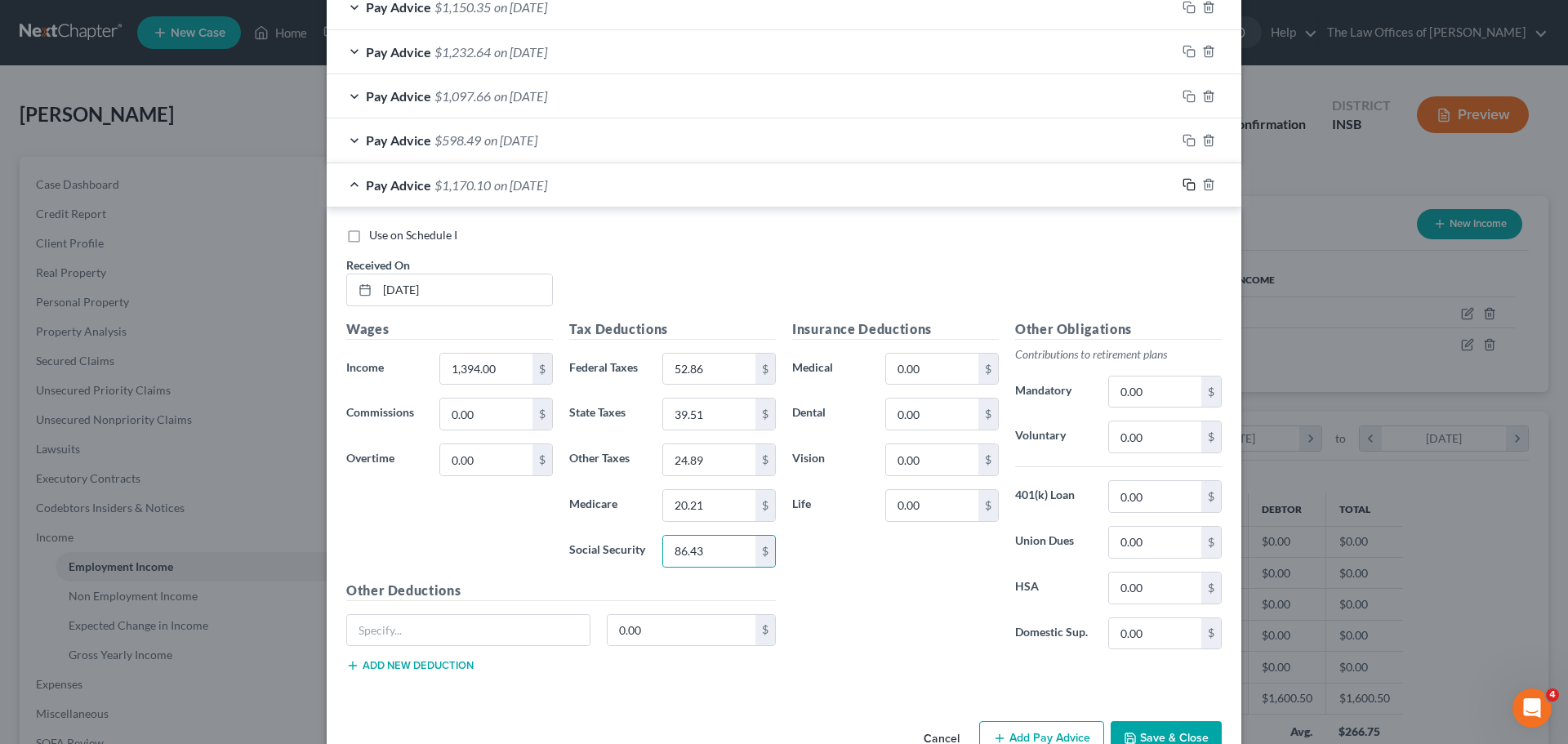
click at [1184, 189] on icon "button" at bounding box center [1189, 185] width 13 height 13
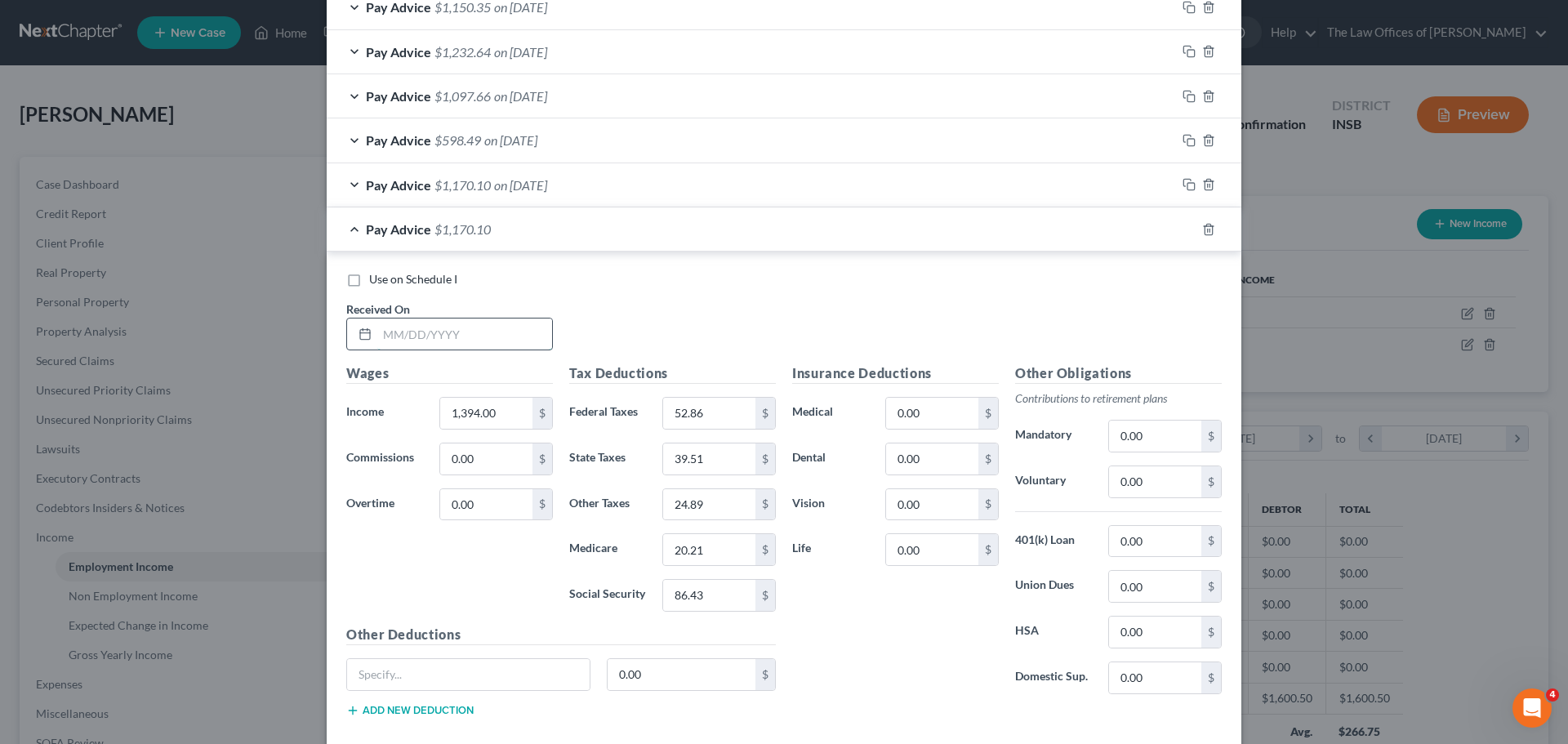
click at [472, 328] on input "text" at bounding box center [465, 334] width 175 height 31
type input "[DATE]"
click at [510, 414] on input "1,394.00" at bounding box center [486, 414] width 92 height 31
type input "1,215.50"
click at [704, 410] on input "52.86" at bounding box center [709, 414] width 92 height 31
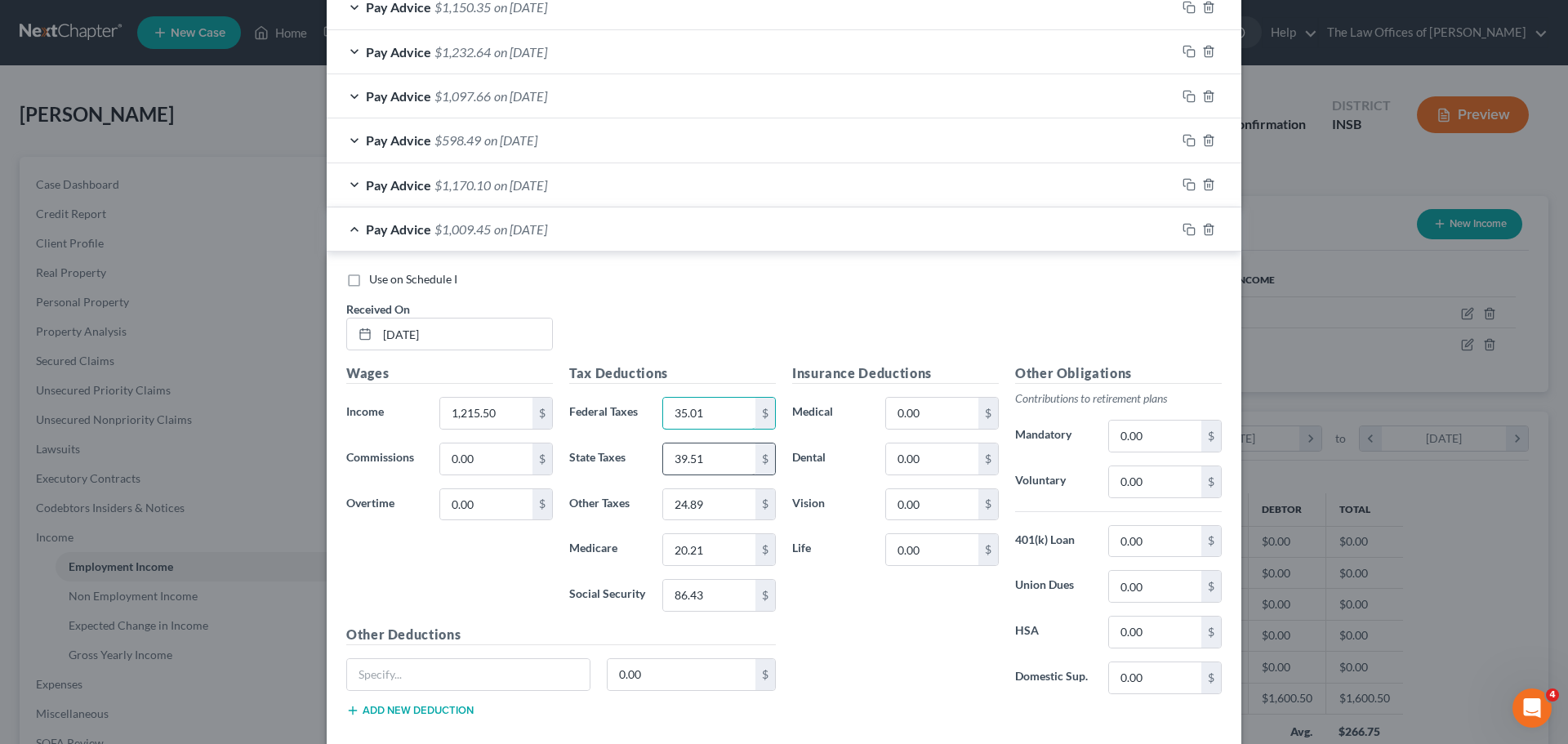
type input "35.01"
click at [718, 464] on input "39.51" at bounding box center [709, 459] width 92 height 31
type input "34.16"
click at [720, 489] on input "24.89" at bounding box center [709, 505] width 92 height 31
type input "21.52"
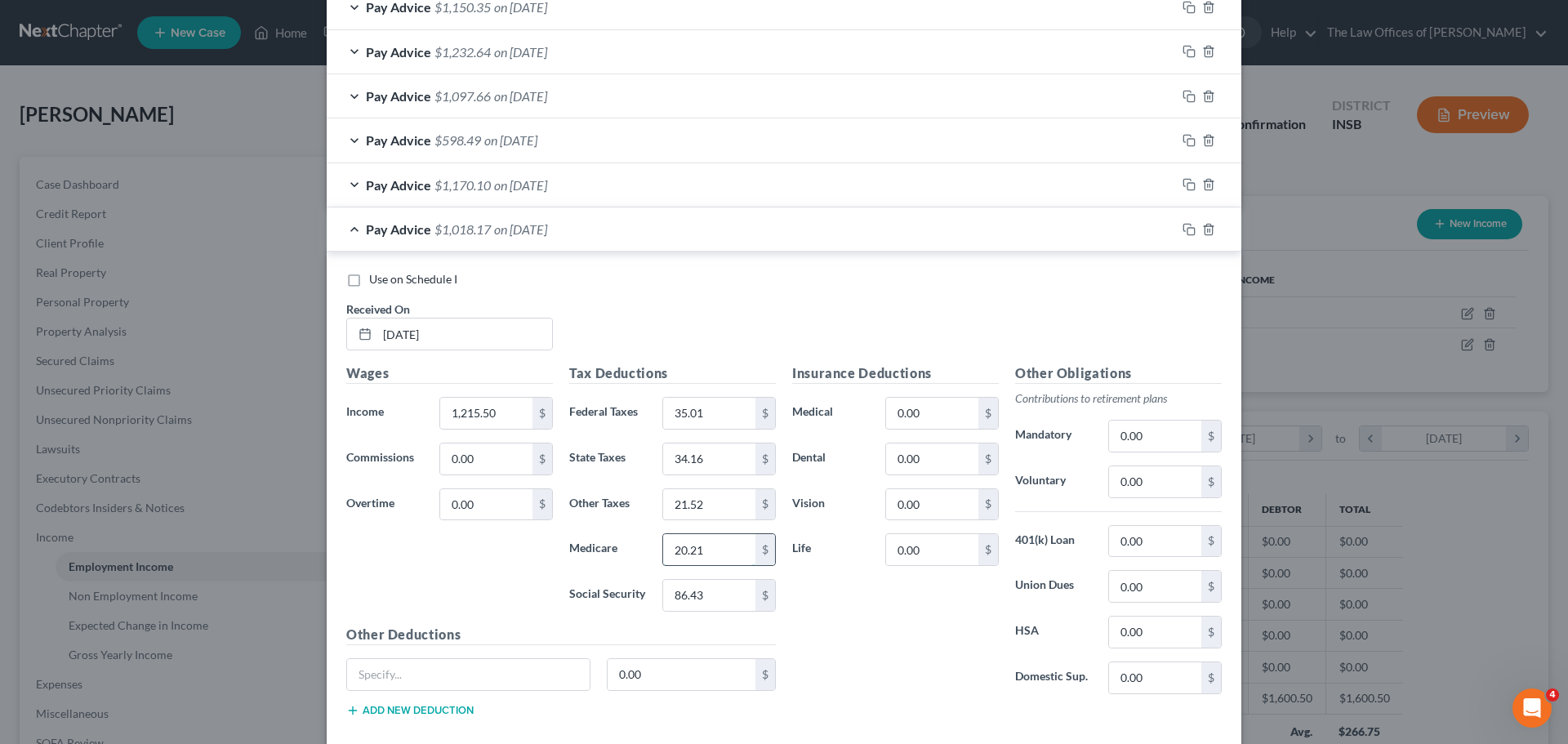
click at [708, 556] on input "20.21" at bounding box center [709, 550] width 92 height 31
type input "17.63"
click at [711, 602] on input "86.43" at bounding box center [709, 595] width 92 height 31
type input "75.36"
click at [1183, 232] on icon "button" at bounding box center [1189, 230] width 13 height 13
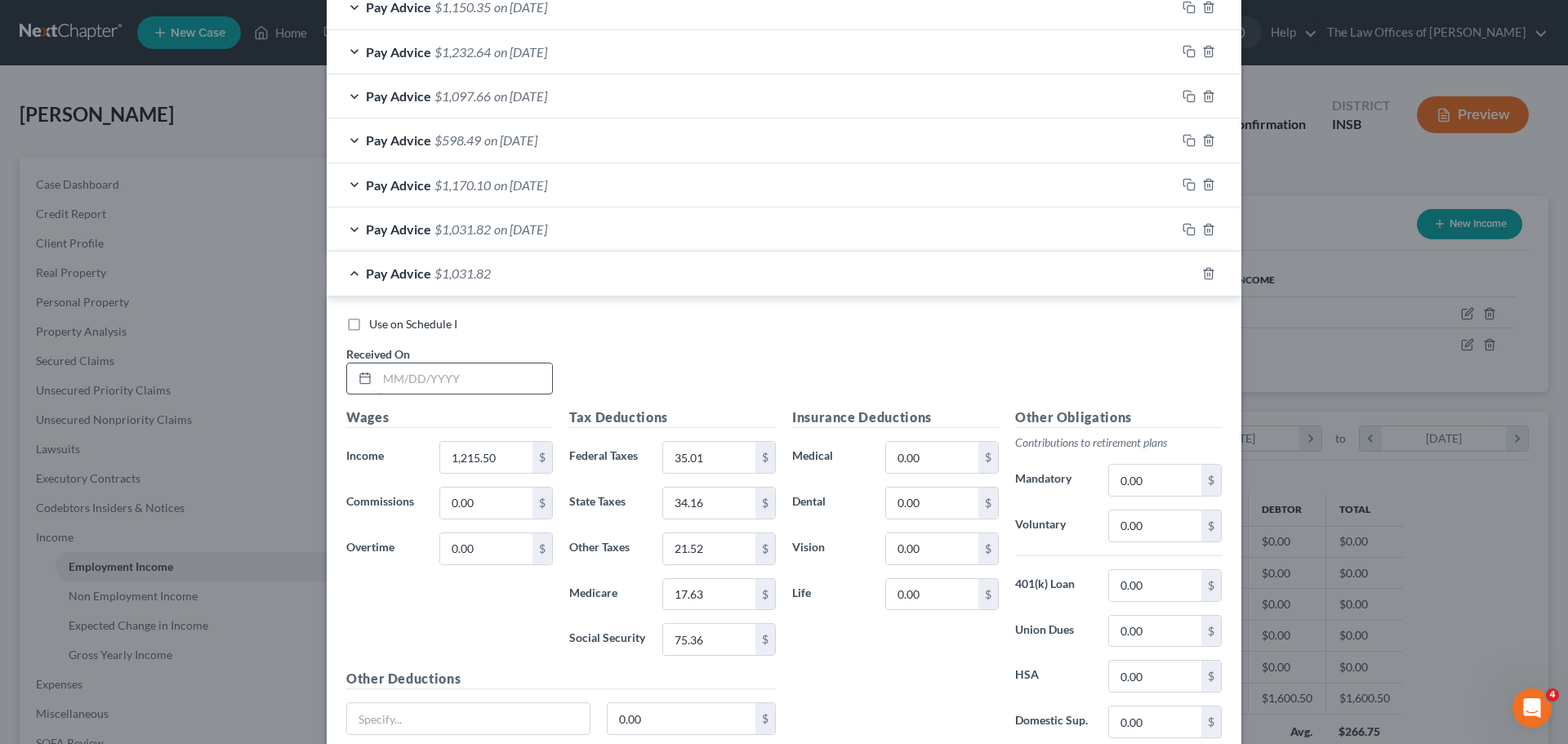
click at [443, 386] on input "text" at bounding box center [465, 379] width 175 height 31
type input "[DATE]"
click at [515, 452] on input "1,215.50" at bounding box center [486, 457] width 92 height 31
type input "1,366.38"
click at [711, 456] on input "35.01" at bounding box center [709, 457] width 92 height 31
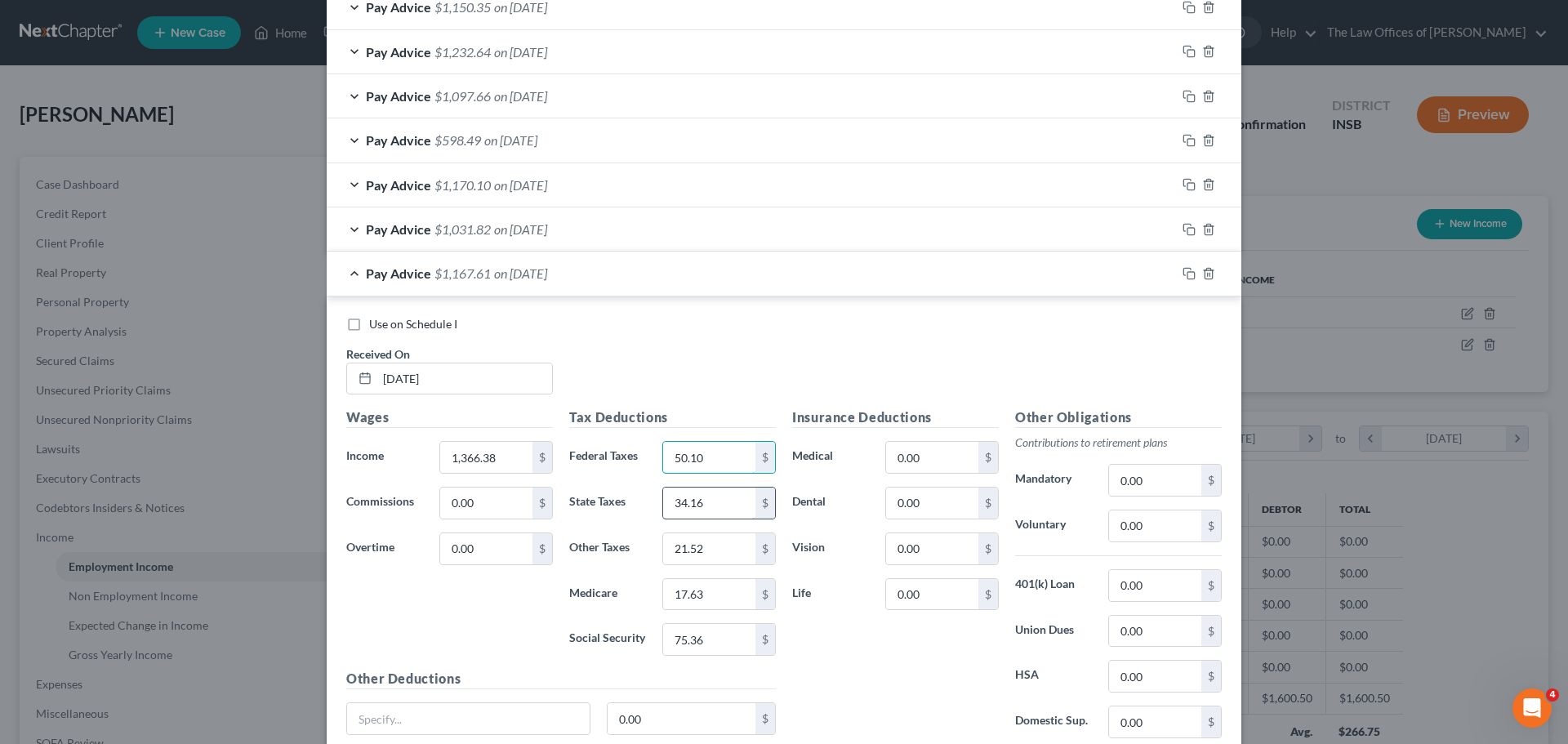
type input "50.10"
click at [718, 500] on input "34.16" at bounding box center [709, 504] width 92 height 31
type input "38.68"
click at [735, 540] on input "21.52" at bounding box center [709, 549] width 92 height 31
type input "24.37"
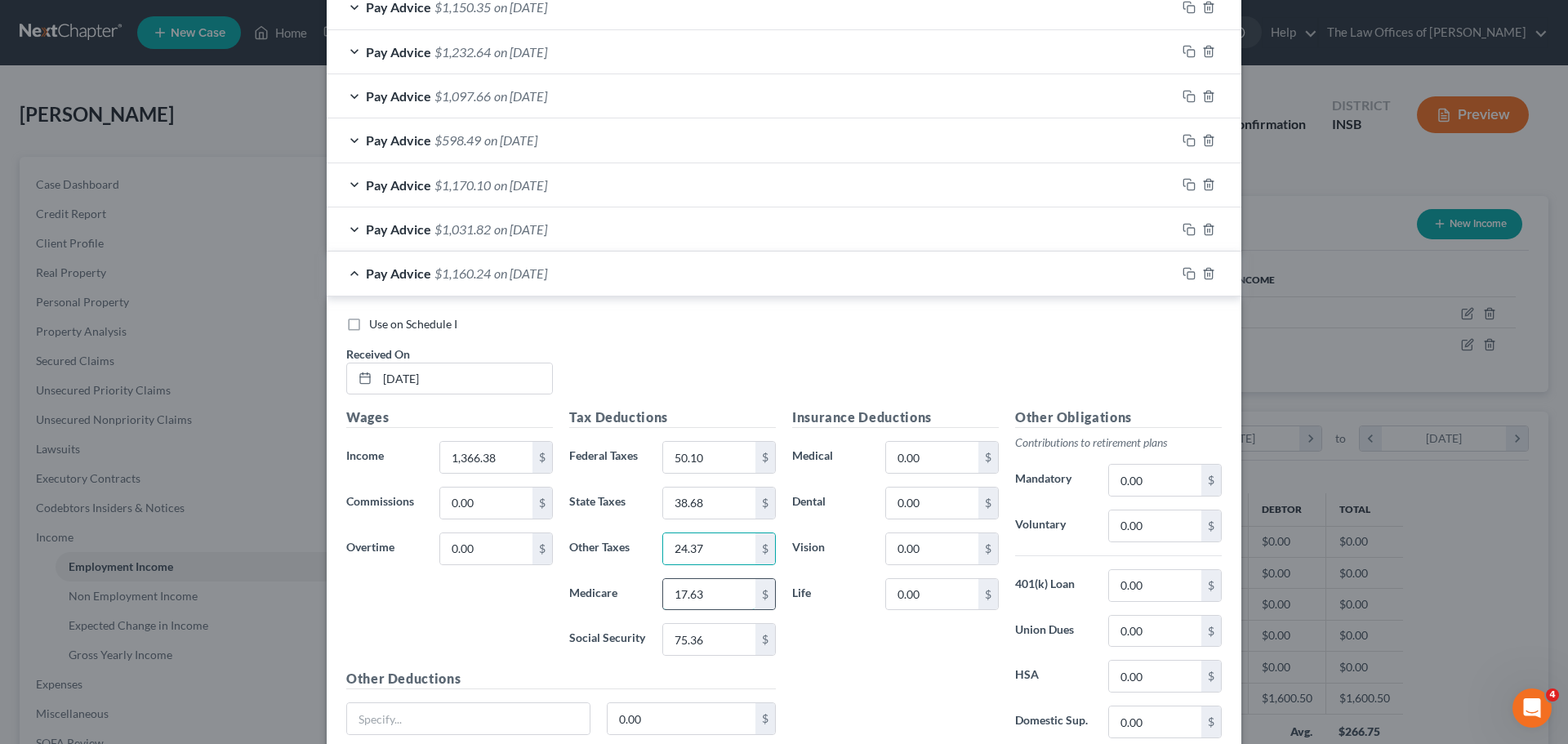
click at [719, 585] on input "17.63" at bounding box center [709, 595] width 92 height 31
type input "19.81"
click at [710, 641] on input "75.36" at bounding box center [709, 640] width 92 height 31
type input "84.71"
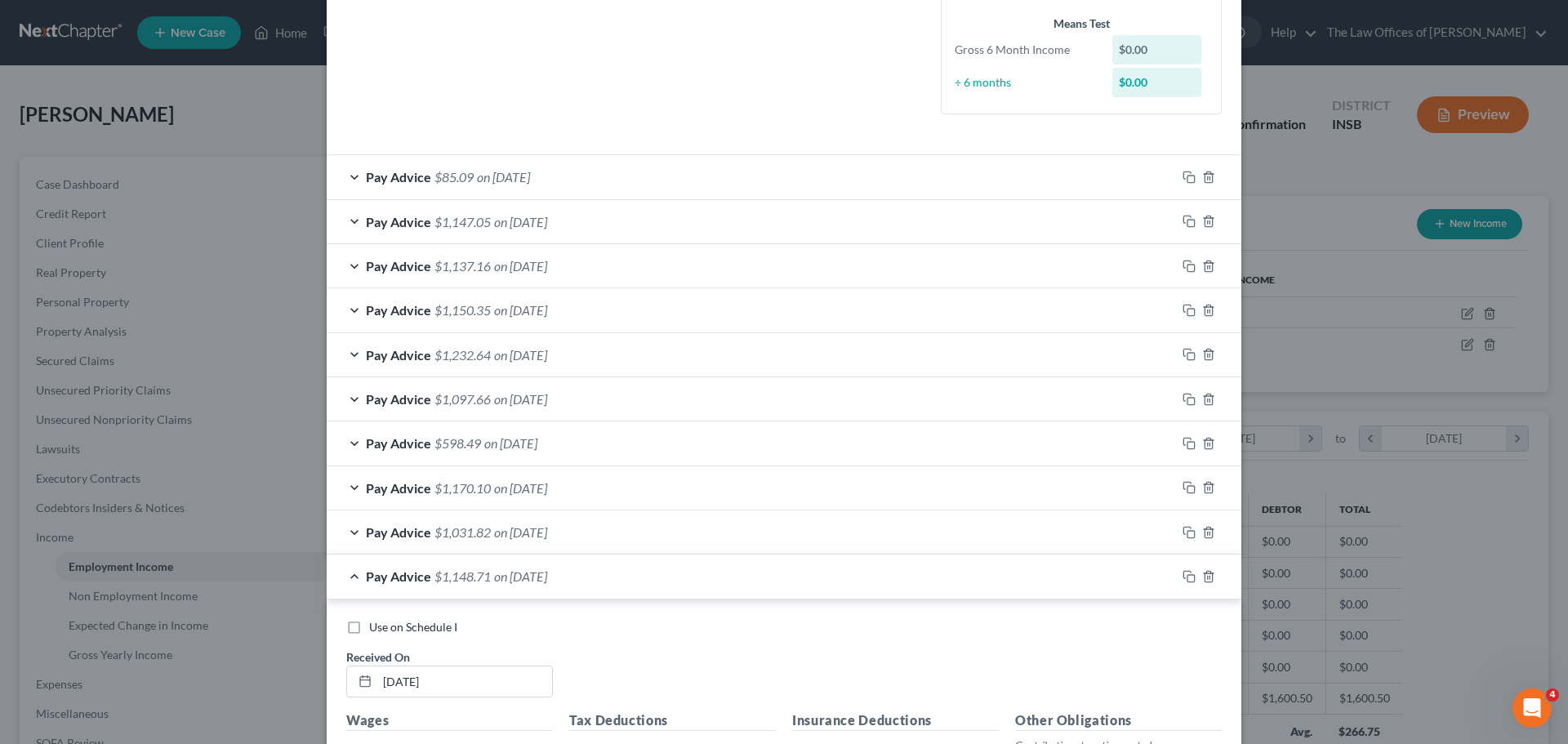
scroll to position [429, 0]
drag, startPoint x: 1181, startPoint y: 575, endPoint x: 460, endPoint y: 576, distance: 721.0
click at [1182, 575] on icon "button" at bounding box center [1189, 577] width 13 height 13
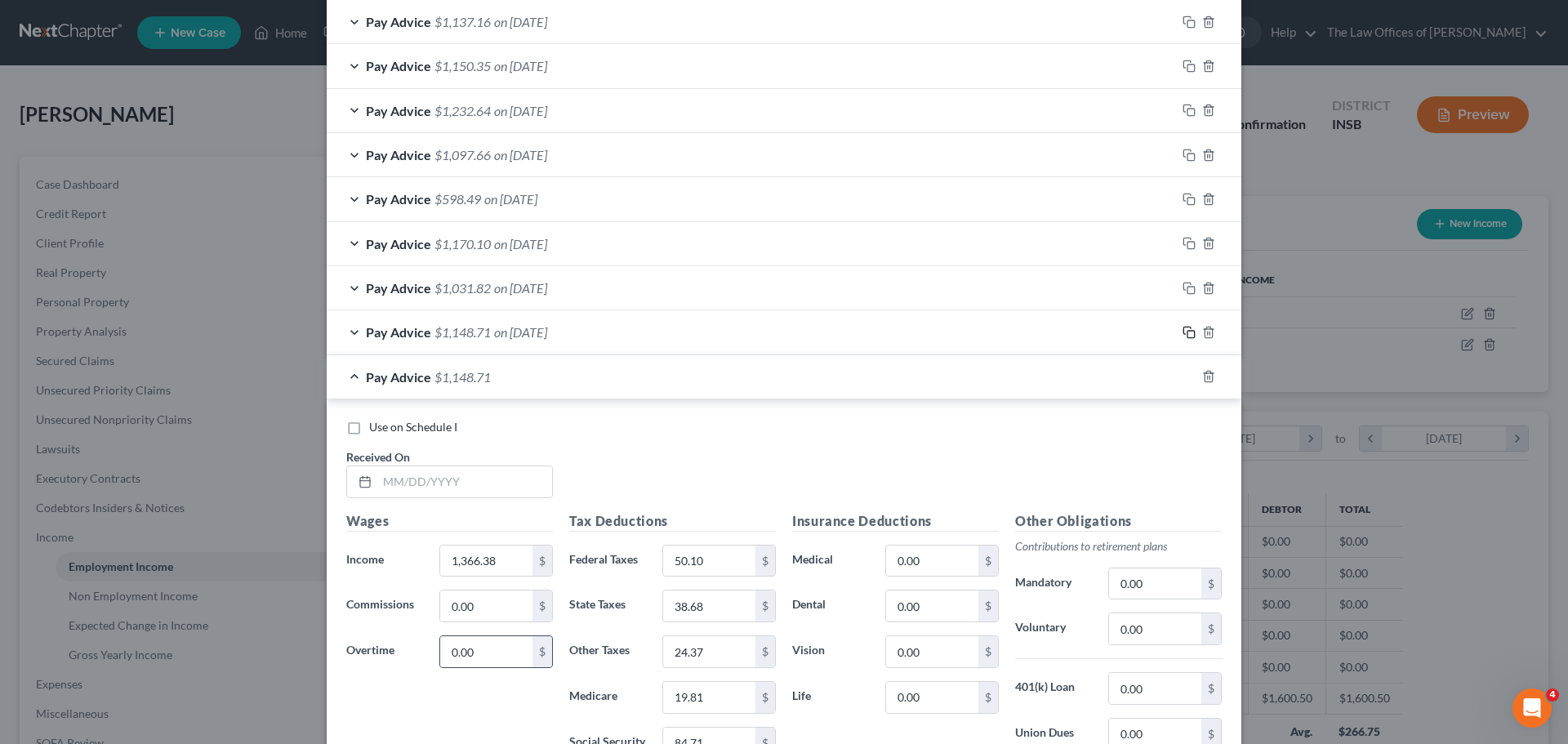
scroll to position [727, 0]
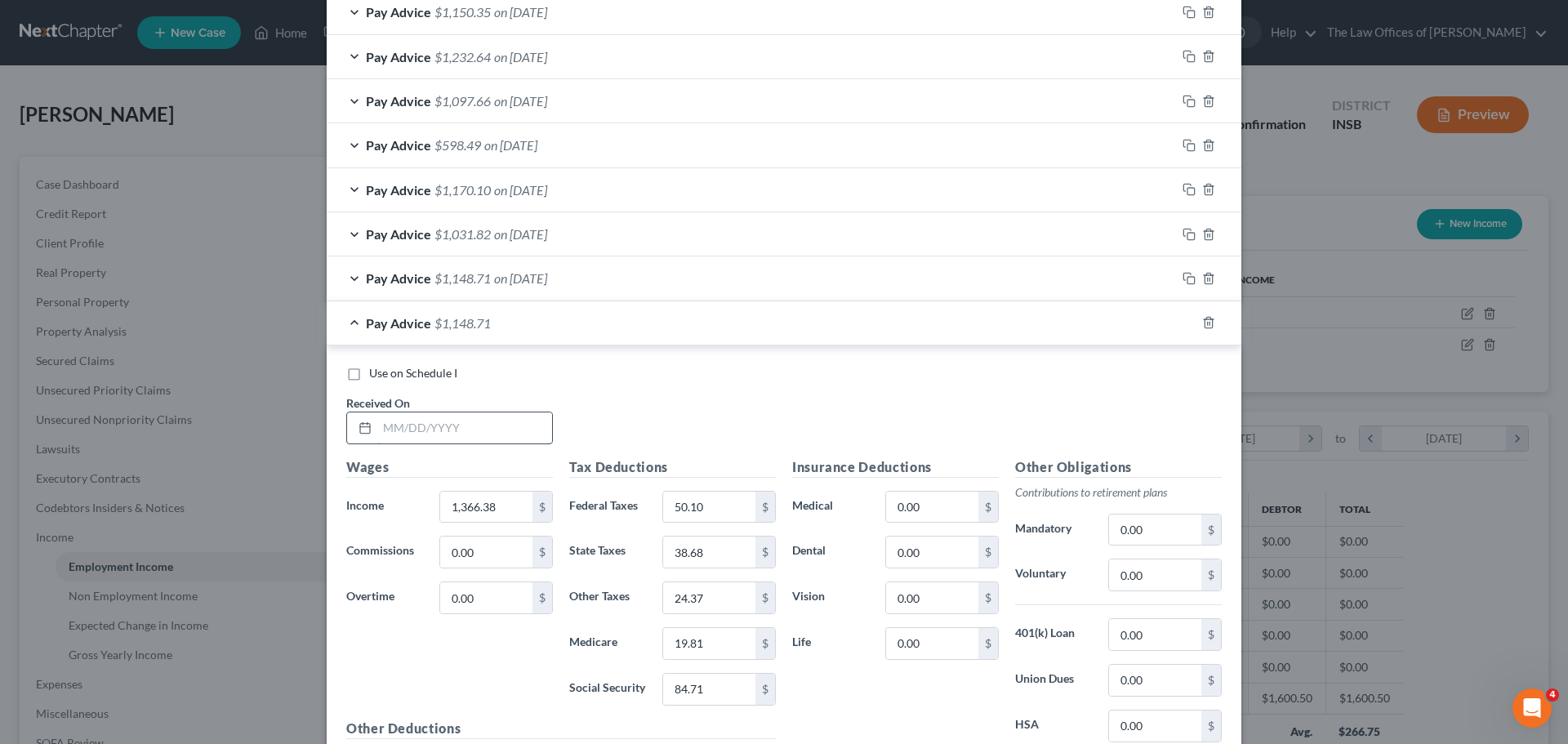
click at [441, 430] on input "text" at bounding box center [465, 429] width 175 height 31
type input "[DATE]"
click at [500, 507] on input "1,366.38" at bounding box center [486, 507] width 92 height 31
type input "1,487.50"
click at [719, 507] on input "50.10" at bounding box center [709, 507] width 92 height 31
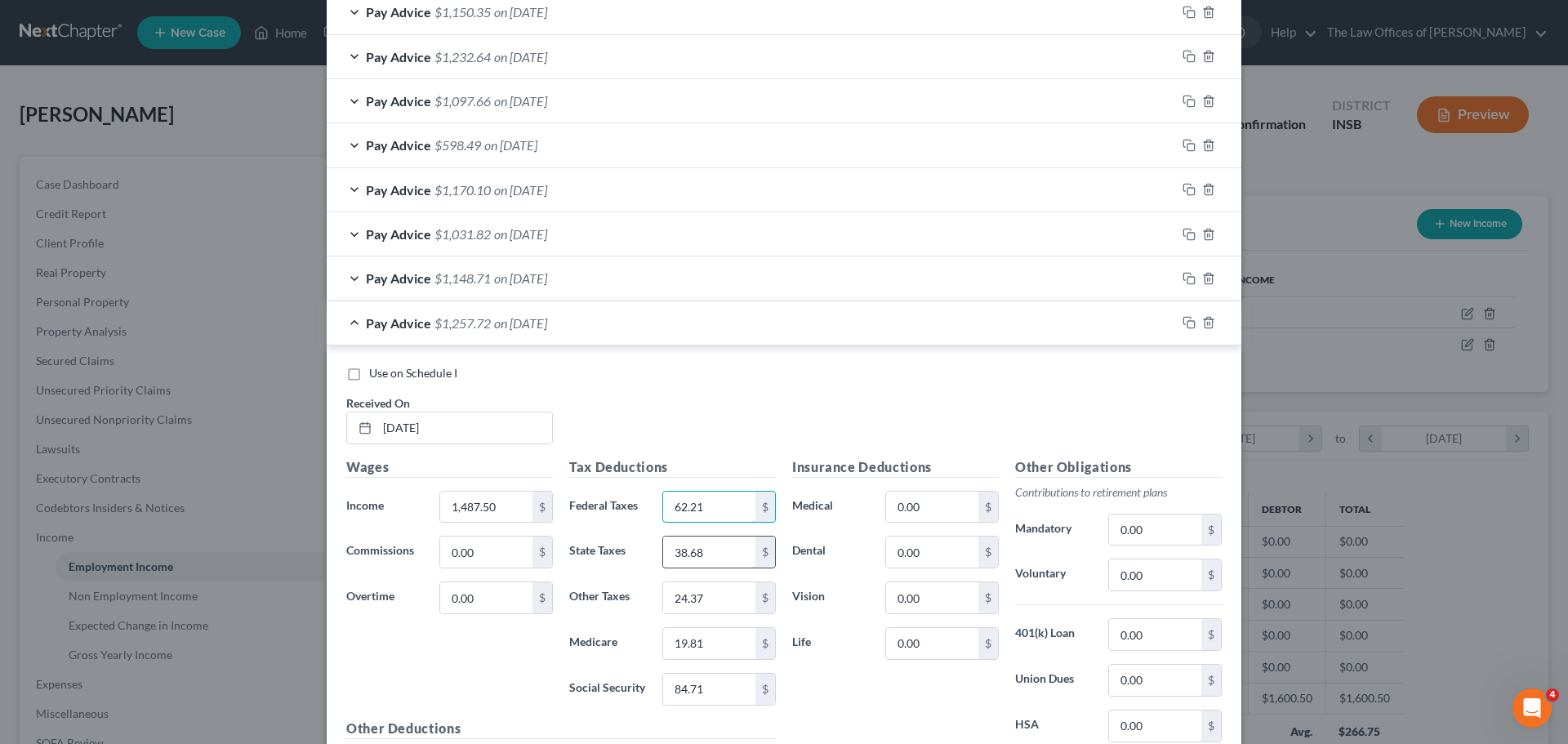
type input "62.21"
click at [704, 558] on input "38.68" at bounding box center [709, 552] width 92 height 31
type input "42.32"
click at [698, 607] on input "24.37" at bounding box center [709, 598] width 92 height 31
type input "26.66"
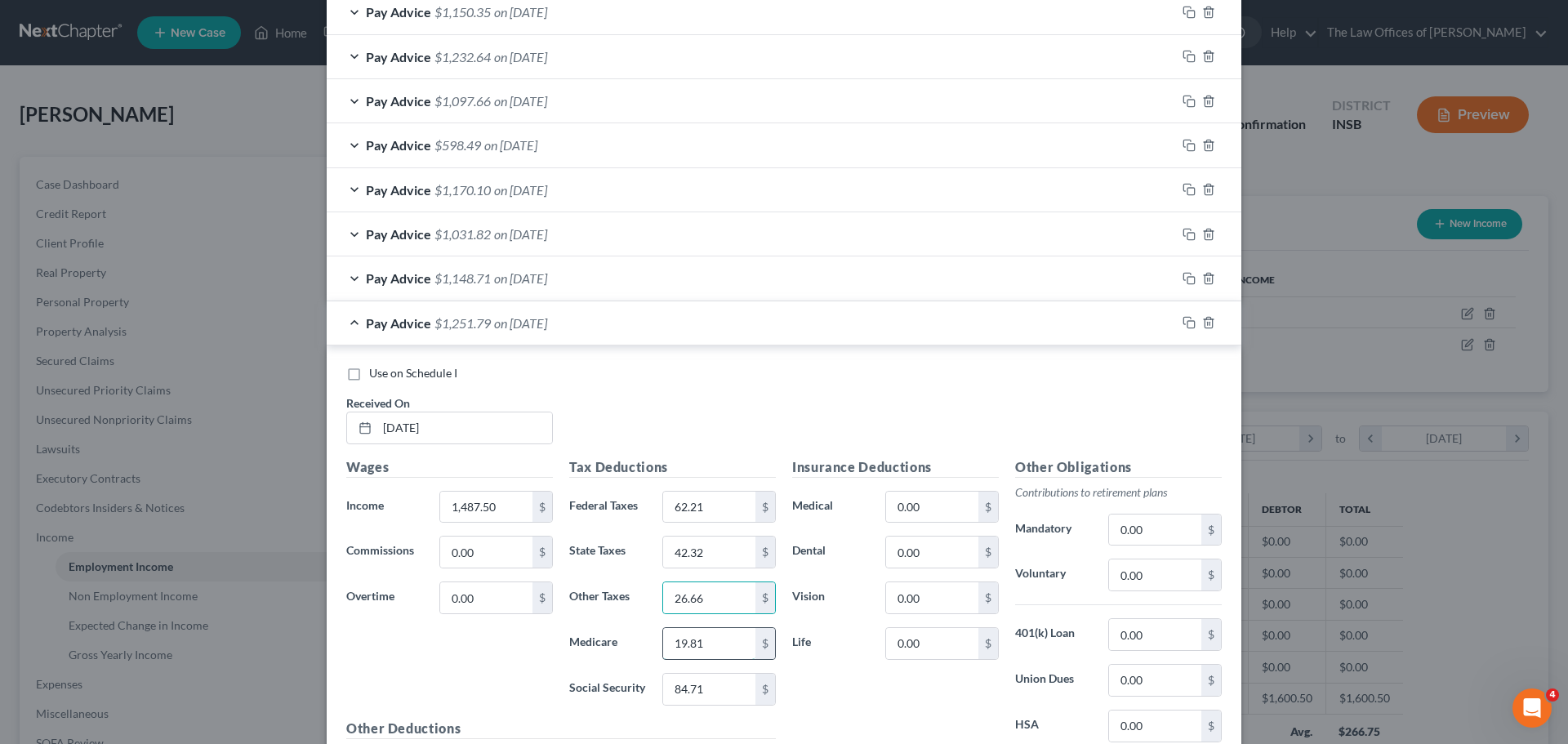
click at [725, 641] on input "19.81" at bounding box center [709, 644] width 92 height 31
type input "21.57"
click at [702, 693] on input "84.71" at bounding box center [709, 690] width 92 height 31
type input "92.23"
click at [505, 331] on div "Pay Advice $1,242.51 on [DATE]" at bounding box center [751, 323] width 850 height 43
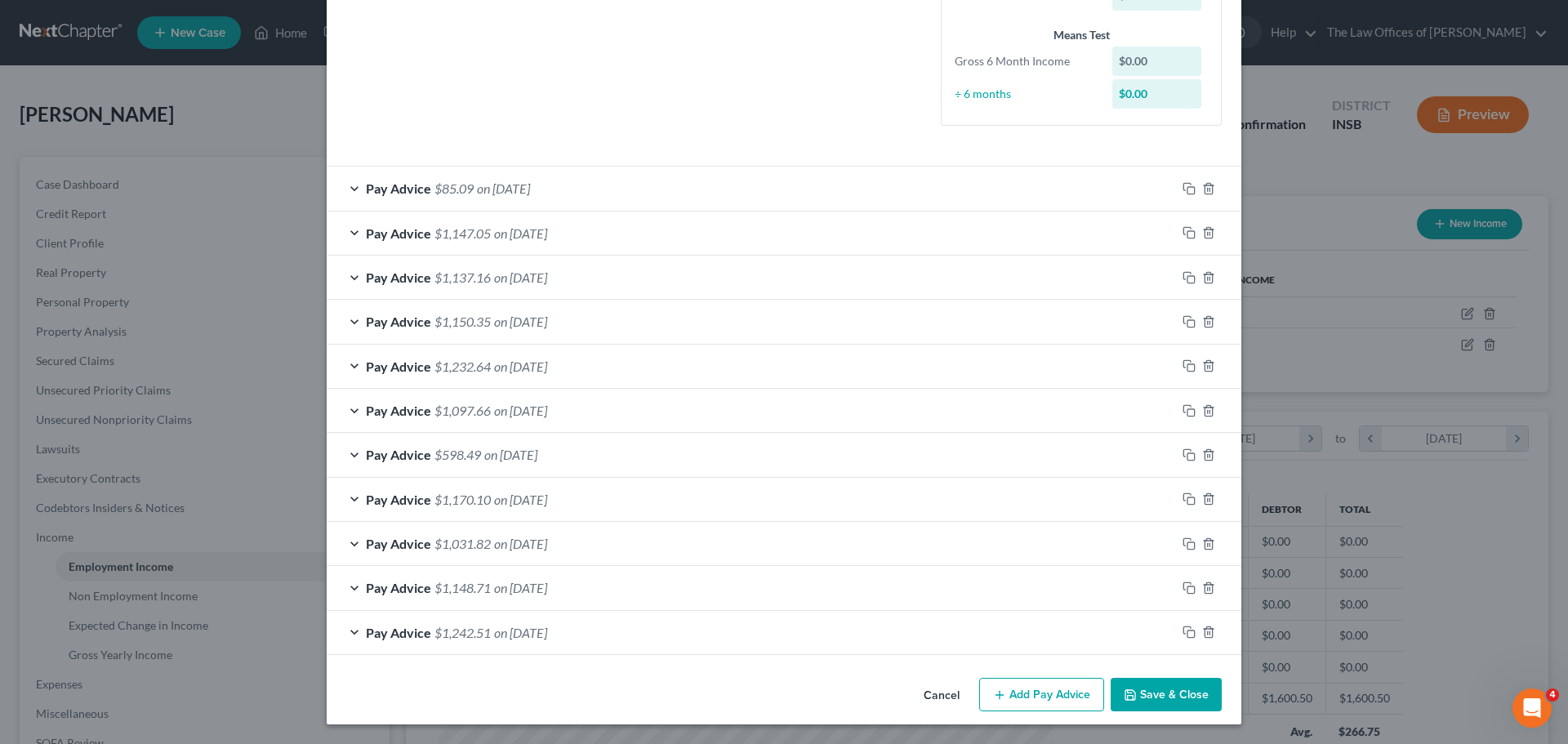
scroll to position [418, 0]
click at [519, 547] on span "on [DATE]" at bounding box center [520, 543] width 53 height 16
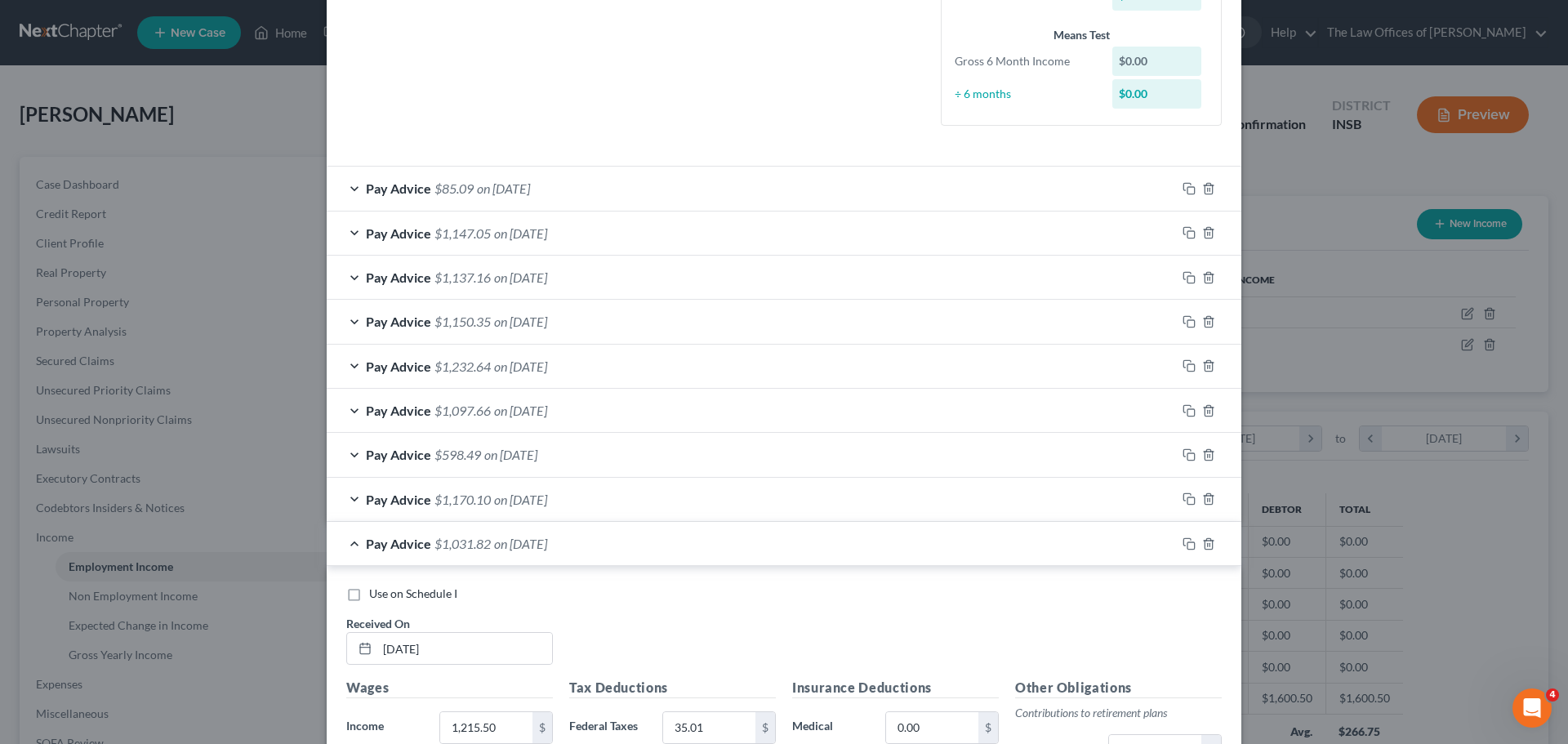
scroll to position [727, 0]
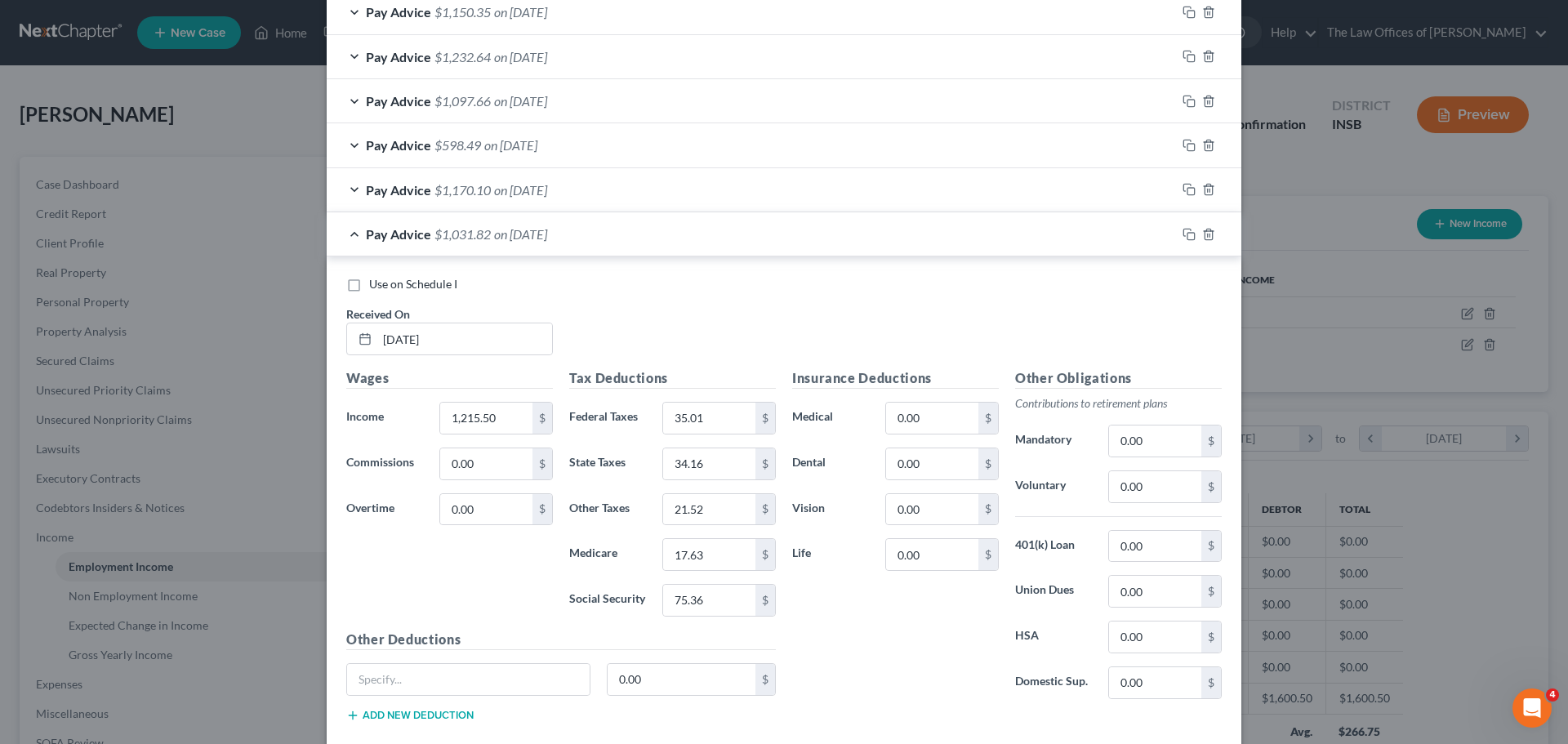
click at [369, 280] on label "Use on Schedule I" at bounding box center [413, 284] width 88 height 17
click at [376, 280] on input "Use on Schedule I" at bounding box center [381, 281] width 11 height 11
checkbox input "true"
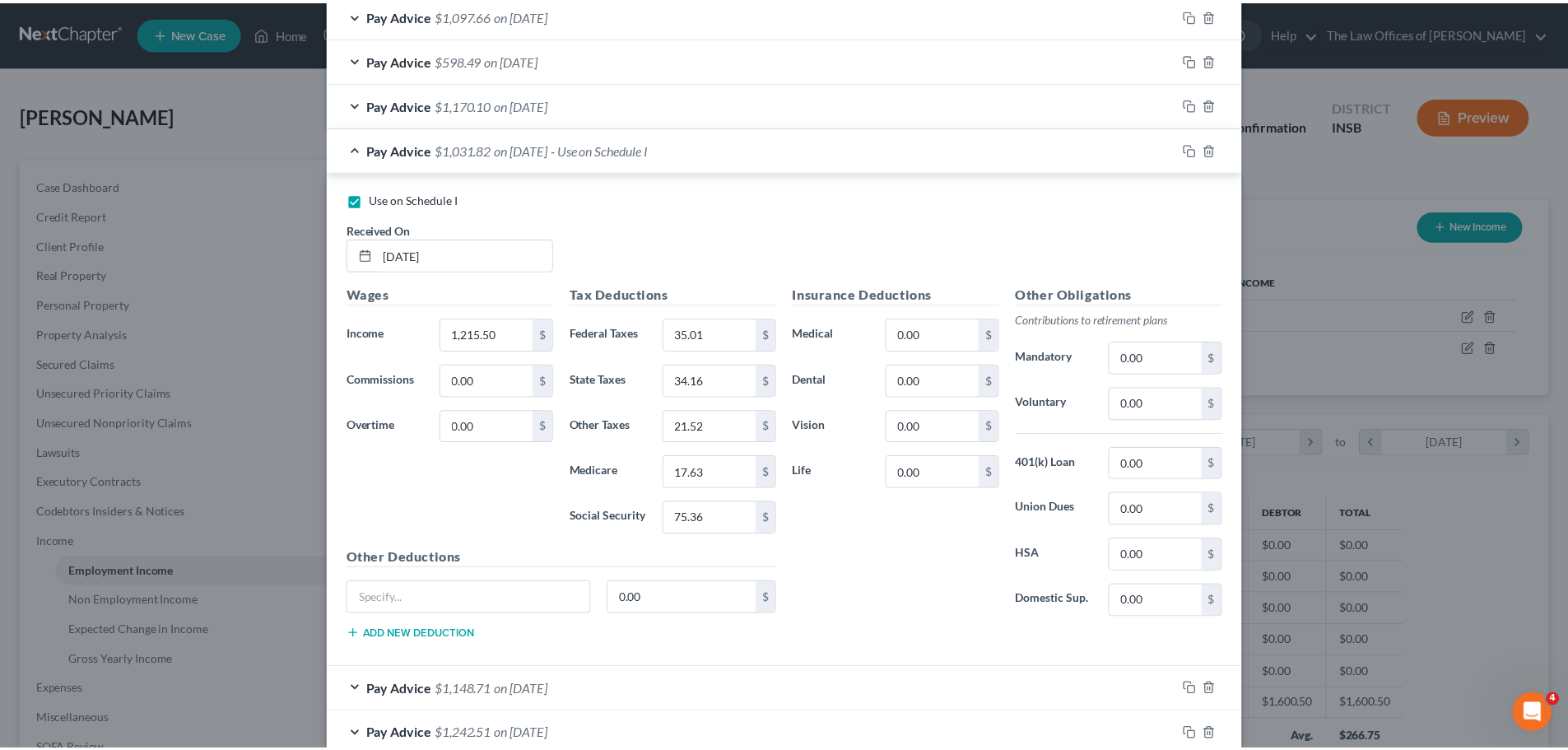
scroll to position [918, 0]
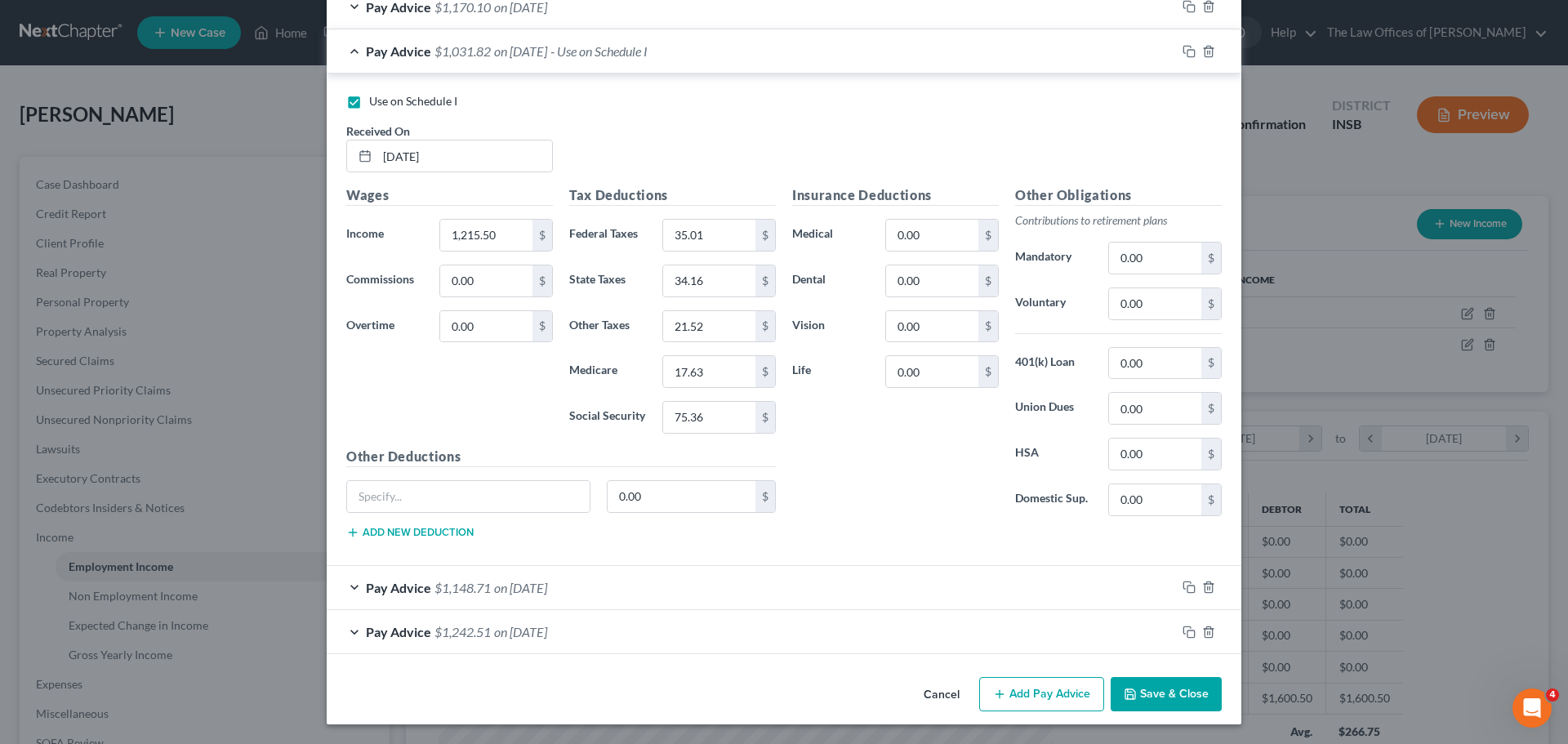
click at [1144, 688] on button "Save & Close" at bounding box center [1166, 694] width 111 height 35
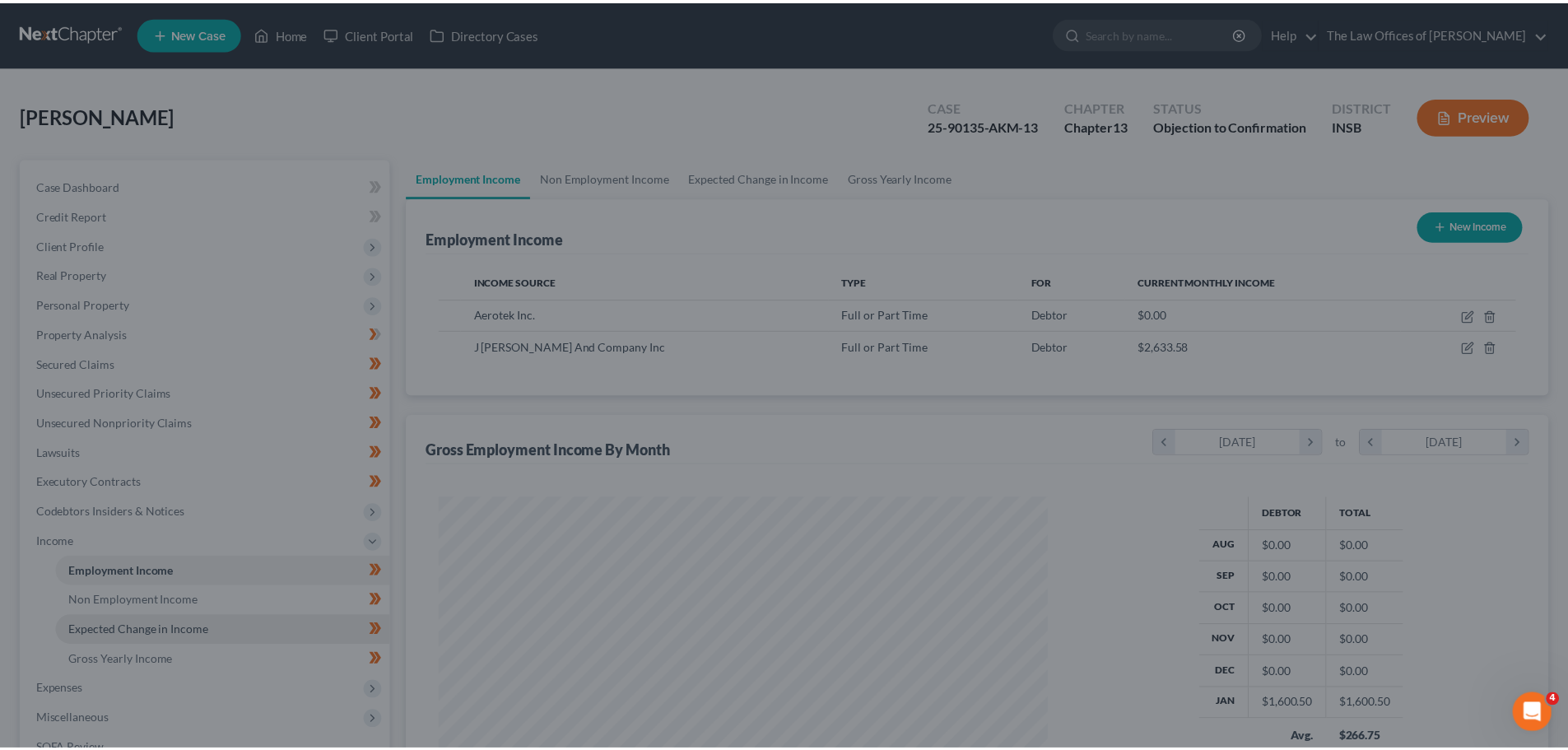
scroll to position [823068, 822592]
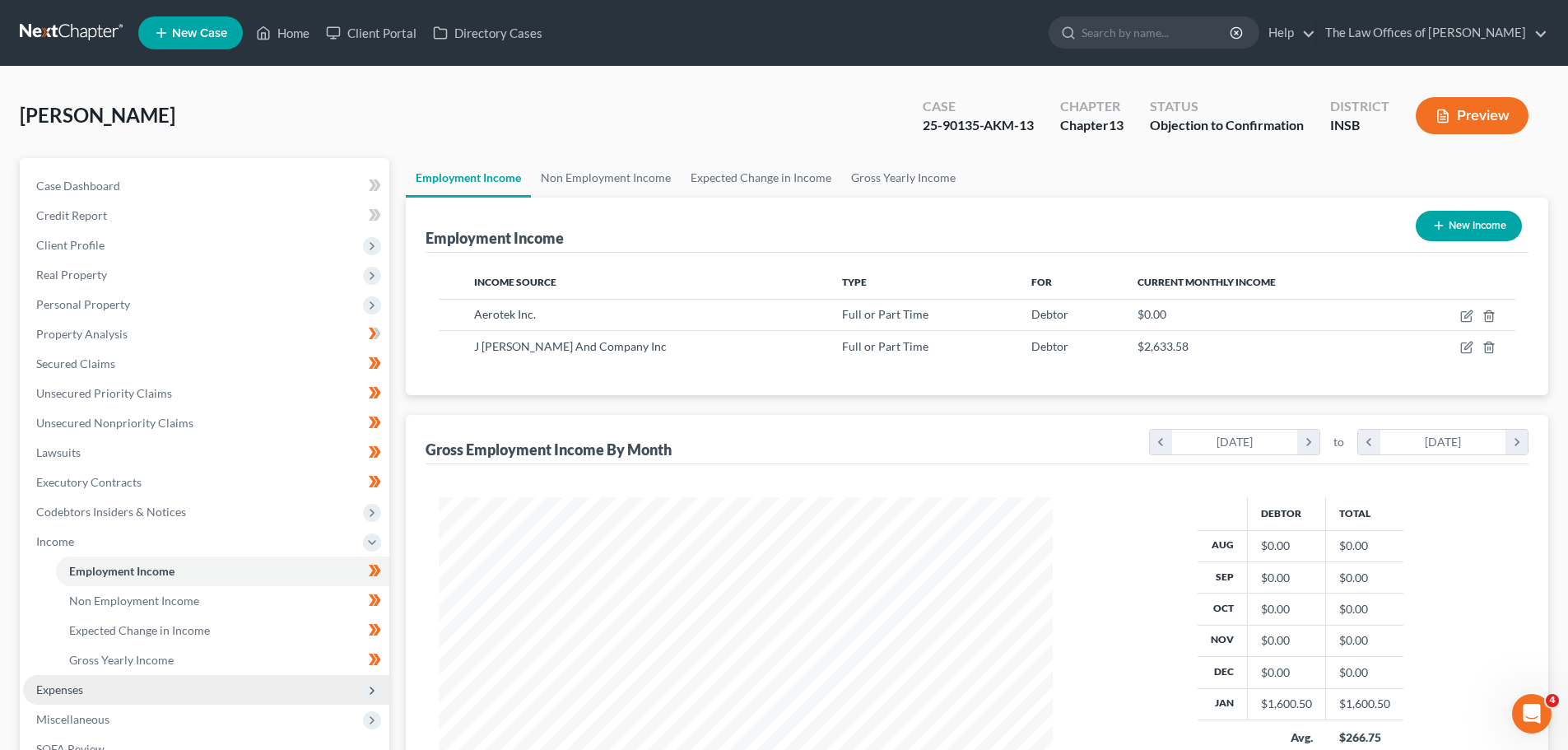
click at [56, 693] on span "Expenses" at bounding box center [60, 689] width 47 height 14
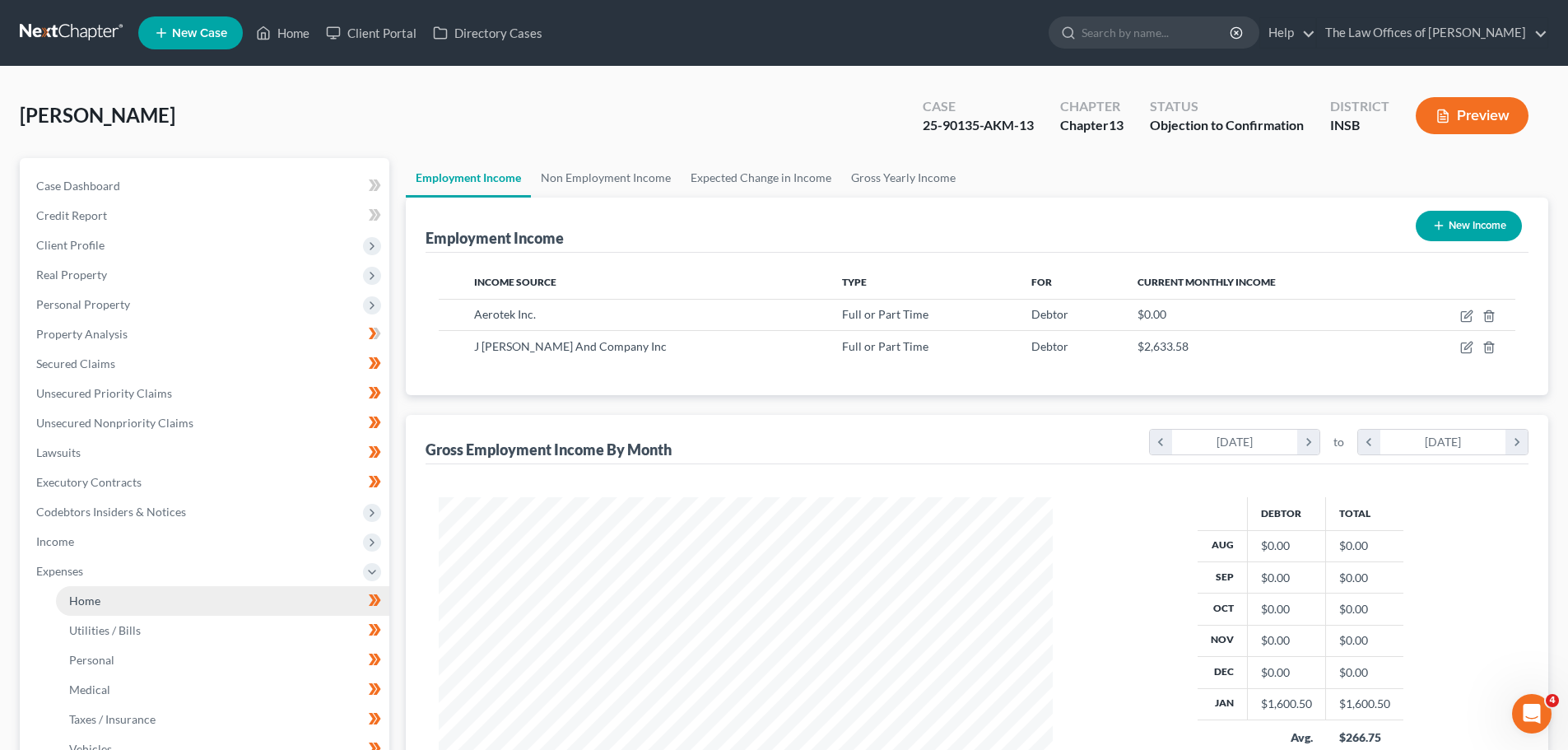
click at [93, 596] on span "Home" at bounding box center [85, 600] width 32 height 14
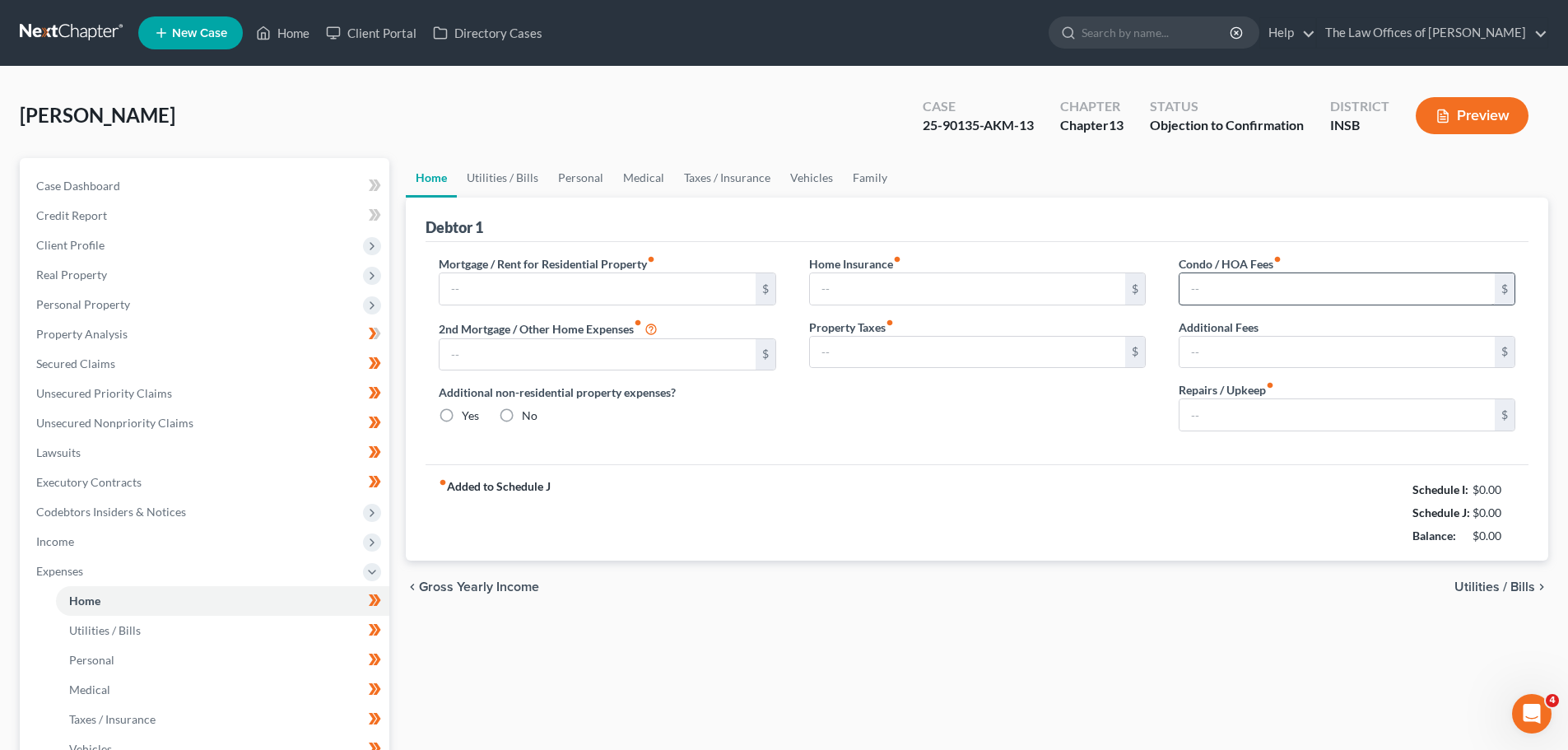
type input "0.00"
radio input "true"
type input "0.00"
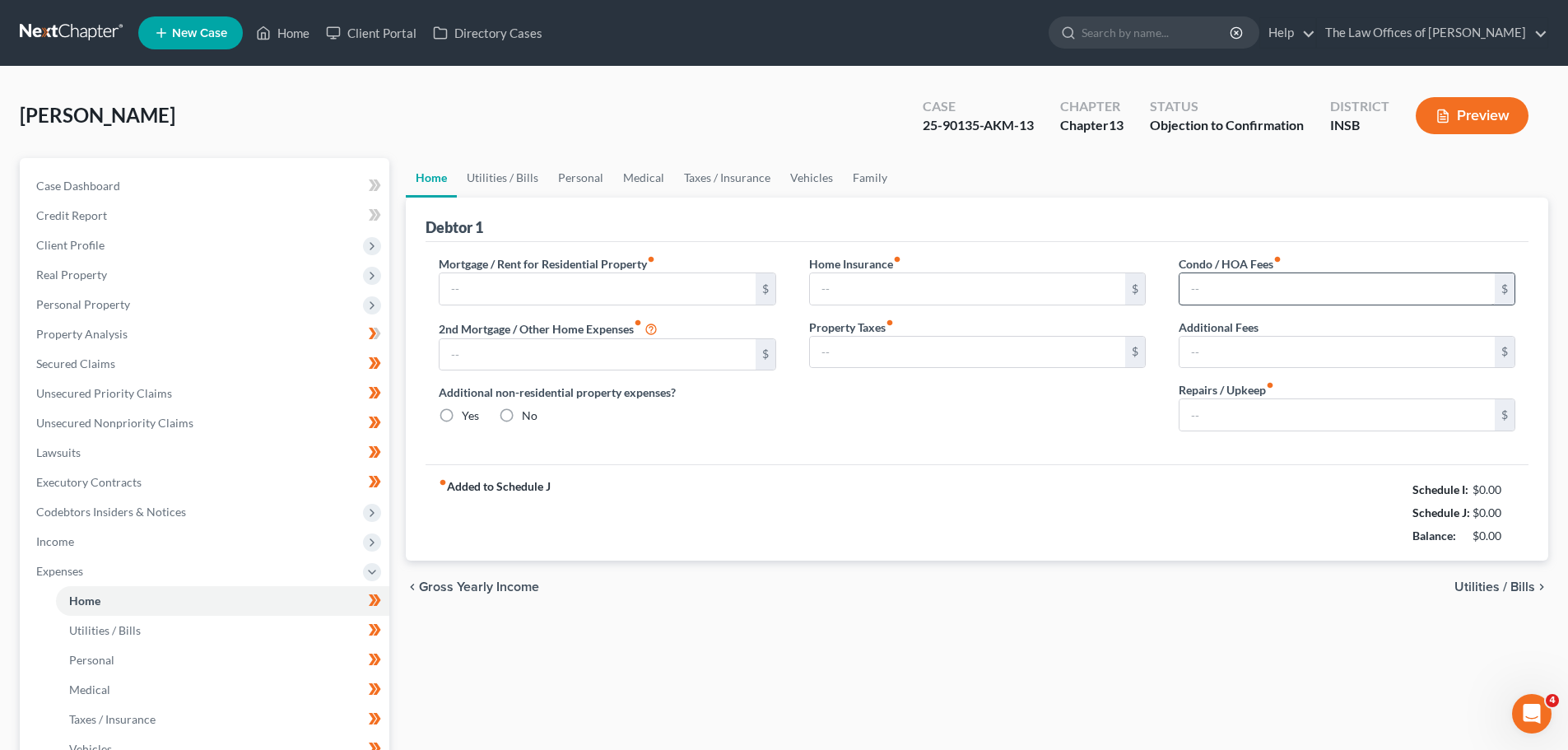
type input "0.00"
type input "100.00"
click at [1526, 580] on span "Utilities / Bills" at bounding box center [1495, 587] width 81 height 13
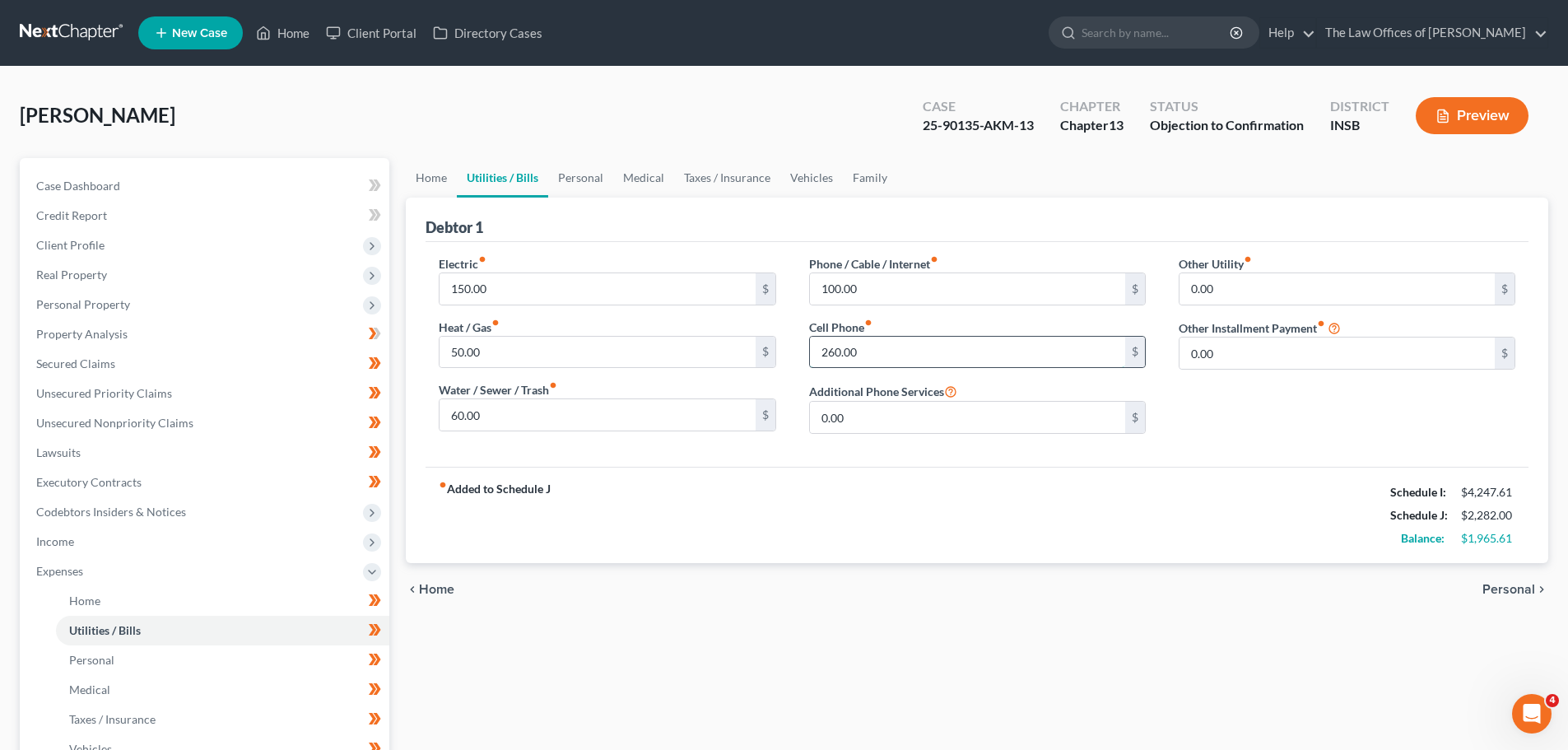
click at [826, 350] on input "260.00" at bounding box center [967, 353] width 315 height 32
click at [968, 506] on div "fiber_manual_record Added to Schedule J Schedule I: $4,247.61 Schedule J: $2,18…" at bounding box center [976, 515] width 1103 height 97
click at [827, 353] on input "160.00" at bounding box center [967, 353] width 315 height 32
type input "260.00"
click at [829, 297] on input "100.00" at bounding box center [967, 289] width 315 height 32
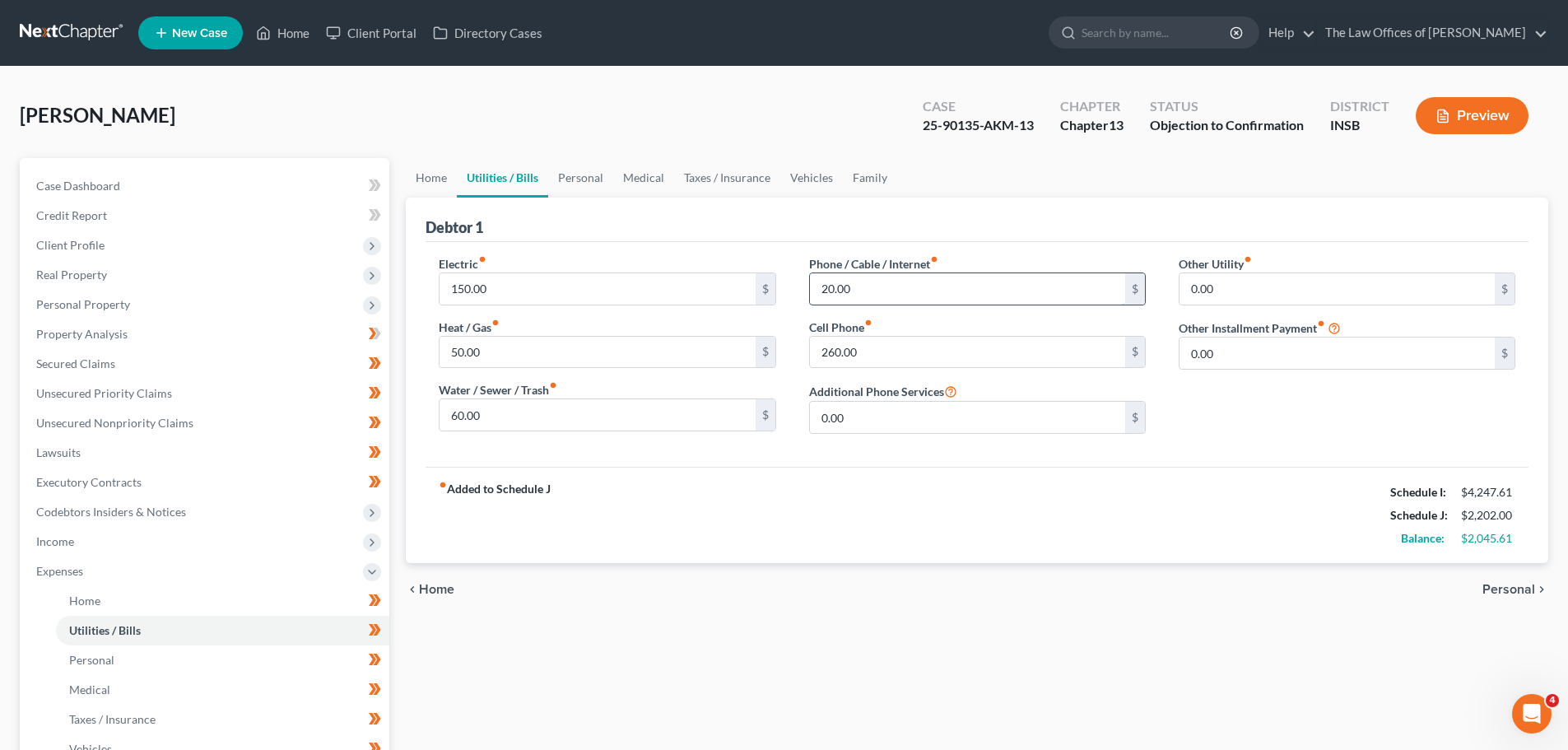
click at [827, 290] on input "20.00" at bounding box center [967, 289] width 315 height 32
type input "200.00"
click at [1000, 539] on div "fiber_manual_record Added to Schedule J Schedule I: $4,247.61 Schedule J: $2,38…" at bounding box center [976, 515] width 1103 height 97
click at [1511, 594] on span "Personal" at bounding box center [1508, 589] width 52 height 13
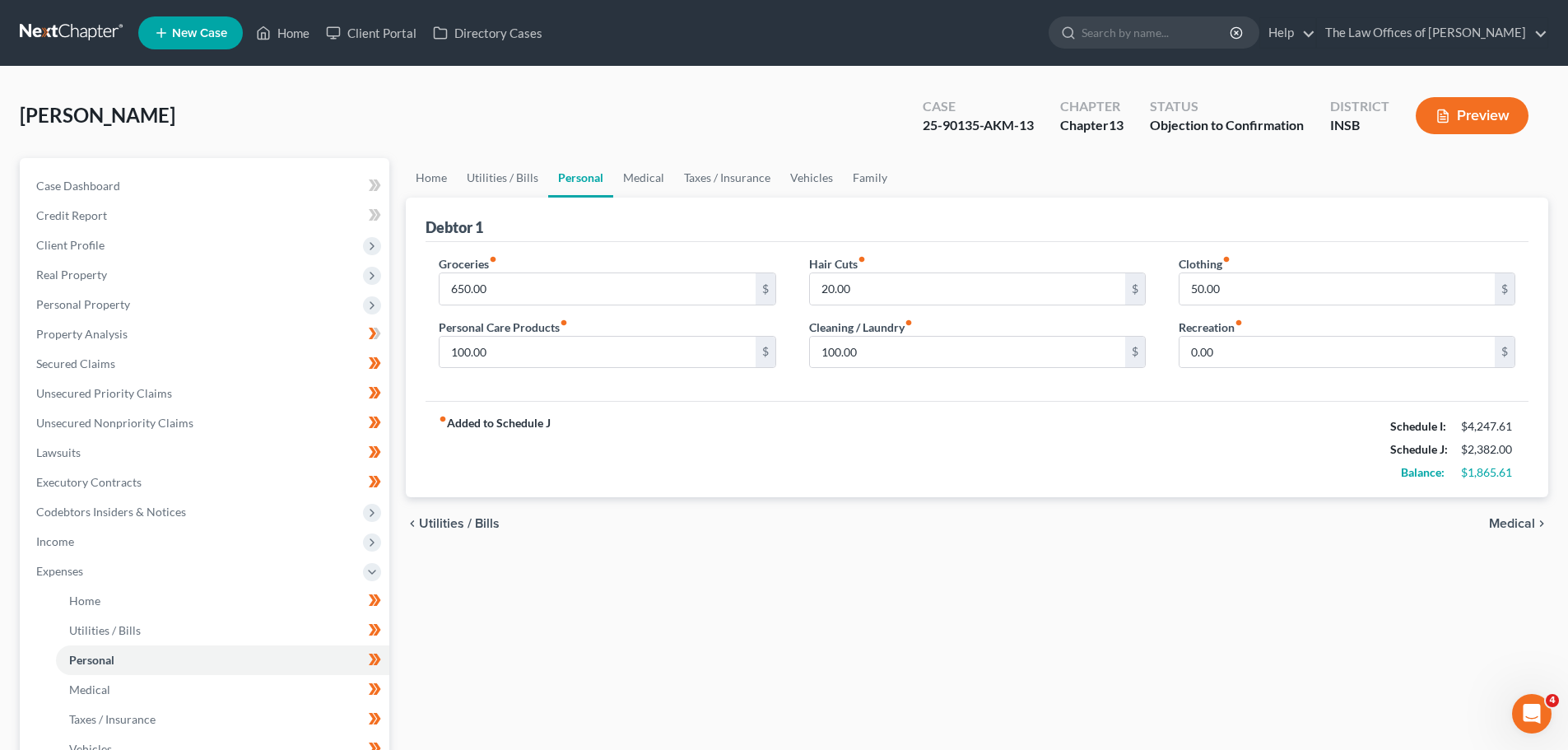
click at [1499, 517] on span "Medical" at bounding box center [1511, 524] width 46 height 13
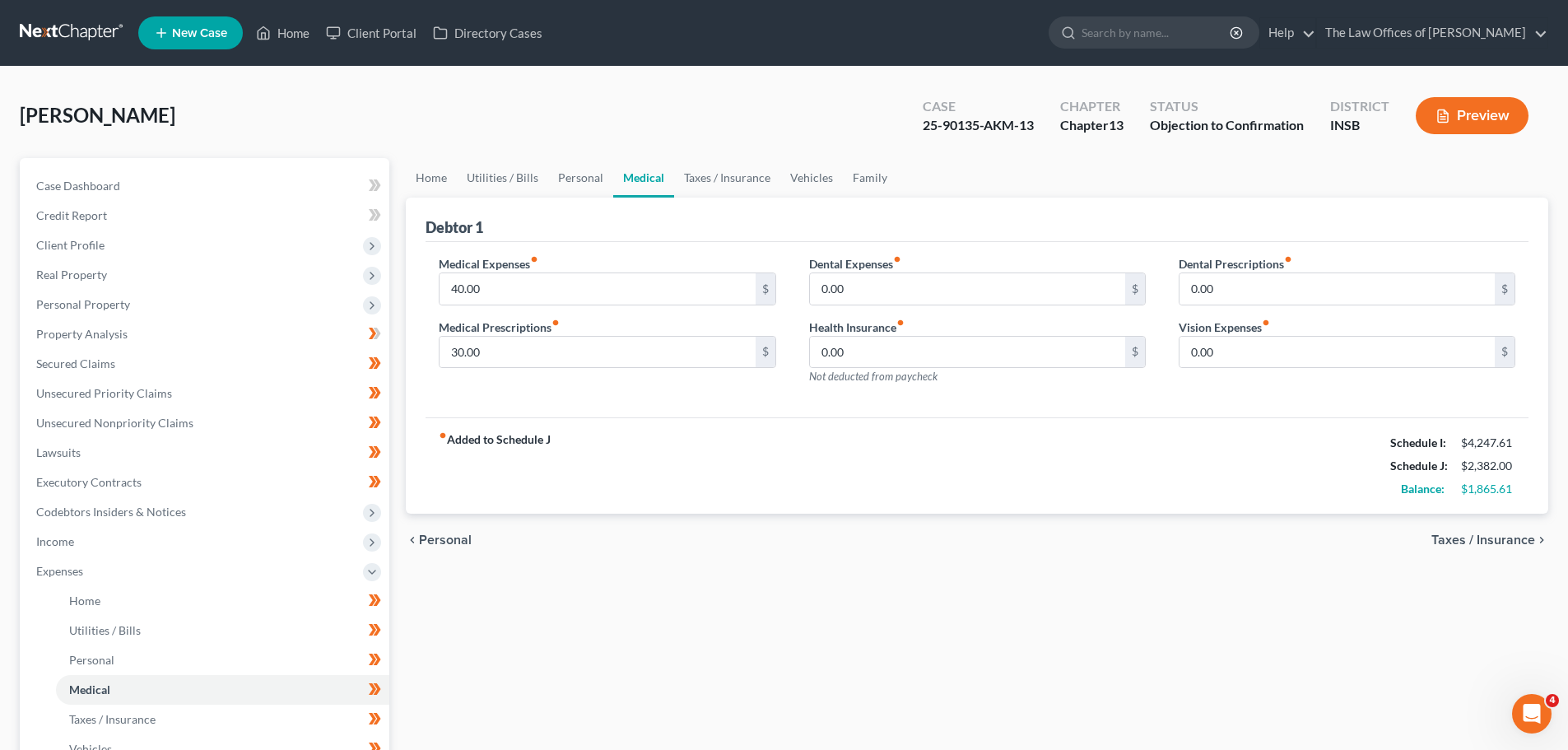
click at [1516, 534] on span "Taxes / Insurance" at bounding box center [1483, 540] width 104 height 13
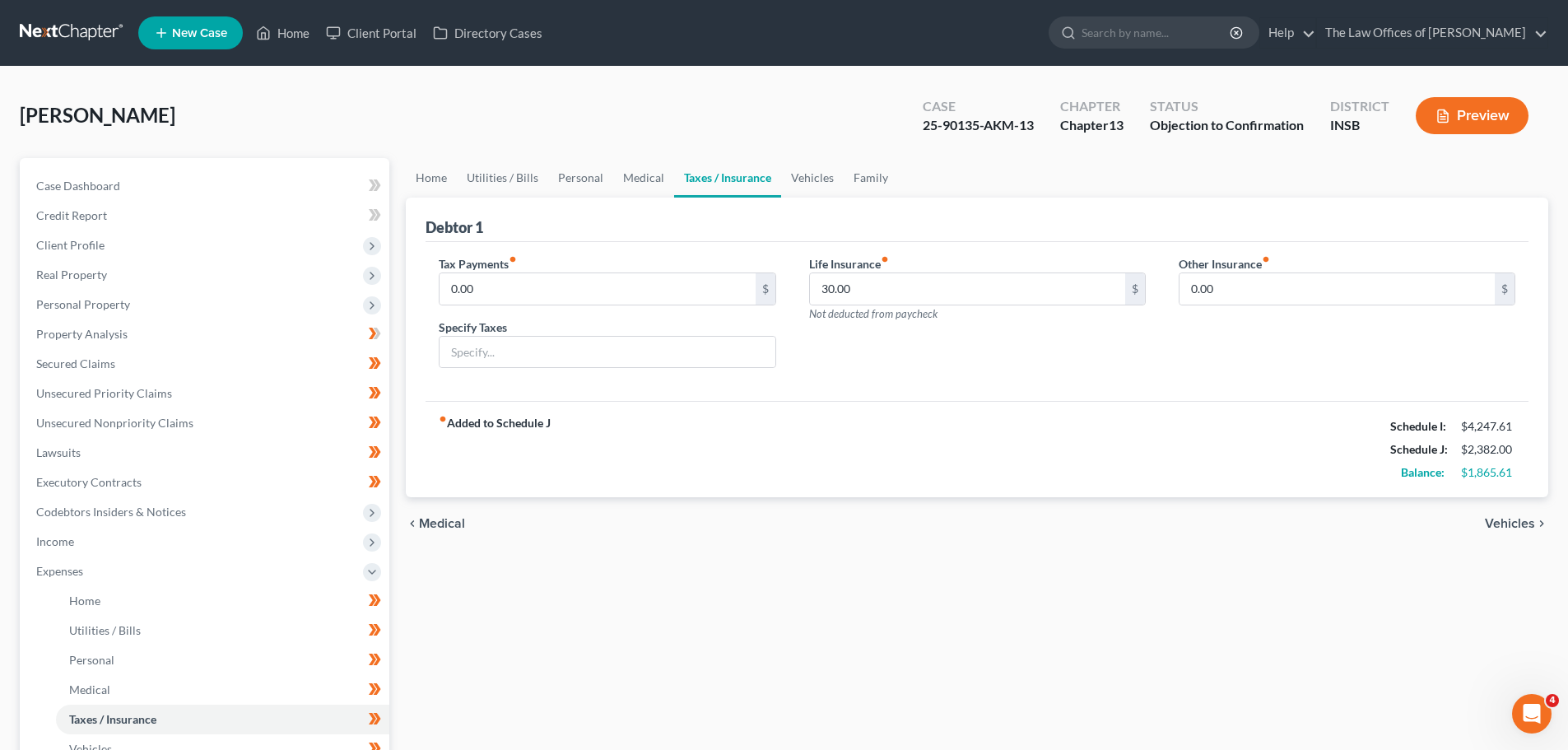
click at [1516, 534] on div "chevron_left Medical Vehicles chevron_right" at bounding box center [977, 523] width 1143 height 52
click at [1516, 529] on span "Vehicles" at bounding box center [1510, 524] width 50 height 13
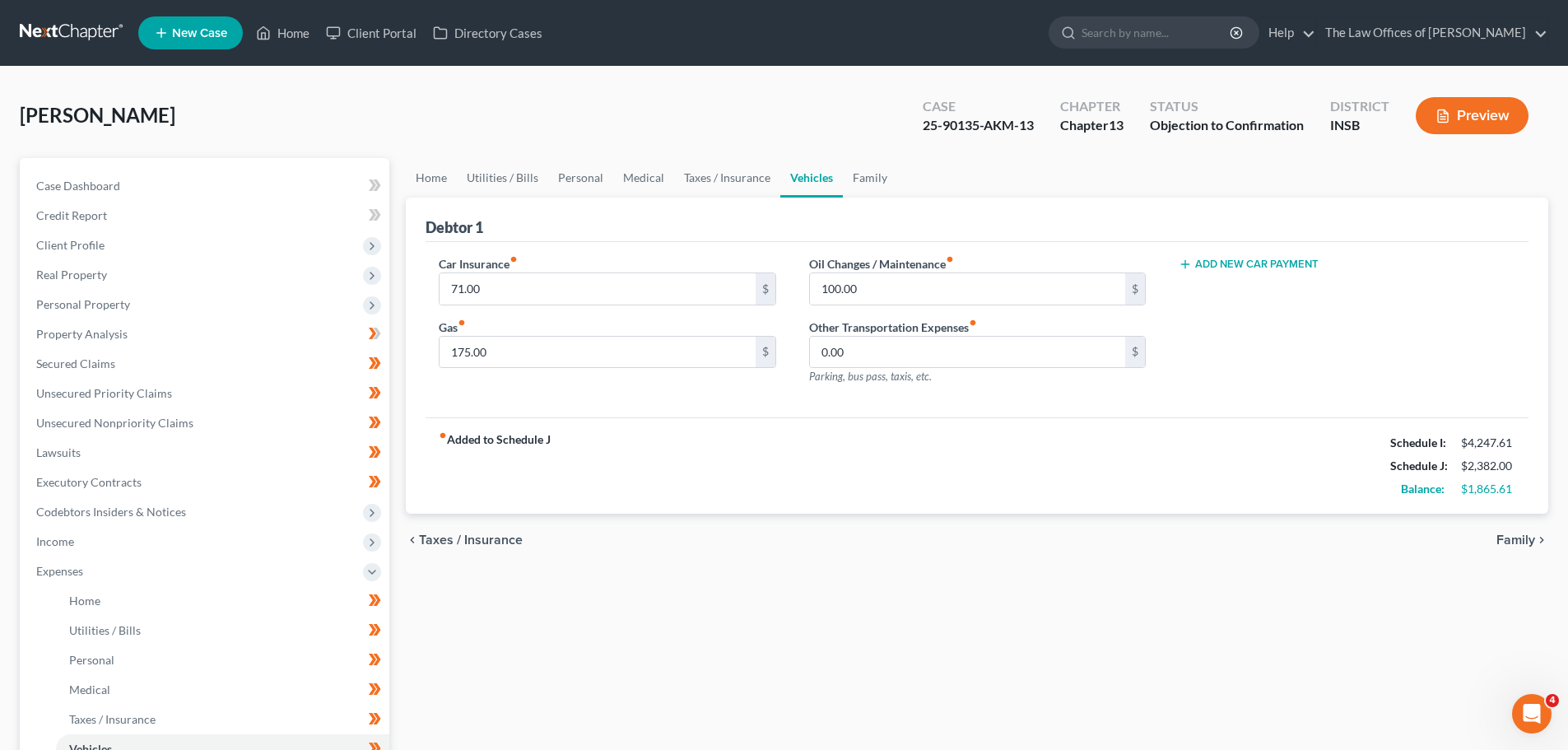
click at [1517, 538] on span "Family" at bounding box center [1516, 540] width 38 height 13
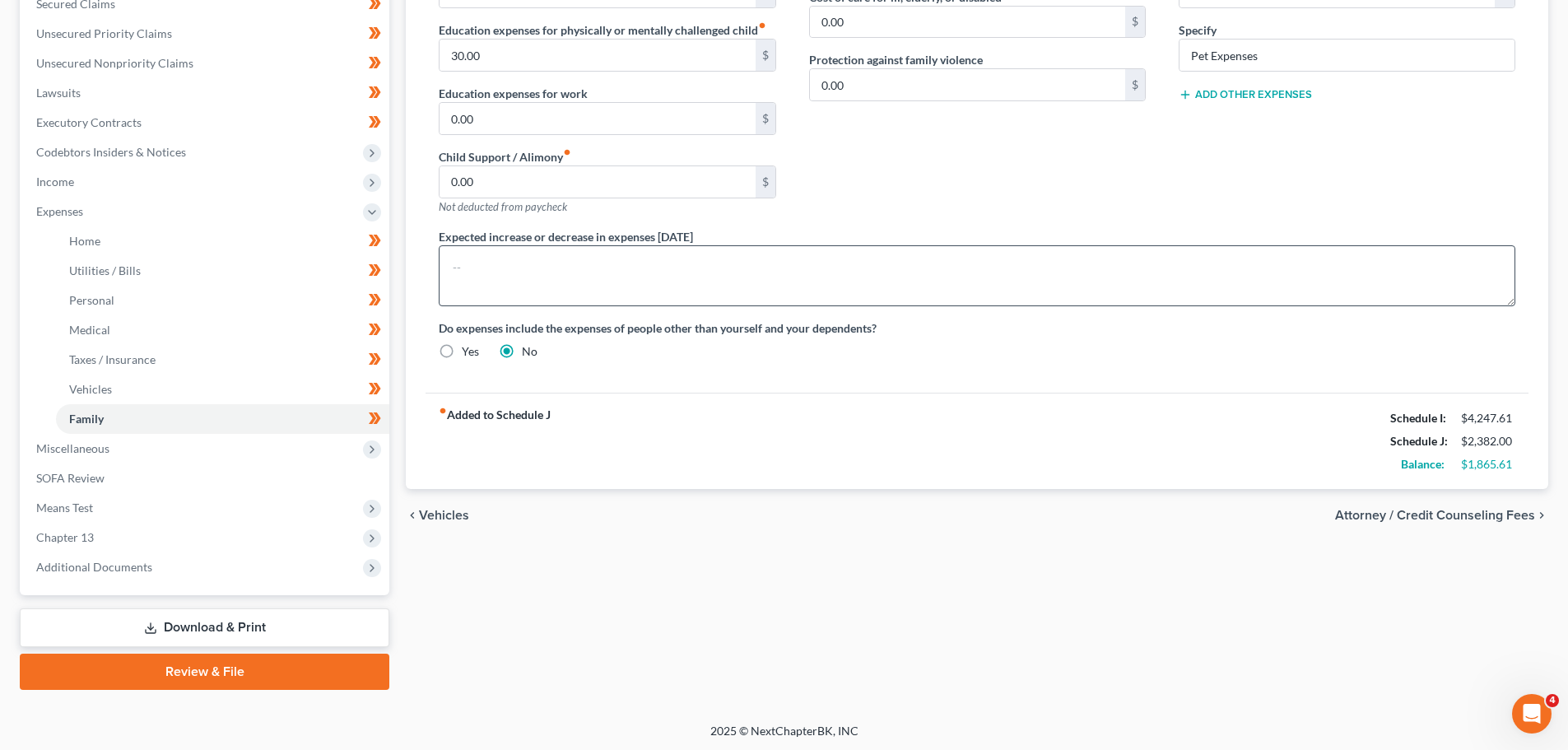
scroll to position [362, 0]
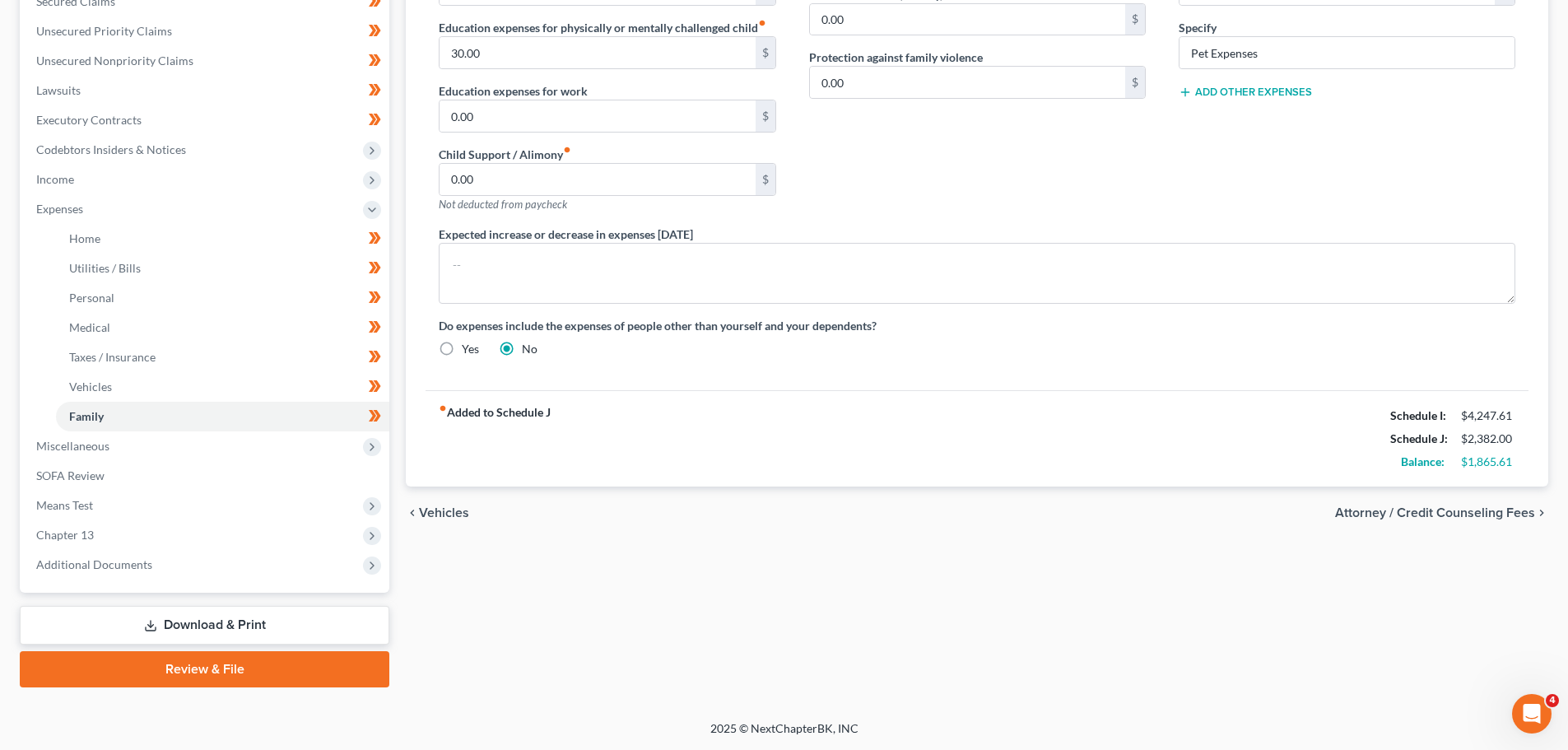
click at [1451, 512] on span "Attorney / Credit Counseling Fees" at bounding box center [1435, 513] width 200 height 13
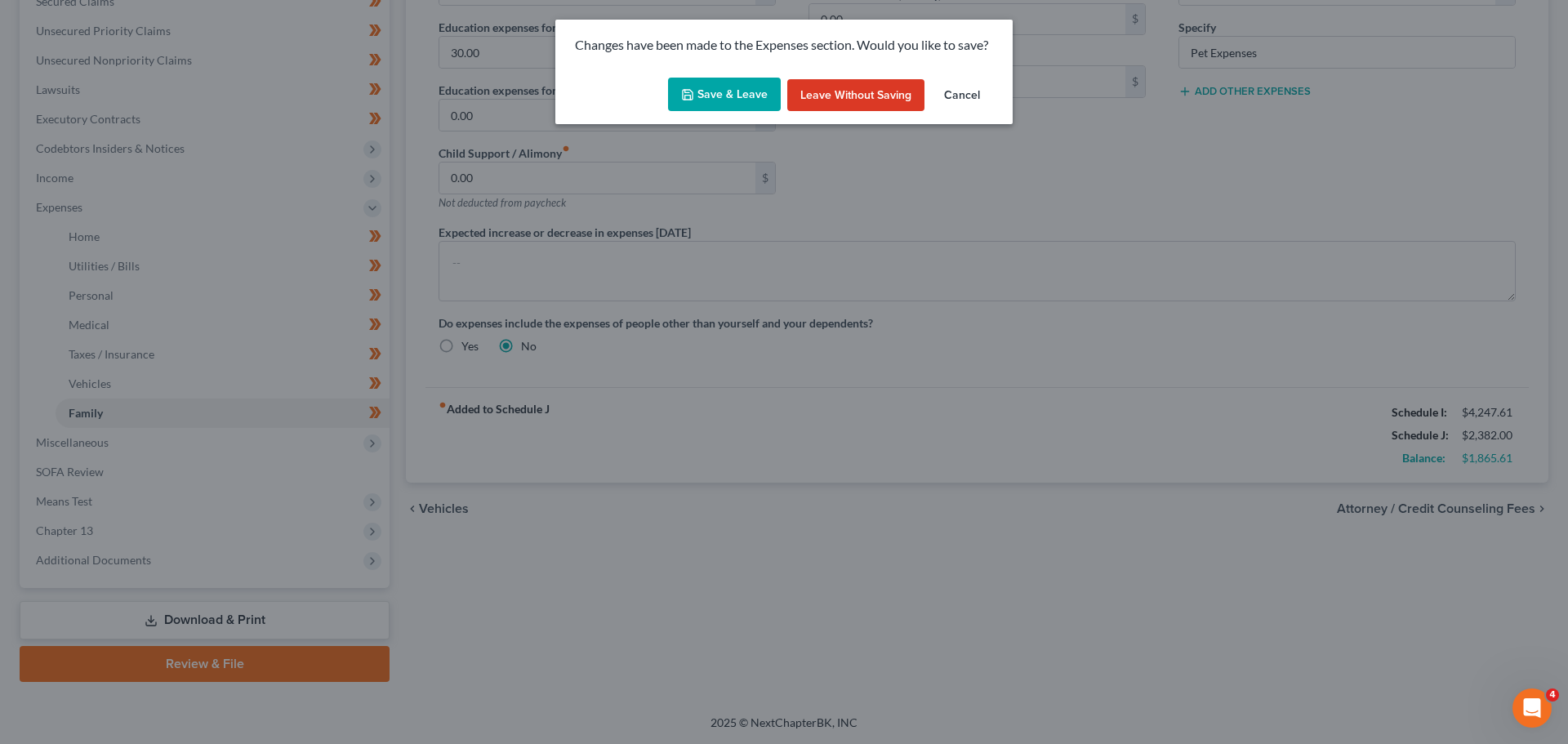
click at [717, 107] on button "Save & Leave" at bounding box center [724, 95] width 113 height 35
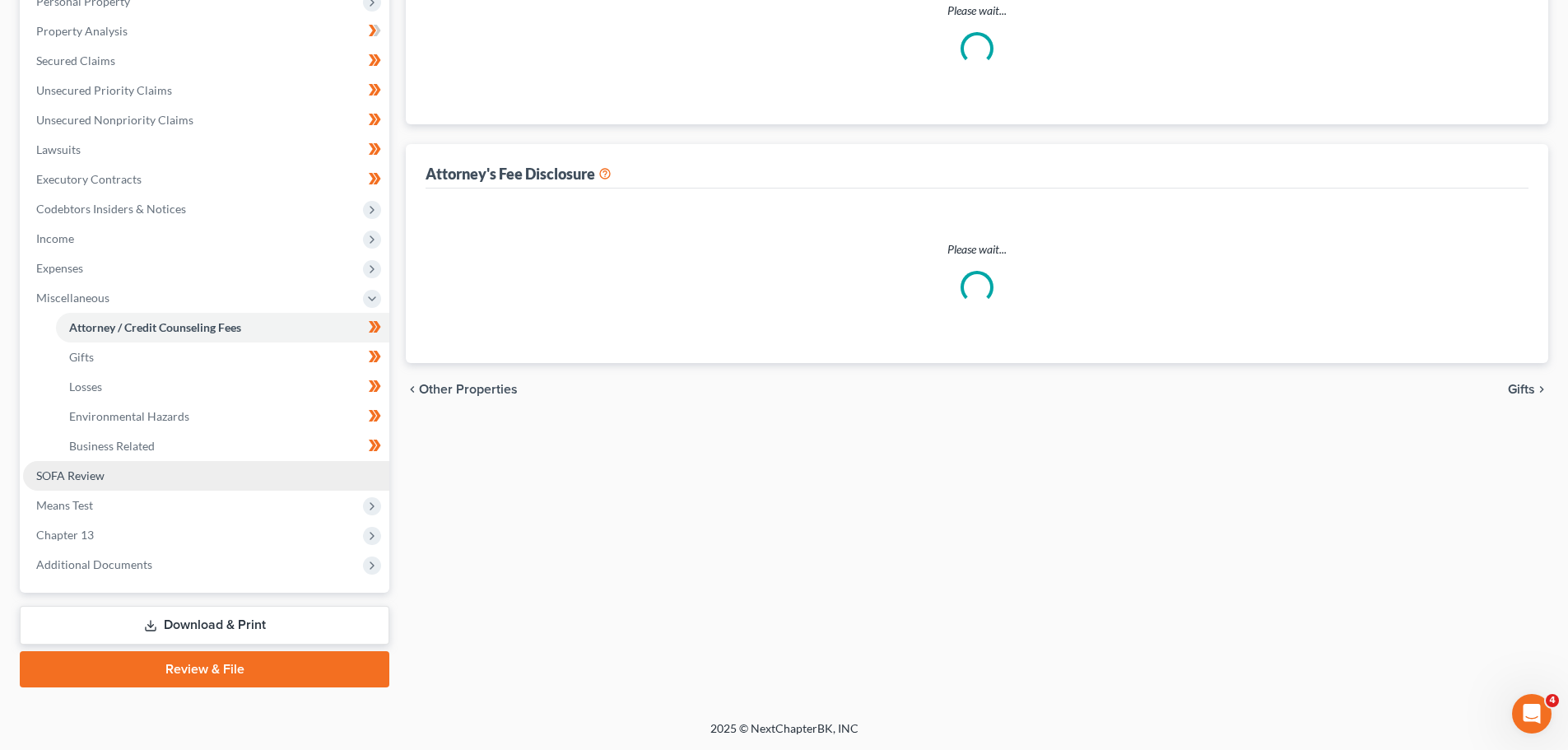
select select "9"
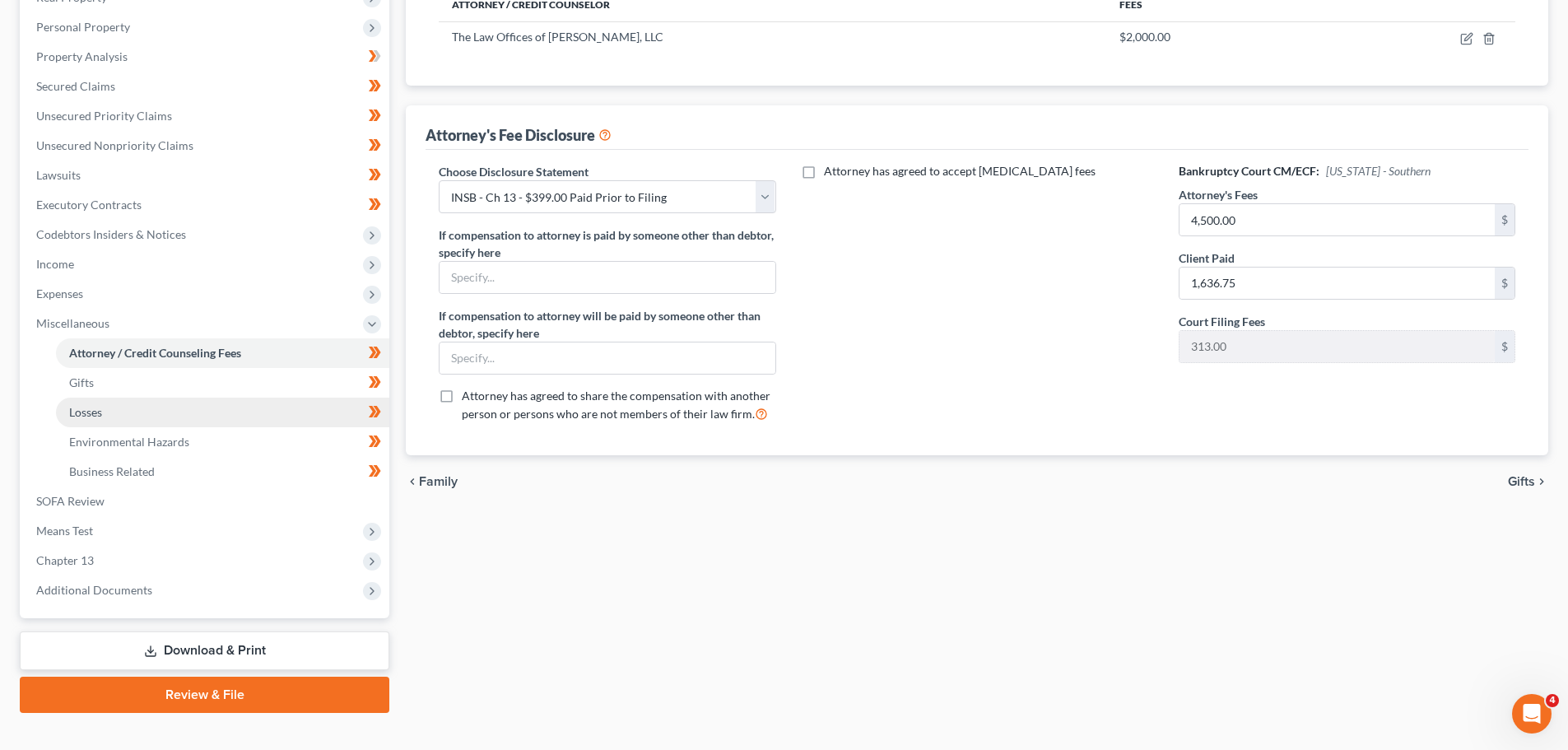
scroll to position [303, 0]
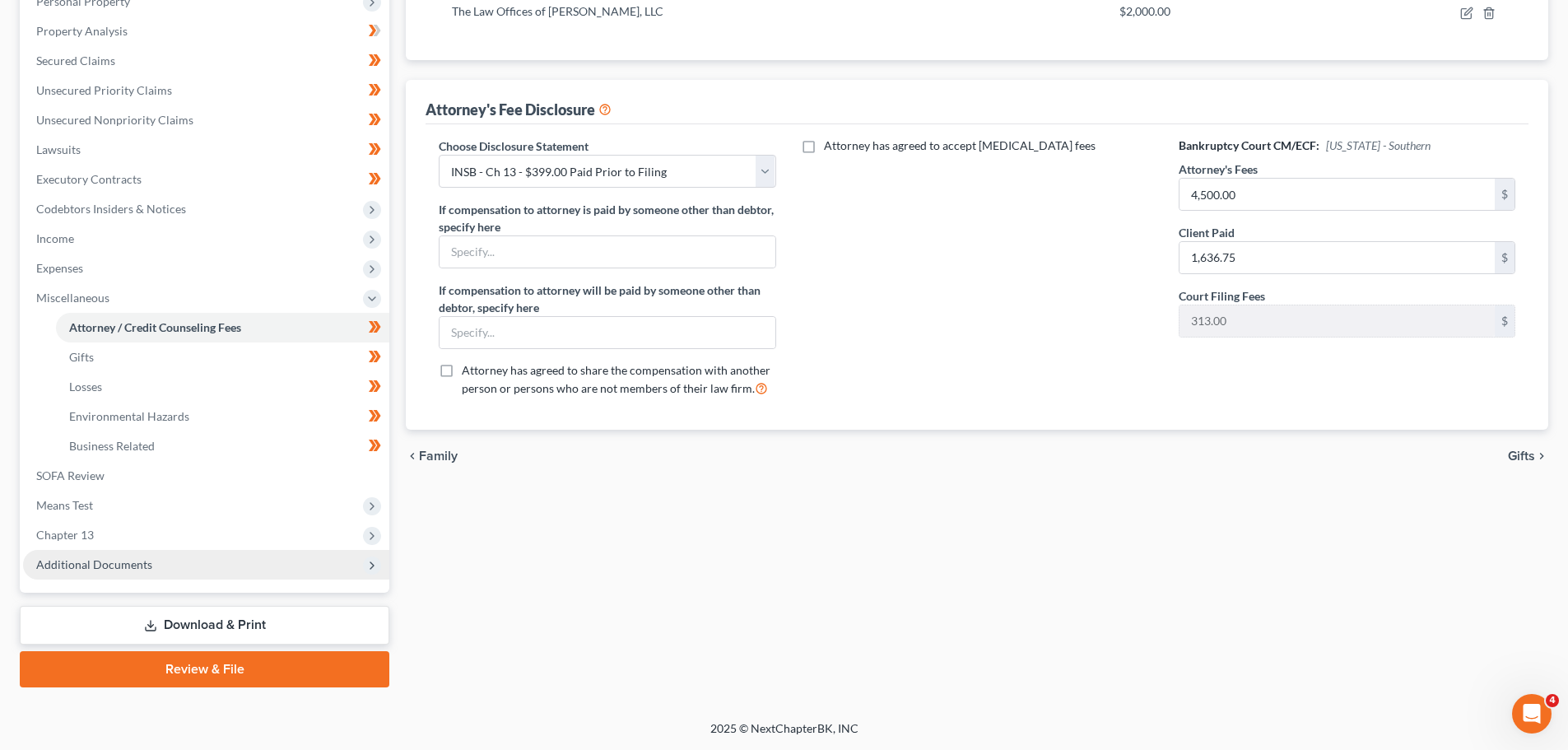
click at [183, 565] on span "Additional Documents" at bounding box center [206, 565] width 366 height 30
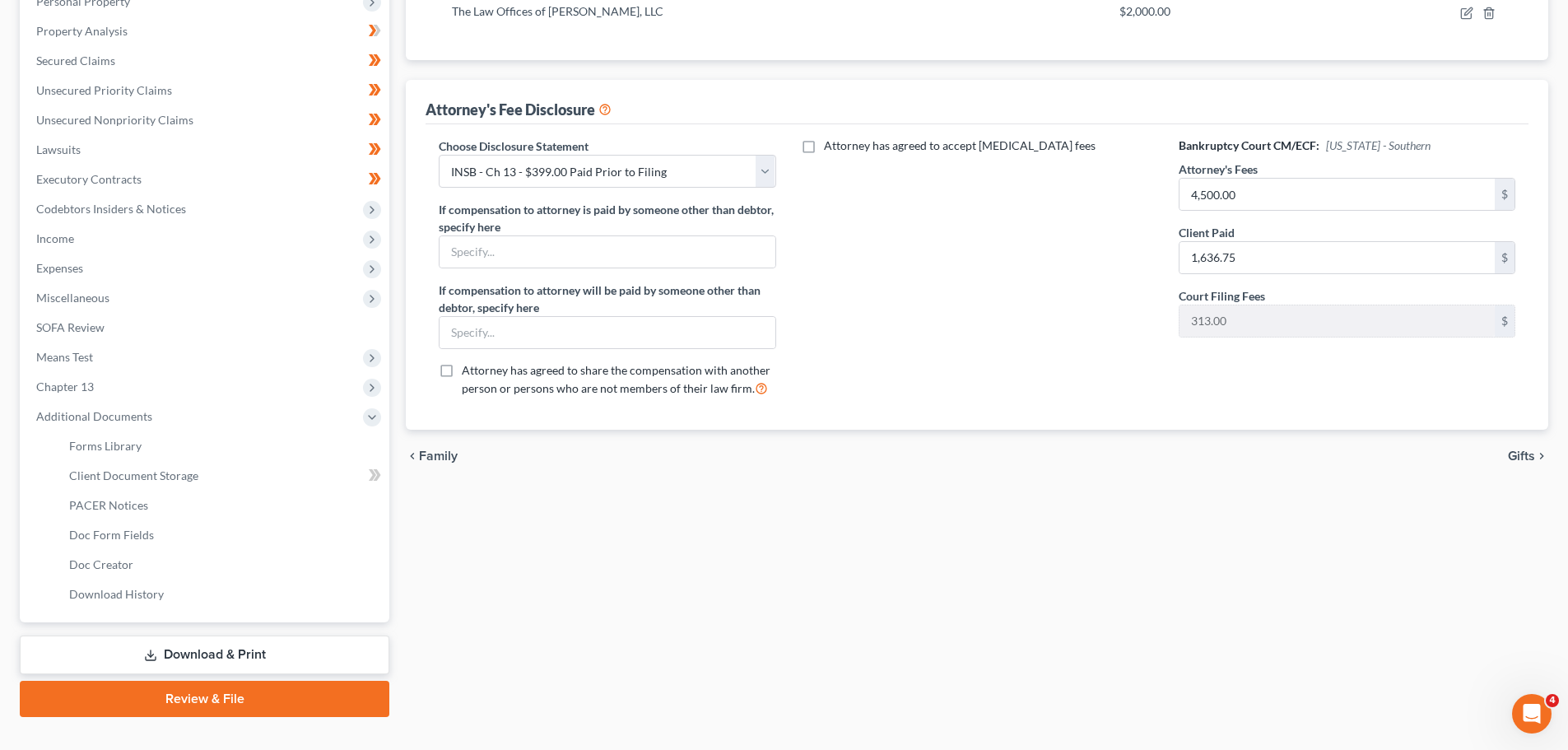
click at [156, 643] on link "Download & Print" at bounding box center [205, 655] width 370 height 38
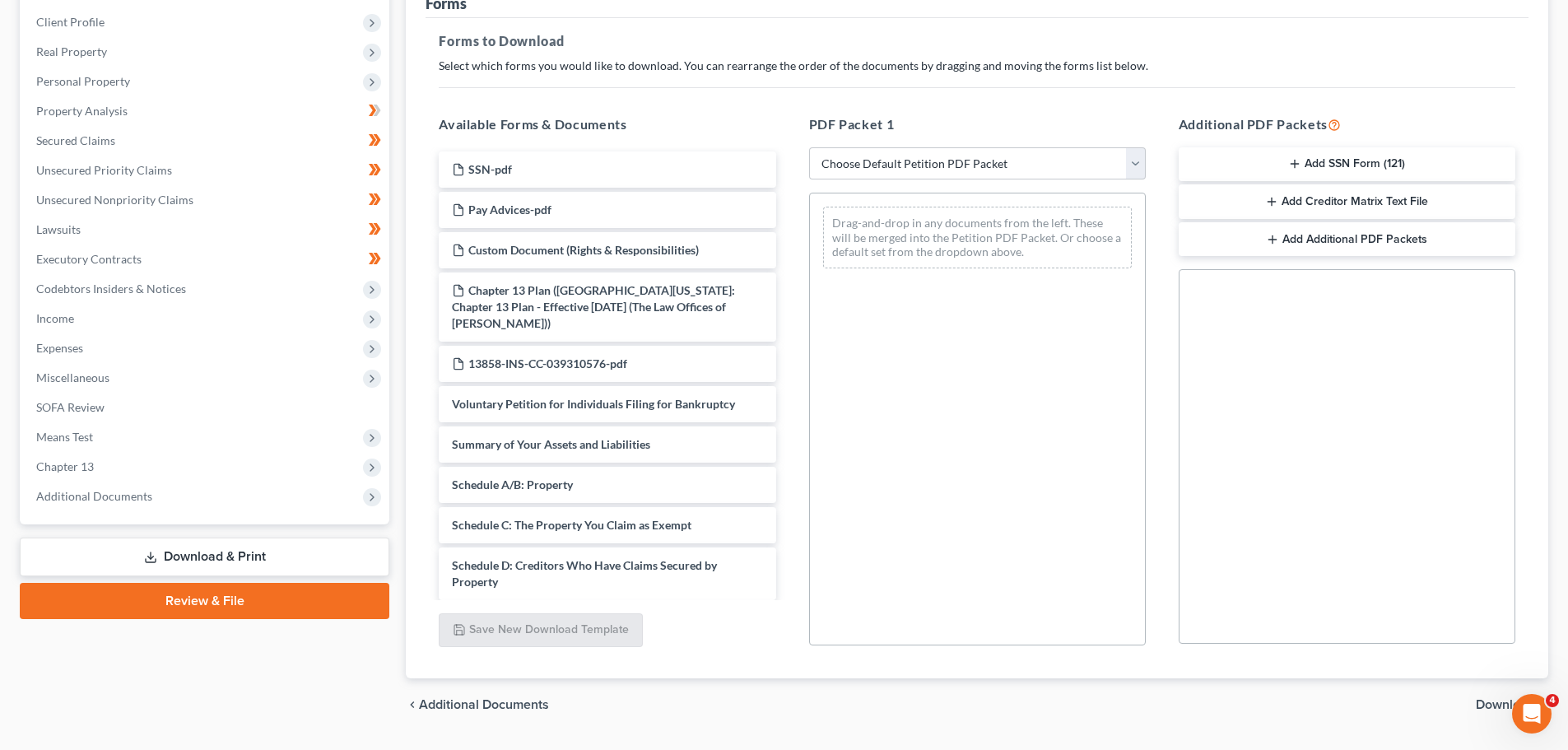
scroll to position [251, 0]
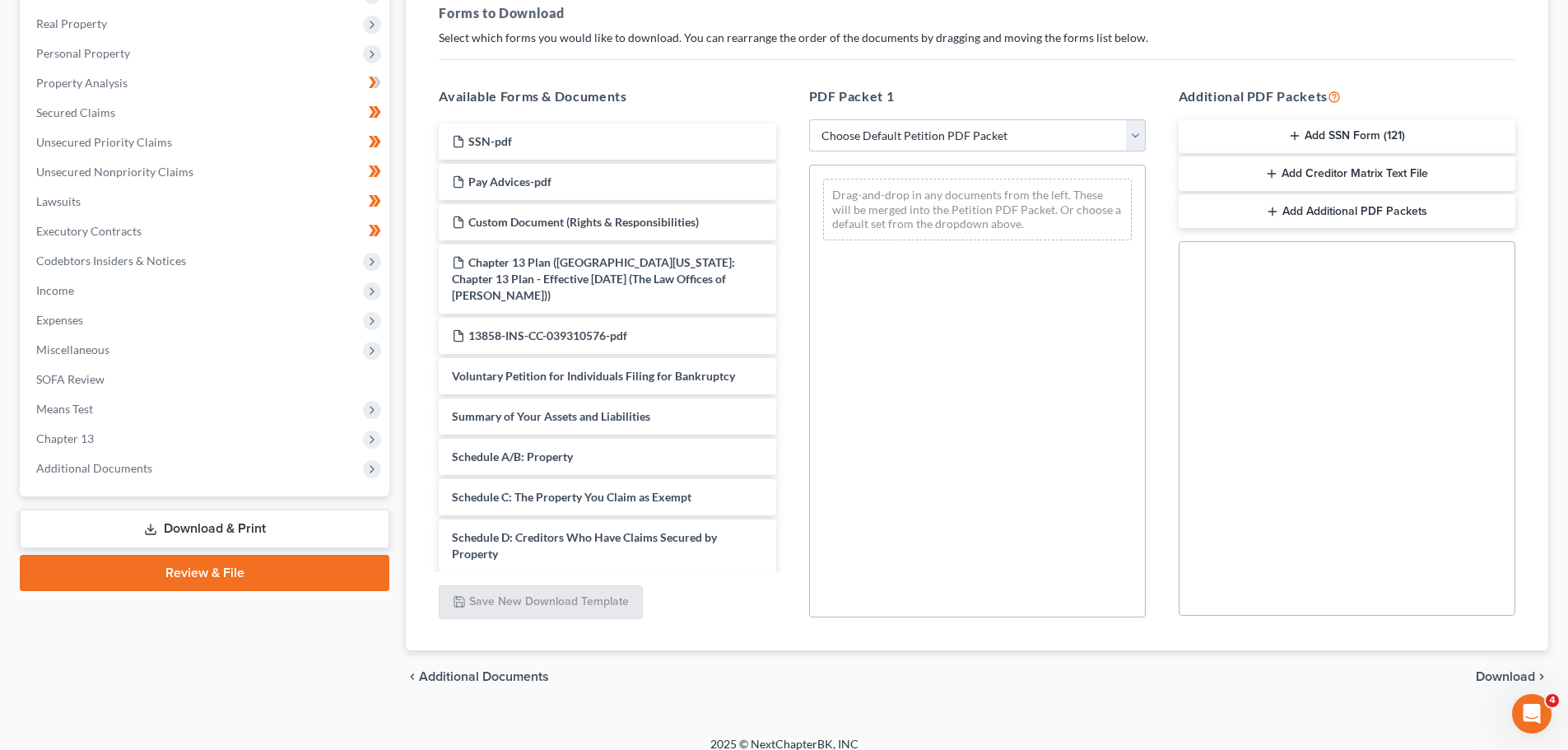
click at [960, 130] on select "Choose Default Petition PDF Packet Complete Bankruptcy Petition (all forms and …" at bounding box center [977, 136] width 337 height 33
select select "2"
click at [809, 119] on select "Choose Default Petition PDF Packet Complete Bankruptcy Petition (all forms and …" at bounding box center [977, 136] width 337 height 33
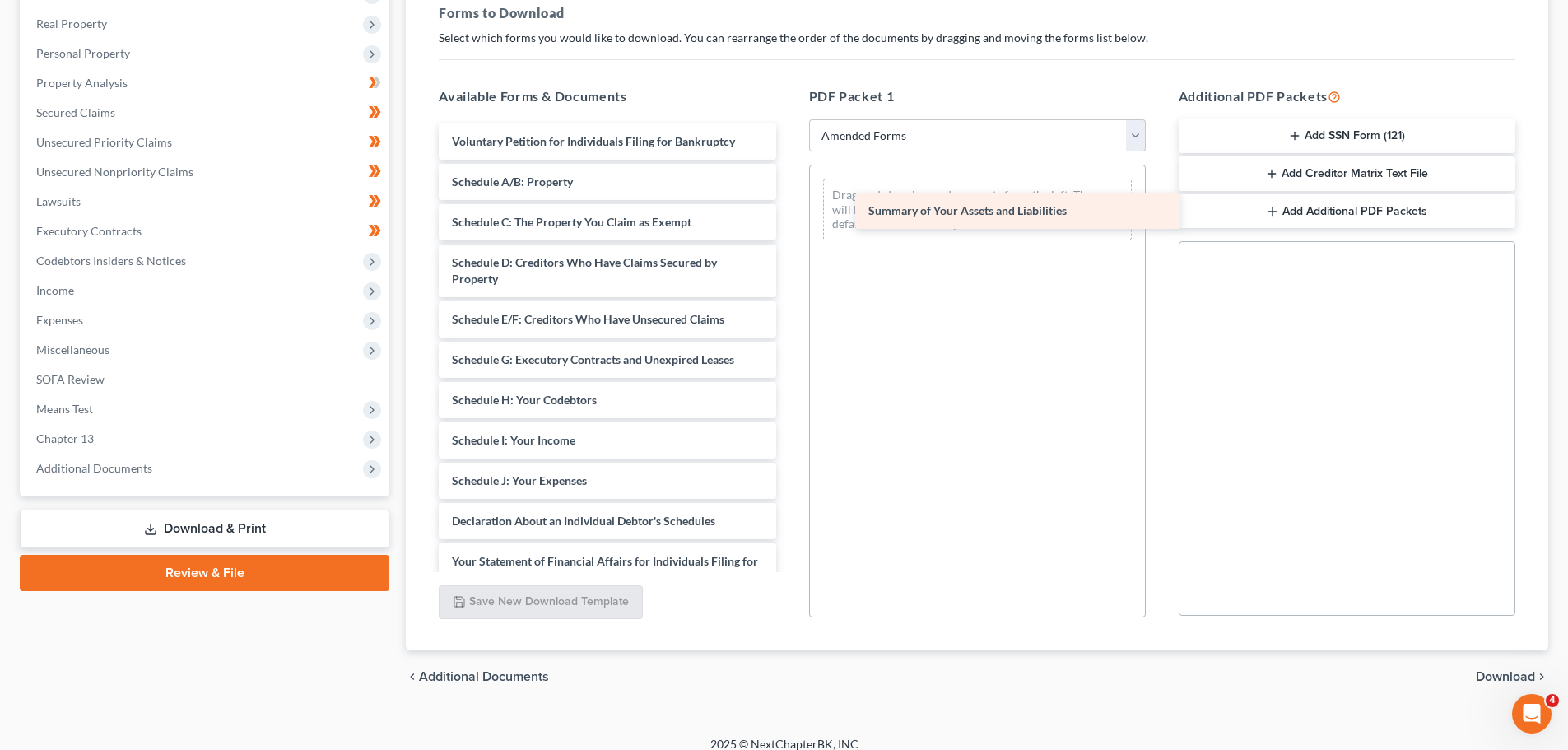
drag, startPoint x: 554, startPoint y: 186, endPoint x: 967, endPoint y: 215, distance: 414.0
click at [789, 215] on div "Summary of Your Assets and Liabilities Voluntary Petition for Individuals Filin…" at bounding box center [607, 469] width 363 height 691
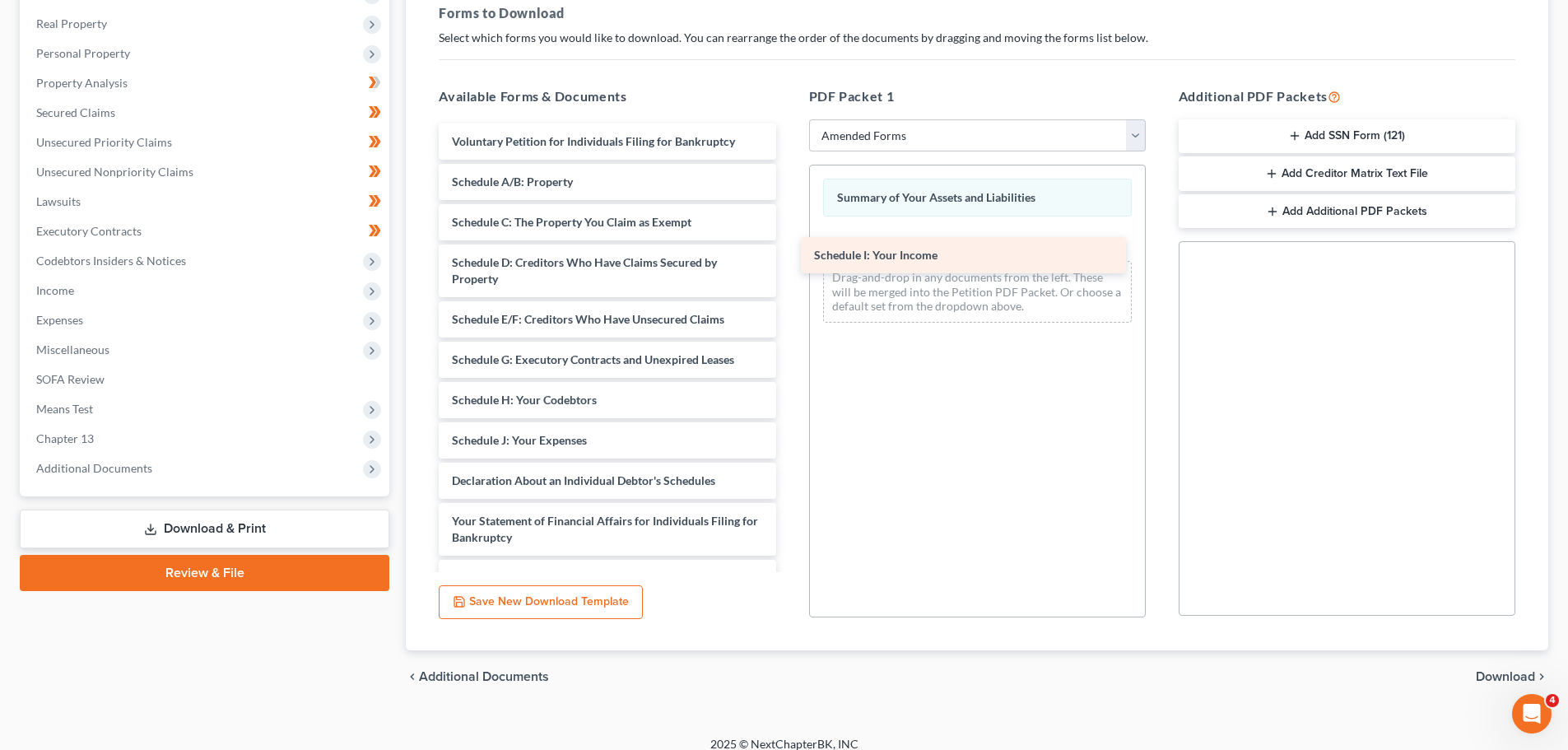
drag, startPoint x: 529, startPoint y: 435, endPoint x: 900, endPoint y: 247, distance: 415.9
click at [789, 247] on div "Schedule I: Your Income Voluntary Petition for Individuals Filing for Bankruptc…" at bounding box center [607, 448] width 363 height 650
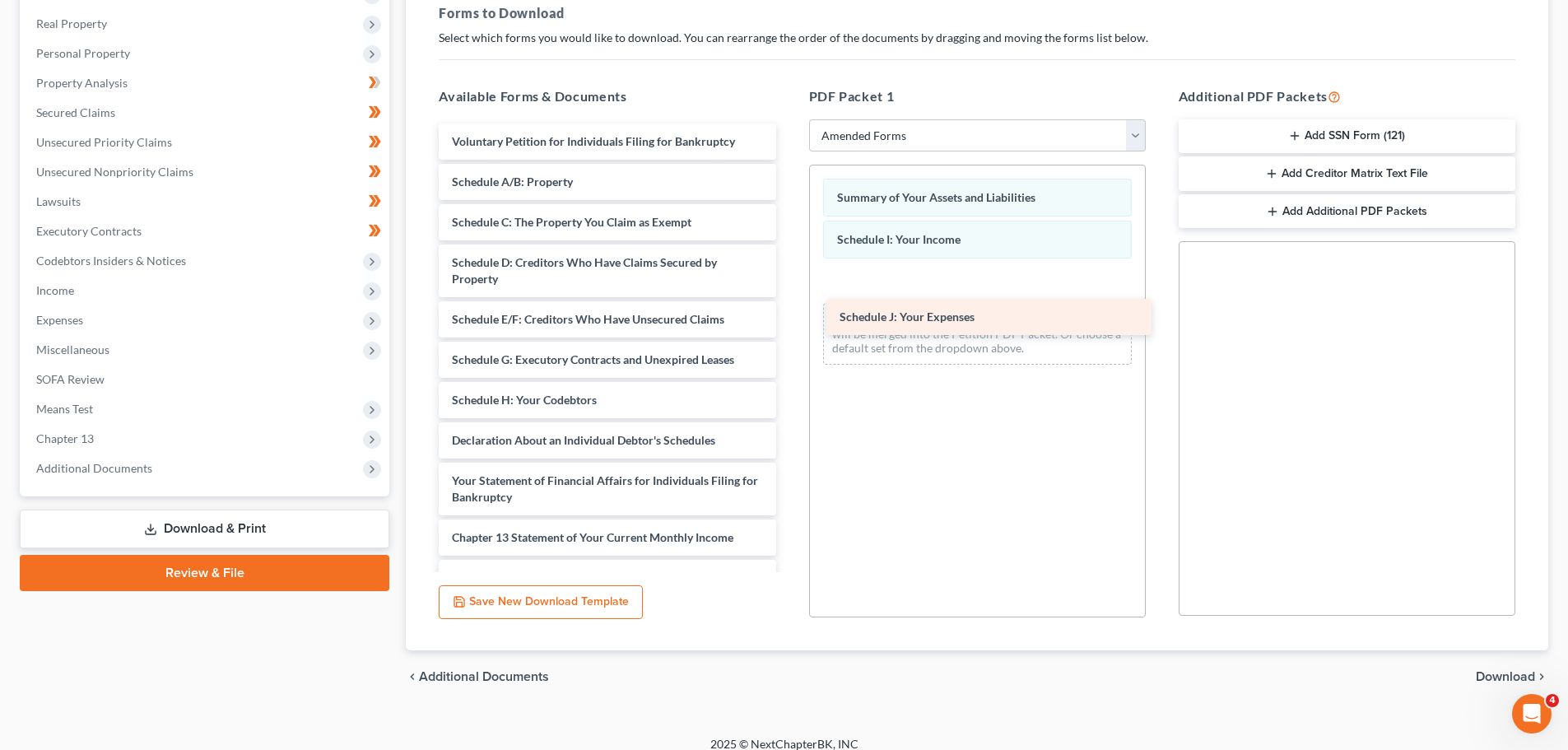
drag, startPoint x: 569, startPoint y: 450, endPoint x: 972, endPoint y: 286, distance: 435.1
click at [789, 286] on div "Schedule J: Your Expenses Voluntary Petition for Individuals Filing for Bankrup…" at bounding box center [607, 428] width 363 height 610
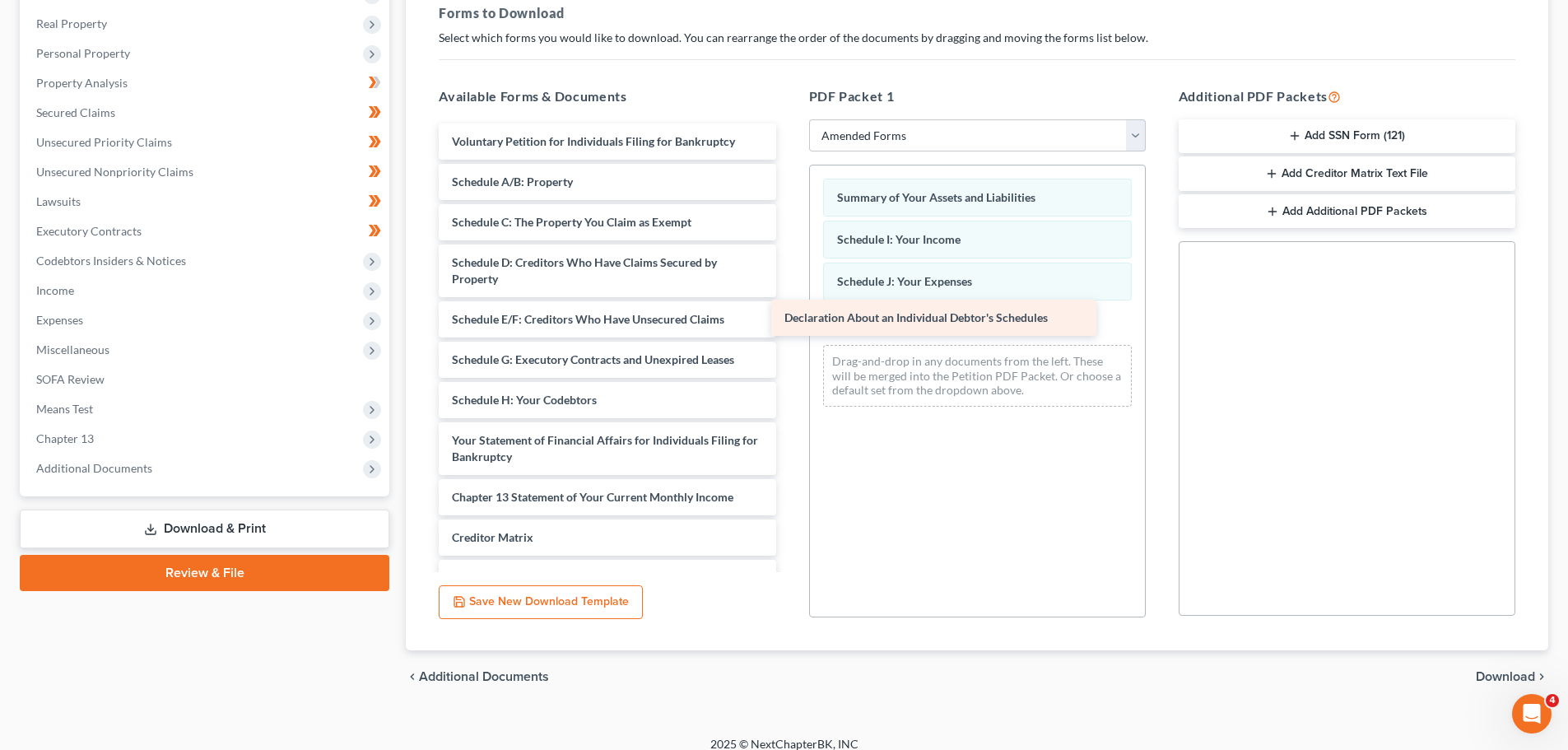
drag, startPoint x: 593, startPoint y: 445, endPoint x: 923, endPoint y: 322, distance: 352.2
click at [789, 322] on div "Declaration About an Individual Debtor's Schedules Voluntary Petition for Indiv…" at bounding box center [607, 408] width 363 height 569
click at [1510, 678] on span "Download" at bounding box center [1506, 677] width 59 height 13
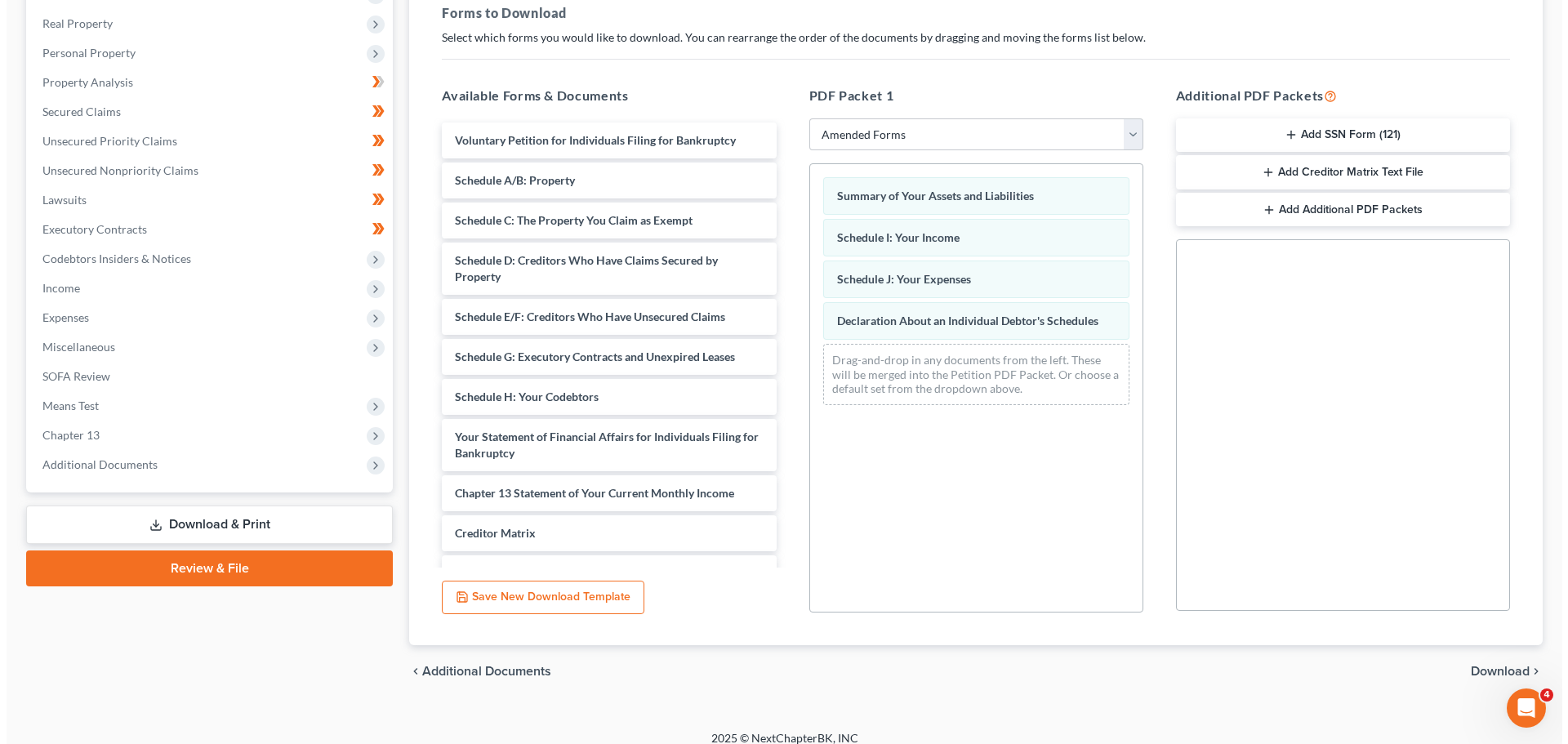
scroll to position [154, 0]
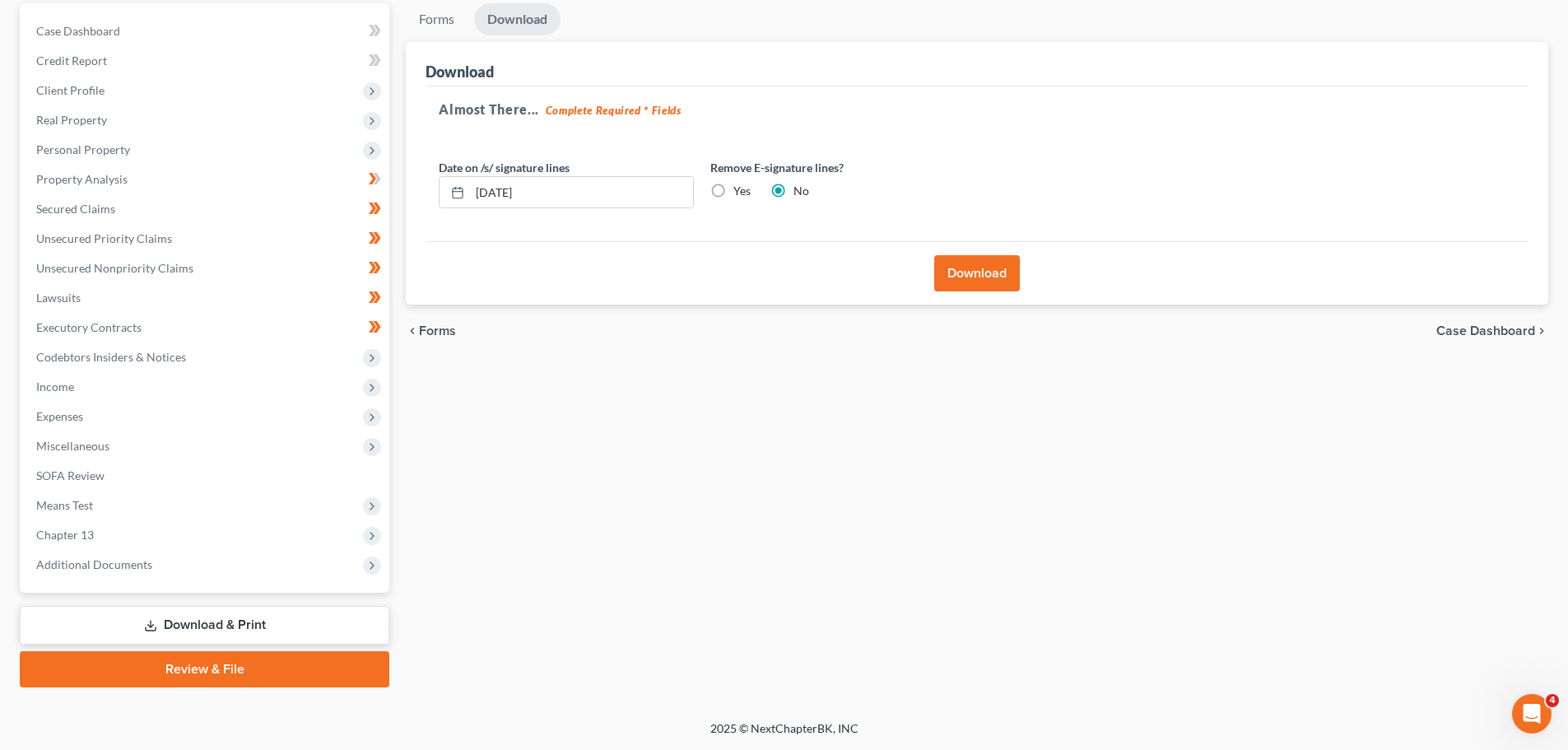
click at [974, 274] on button "Download" at bounding box center [977, 274] width 86 height 37
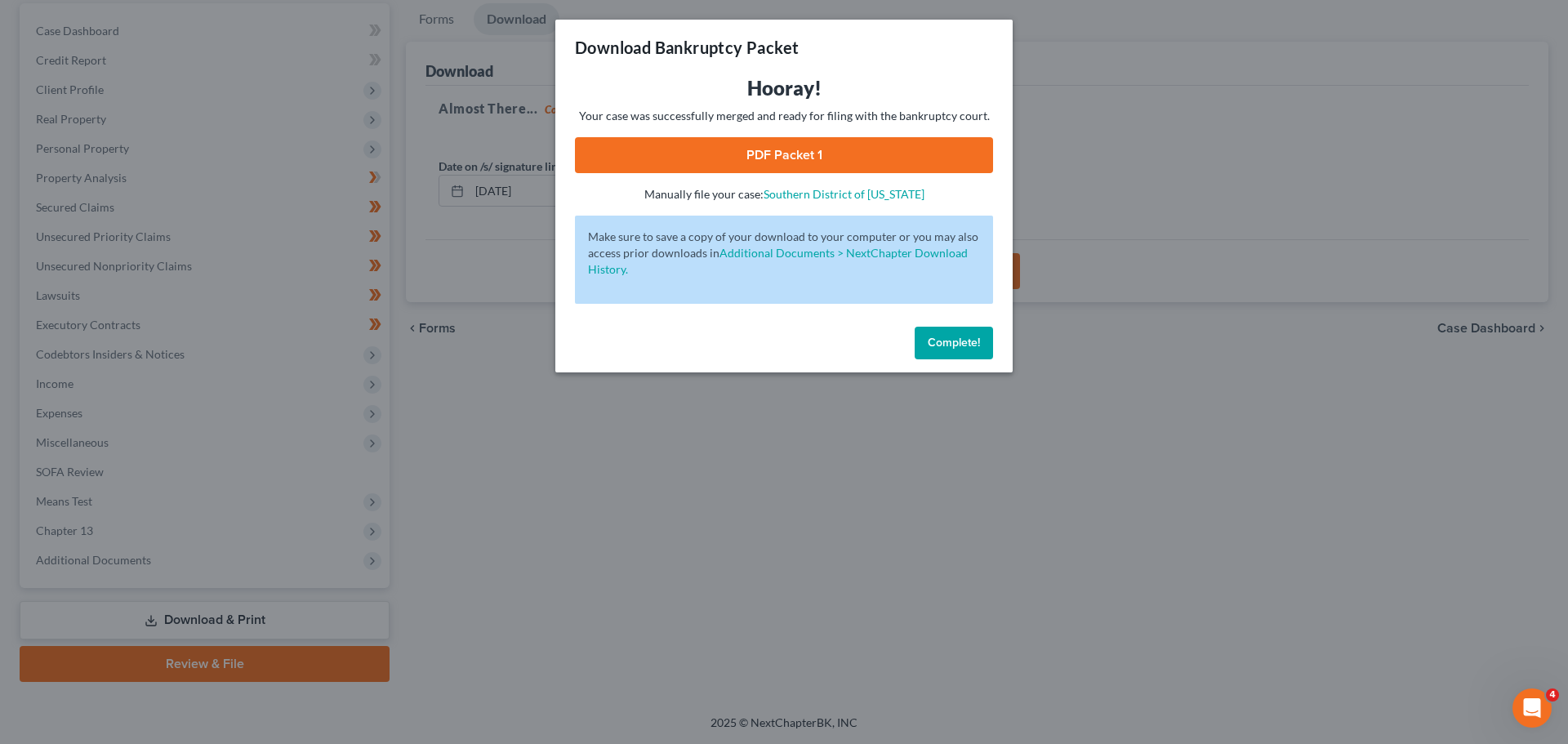
click at [741, 142] on link "PDF Packet 1" at bounding box center [784, 155] width 418 height 36
